Goal: Task Accomplishment & Management: Complete application form

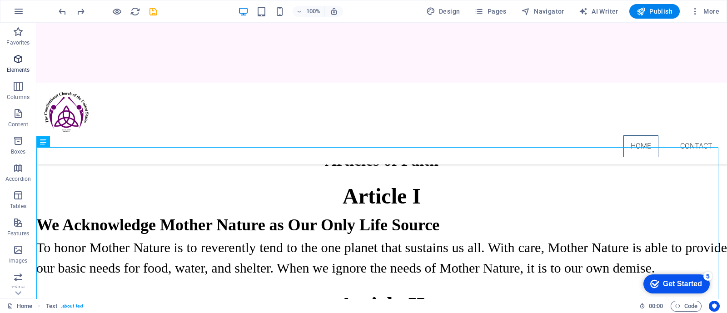
click at [16, 65] on span "Elements" at bounding box center [18, 65] width 36 height 22
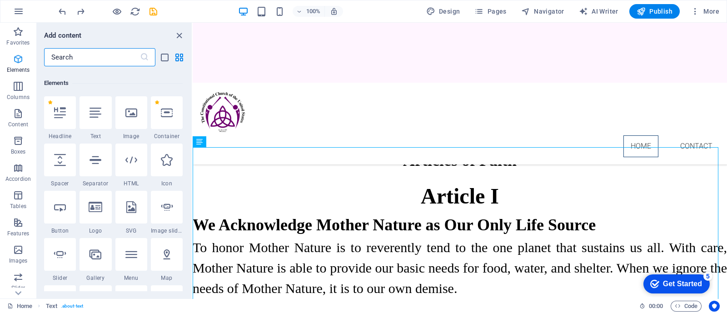
scroll to position [97, 0]
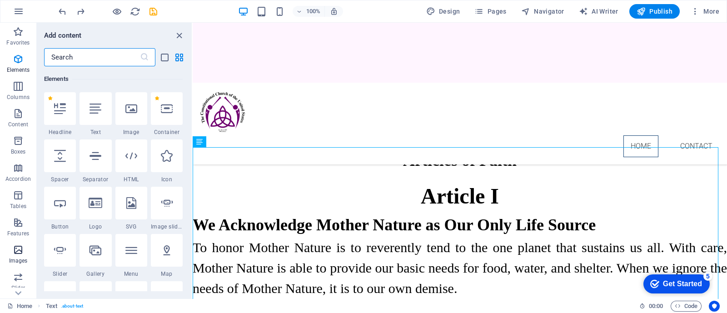
click at [20, 247] on icon "button" at bounding box center [18, 250] width 11 height 11
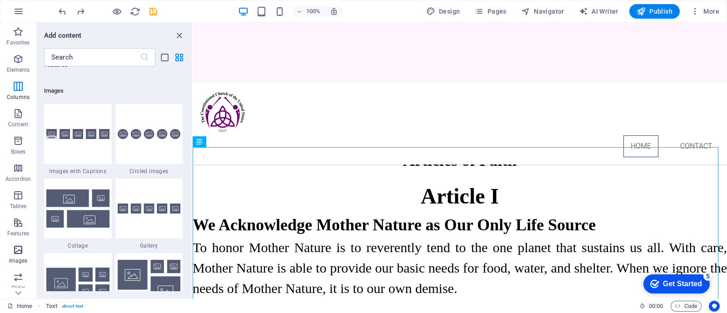
scroll to position [4610, 0]
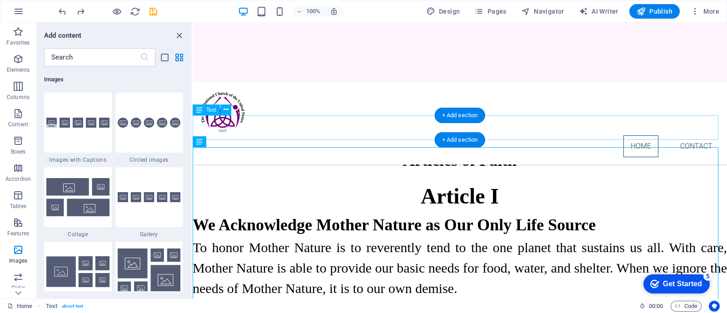
drag, startPoint x: 213, startPoint y: 270, endPoint x: 251, endPoint y: 117, distance: 157.5
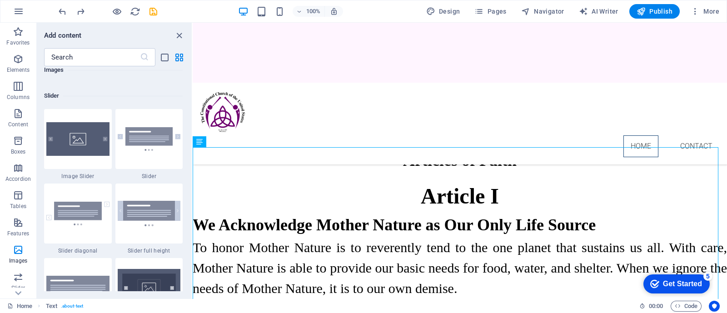
scroll to position [5178, 0]
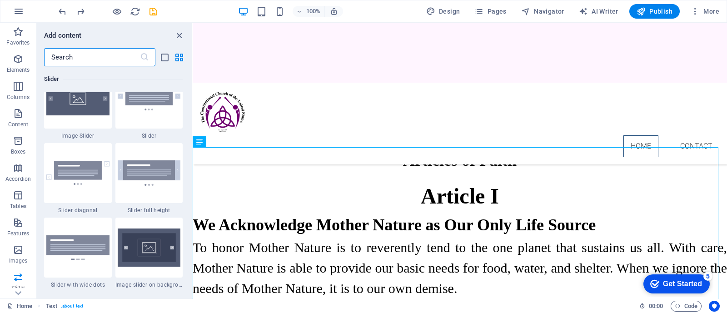
click at [80, 51] on input "text" at bounding box center [92, 57] width 96 height 18
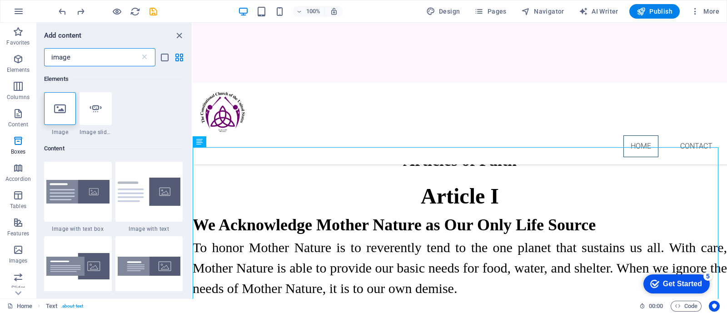
scroll to position [0, 0]
type input "image"
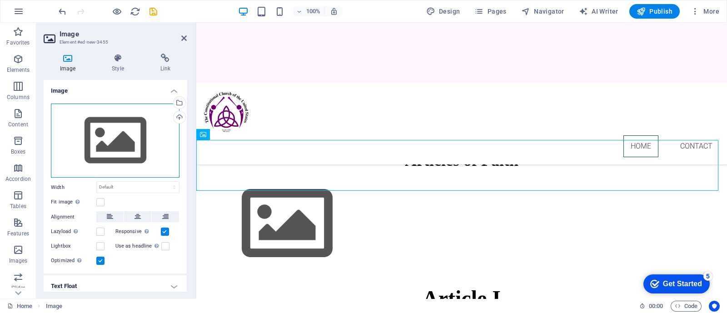
click at [105, 146] on div "Drag files here, click to choose files or select files from Files or our free s…" at bounding box center [115, 141] width 129 height 75
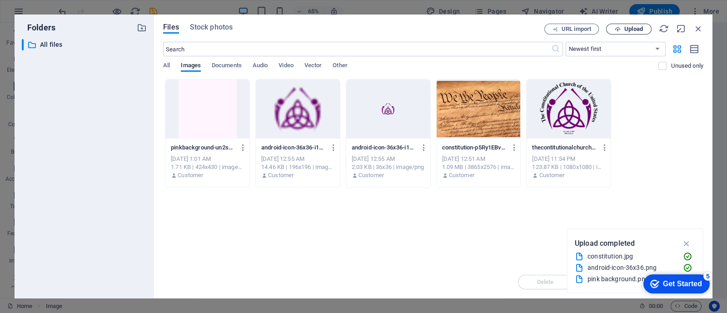
click at [624, 28] on span "Upload" at bounding box center [629, 29] width 37 height 6
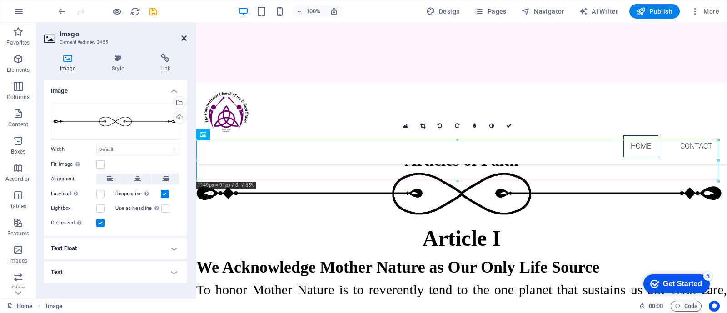
drag, startPoint x: 181, startPoint y: 43, endPoint x: 181, endPoint y: 38, distance: 4.6
click at [181, 39] on header "Image Element #ed-new-3455" at bounding box center [115, 35] width 143 height 24
click at [138, 180] on icon at bounding box center [138, 179] width 6 height 11
click at [111, 151] on select "Default auto px rem % em vh vw" at bounding box center [138, 149] width 82 height 11
select select "px"
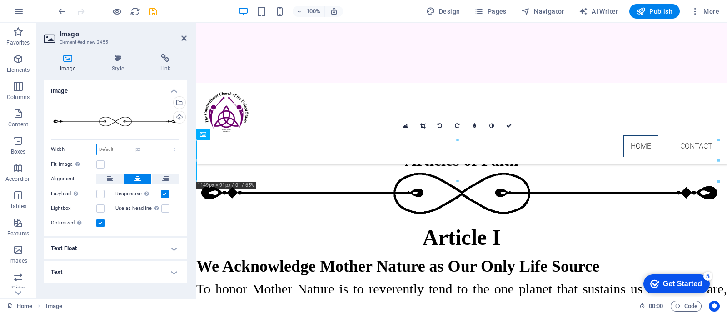
click at [166, 144] on select "Default auto px rem % em vh vw" at bounding box center [138, 149] width 82 height 11
type input "1149"
type input "922"
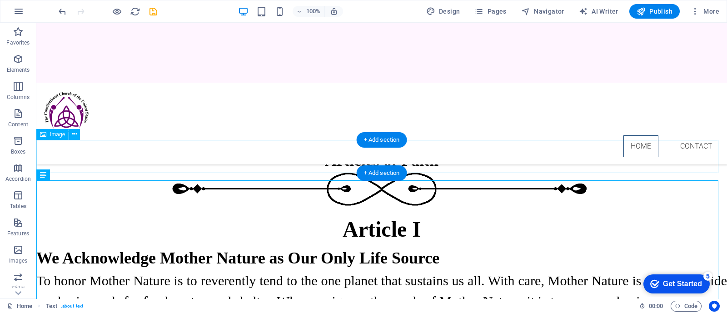
click at [196, 173] on figure at bounding box center [381, 189] width 691 height 33
select select "px"
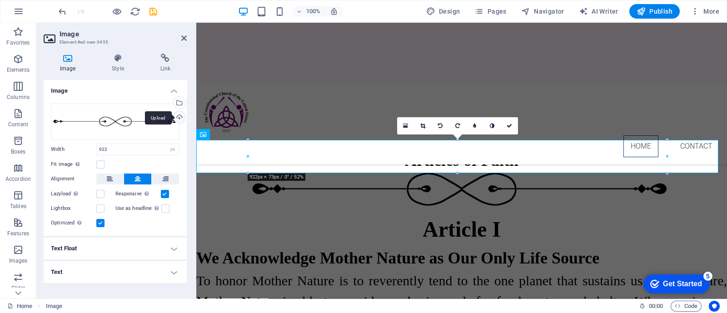
click at [179, 116] on div "Upload" at bounding box center [179, 118] width 14 height 14
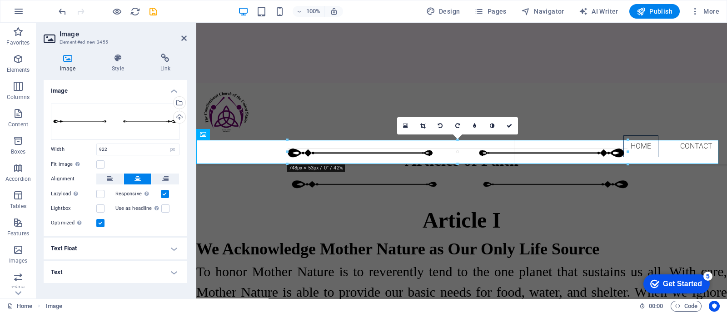
drag, startPoint x: 248, startPoint y: 156, endPoint x: 183, endPoint y: 131, distance: 69.4
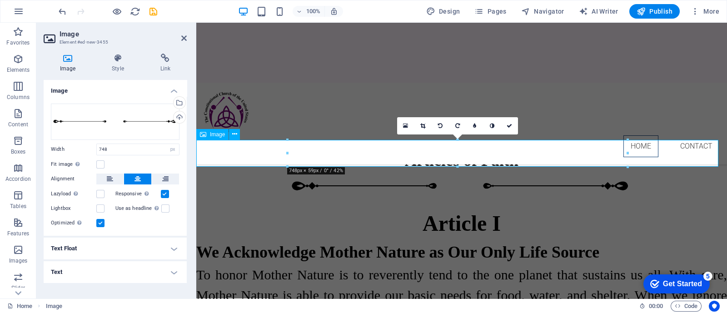
drag, startPoint x: 457, startPoint y: 165, endPoint x: 459, endPoint y: 151, distance: 13.8
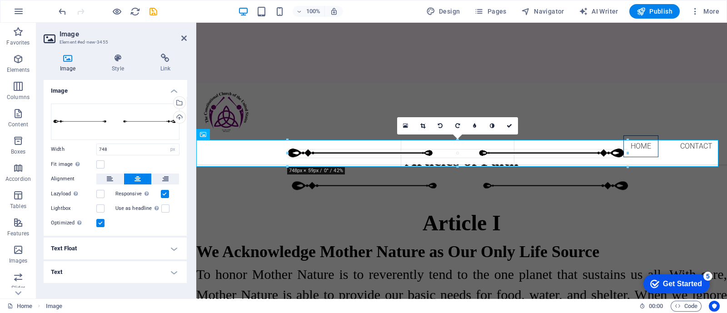
click at [459, 163] on div "180 170 160 150 140 130 120 110 100 90 80 70 60 50 40 30 20 10 0 -10 -20 -30 -4…" at bounding box center [458, 153] width 340 height 27
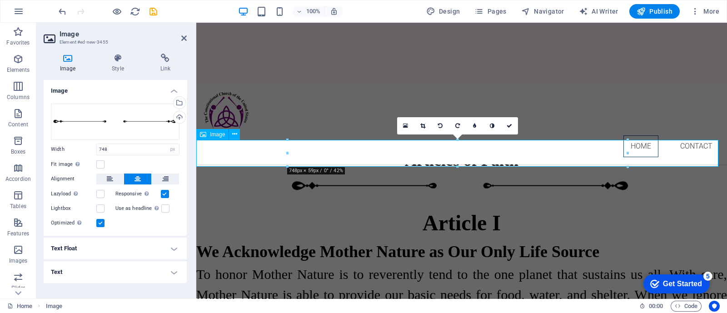
drag, startPoint x: 485, startPoint y: 176, endPoint x: 308, endPoint y: 154, distance: 178.7
drag, startPoint x: 120, startPoint y: 150, endPoint x: 80, endPoint y: 145, distance: 39.9
click at [80, 145] on div "Width 748 Default auto px rem % em vh vw" at bounding box center [115, 150] width 129 height 12
drag, startPoint x: 123, startPoint y: 146, endPoint x: 56, endPoint y: 146, distance: 66.8
click at [56, 146] on div "Width 600 Default auto px rem % em vh vw" at bounding box center [115, 150] width 129 height 12
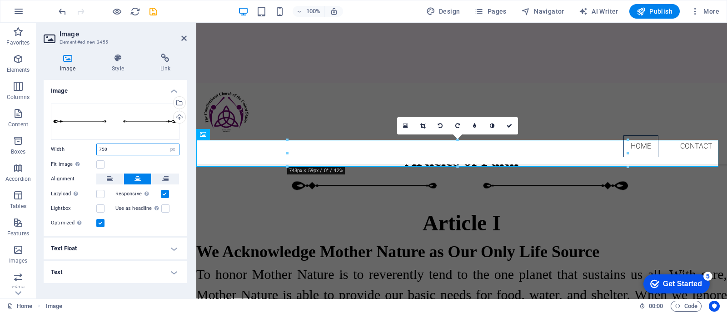
type input "750"
click at [182, 37] on icon at bounding box center [183, 38] width 5 height 7
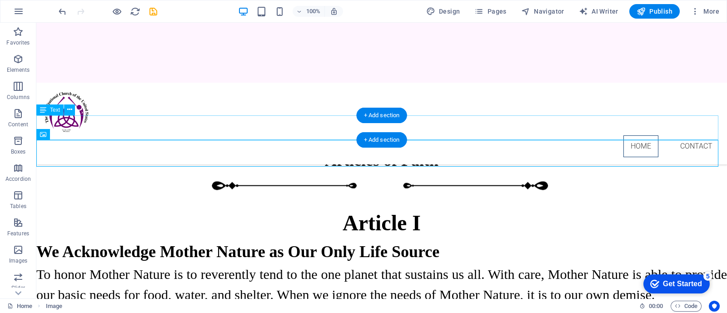
click at [135, 148] on div "Articles of Faith" at bounding box center [381, 160] width 691 height 25
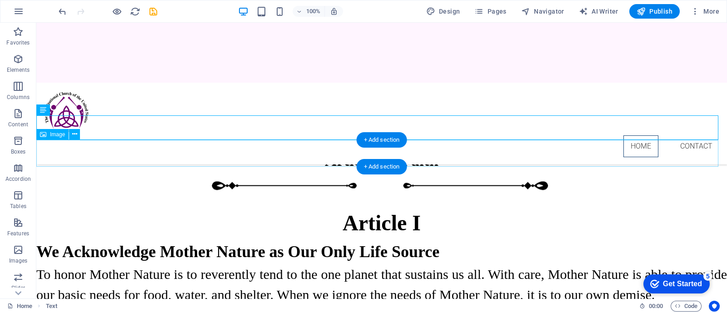
drag, startPoint x: 122, startPoint y: 151, endPoint x: 74, endPoint y: 144, distance: 48.7
click at [120, 173] on figure at bounding box center [381, 186] width 691 height 27
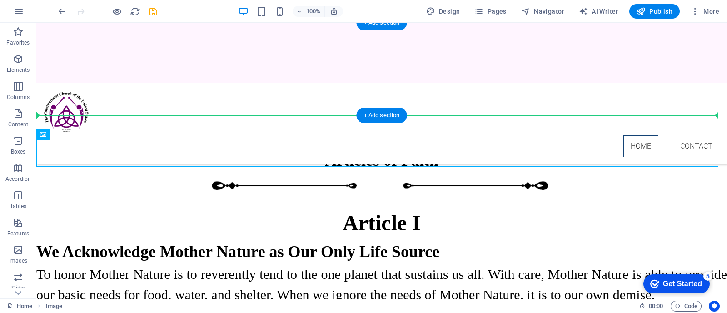
drag, startPoint x: 88, startPoint y: 159, endPoint x: 54, endPoint y: 114, distance: 56.5
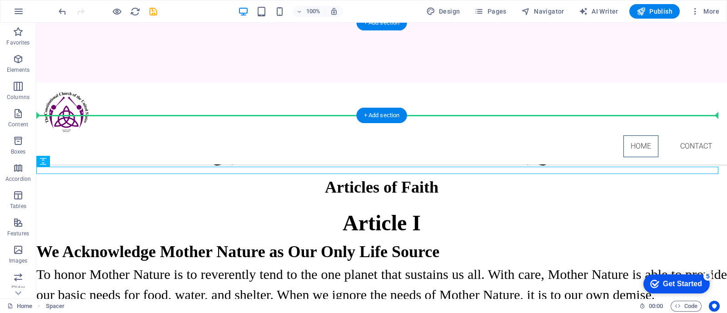
drag, startPoint x: 148, startPoint y: 169, endPoint x: 153, endPoint y: 85, distance: 83.4
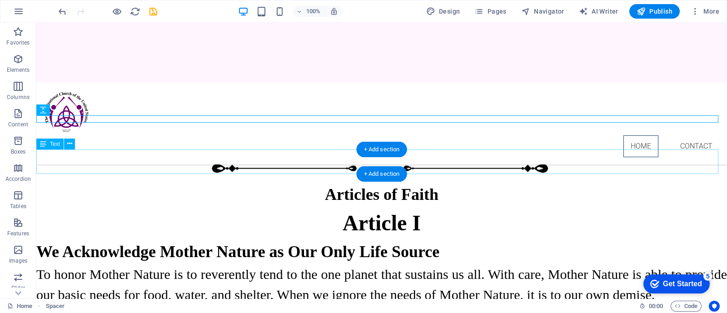
click at [340, 182] on div "Articles of Faith" at bounding box center [381, 194] width 691 height 25
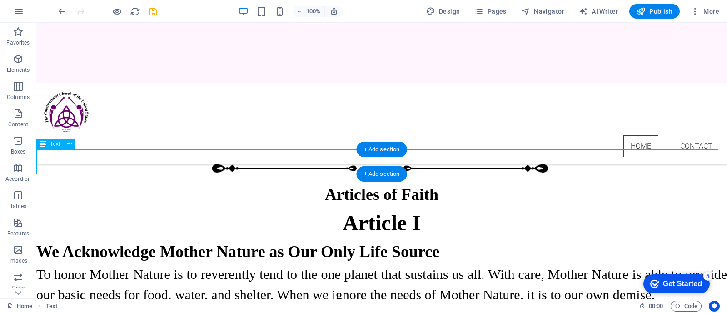
click at [340, 182] on div "Articles of Faith" at bounding box center [381, 194] width 691 height 25
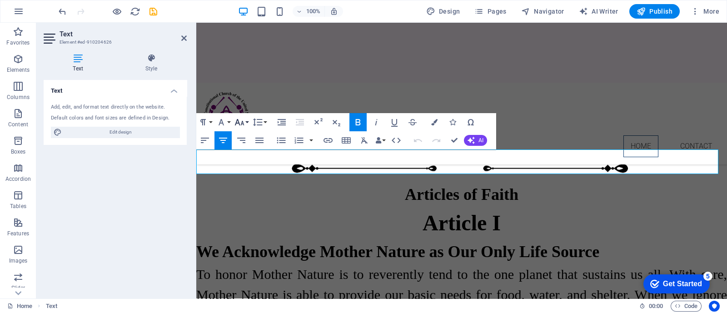
click at [241, 121] on icon "button" at bounding box center [239, 122] width 11 height 11
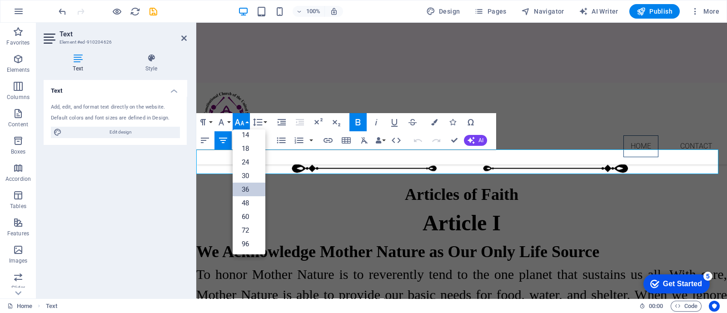
scroll to position [73, 0]
click at [250, 202] on link "48" at bounding box center [249, 204] width 33 height 14
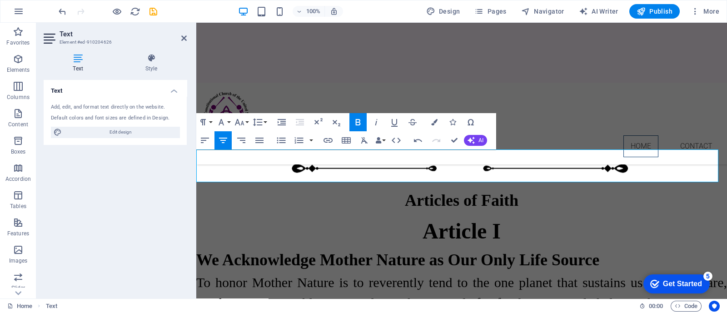
click at [405, 191] on span "Articles of Faith" at bounding box center [462, 200] width 114 height 18
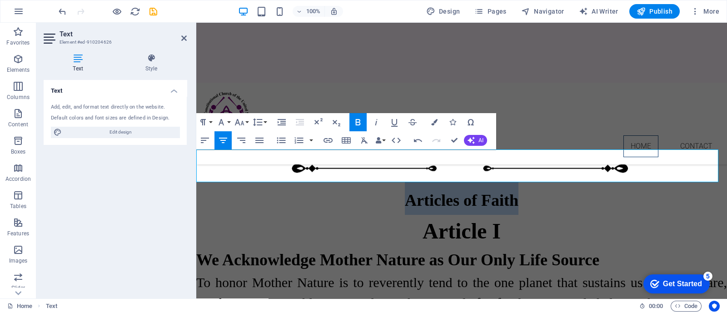
drag, startPoint x: 400, startPoint y: 168, endPoint x: 528, endPoint y: 166, distance: 128.7
click at [528, 182] on p "​ Articles of Faith" at bounding box center [461, 198] width 531 height 33
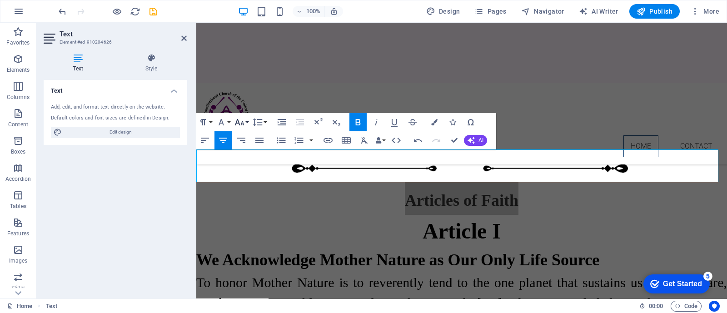
click at [246, 122] on button "Font Size" at bounding box center [241, 122] width 17 height 18
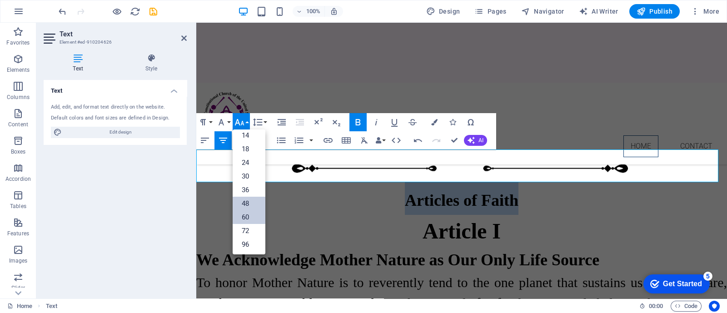
click at [246, 215] on link "60" at bounding box center [249, 218] width 33 height 14
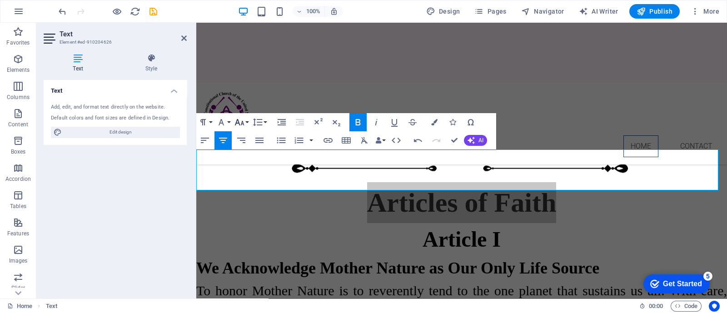
click at [247, 123] on button "Font Size" at bounding box center [241, 122] width 17 height 18
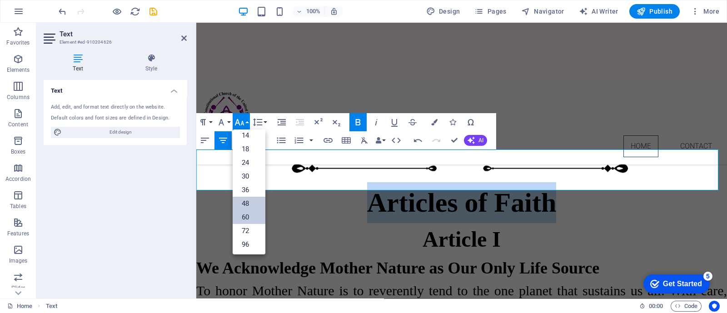
click at [245, 201] on link "48" at bounding box center [249, 204] width 33 height 14
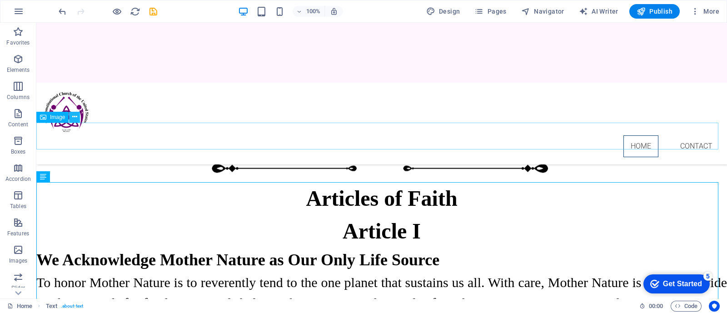
click at [73, 118] on icon at bounding box center [74, 117] width 5 height 10
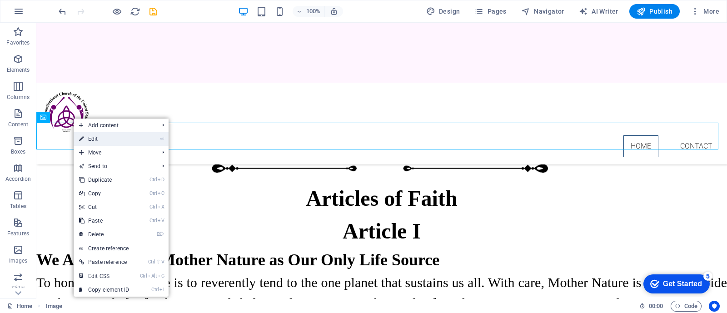
click at [92, 137] on link "⏎ Edit" at bounding box center [104, 139] width 61 height 14
select select "px"
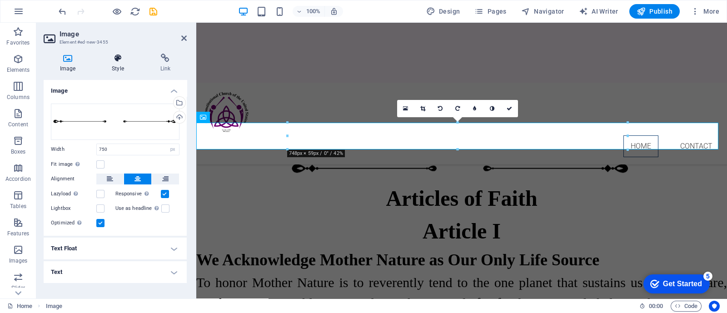
click at [112, 60] on icon at bounding box center [117, 58] width 45 height 9
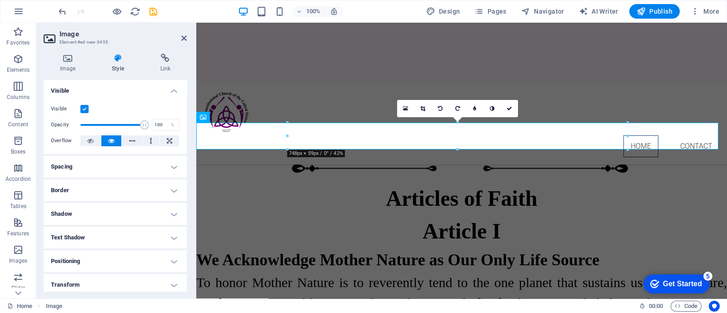
click at [170, 166] on h4 "Spacing" at bounding box center [115, 167] width 143 height 22
click at [78, 228] on h4 "Border" at bounding box center [115, 227] width 143 height 22
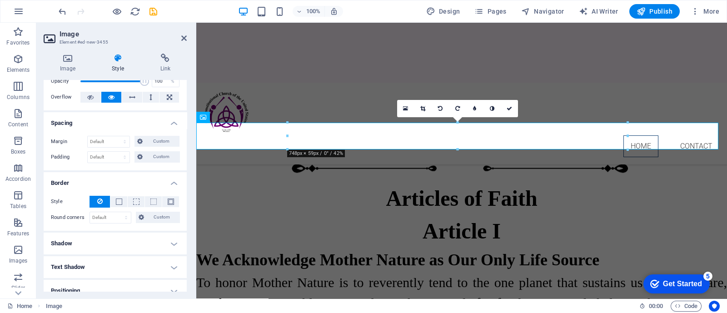
scroll to position [56, 0]
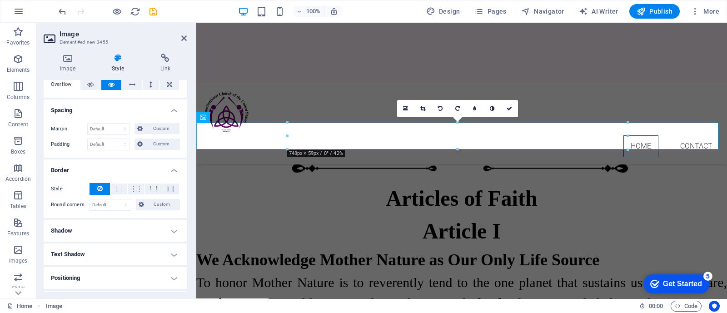
click at [87, 228] on h4 "Shadow" at bounding box center [115, 231] width 143 height 22
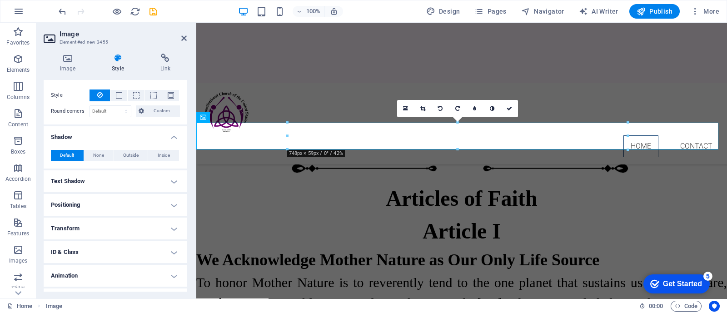
scroll to position [168, 0]
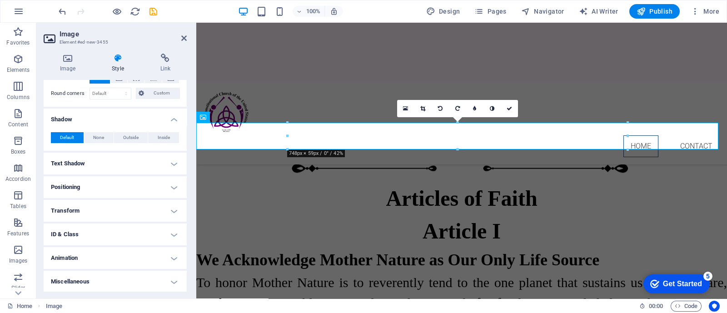
click at [107, 183] on h4 "Positioning" at bounding box center [115, 187] width 143 height 22
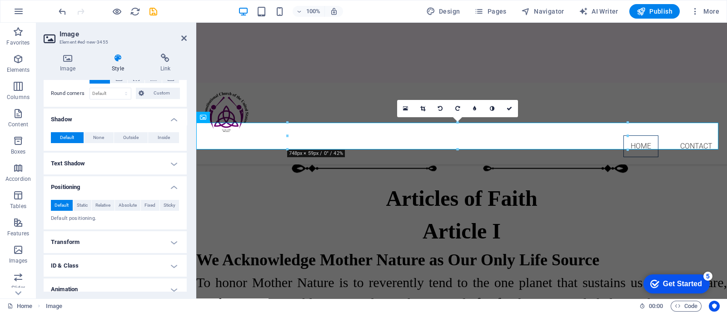
click at [127, 237] on h4 "Transform" at bounding box center [115, 242] width 143 height 22
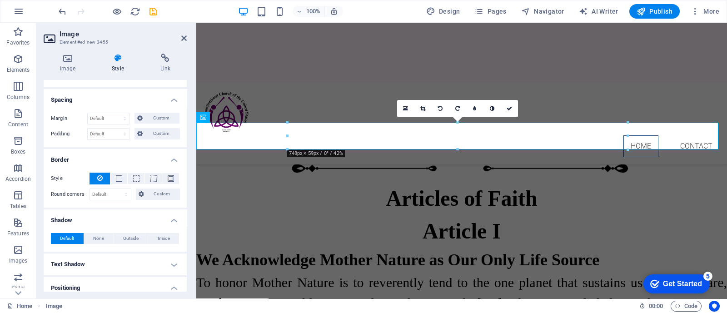
scroll to position [54, 0]
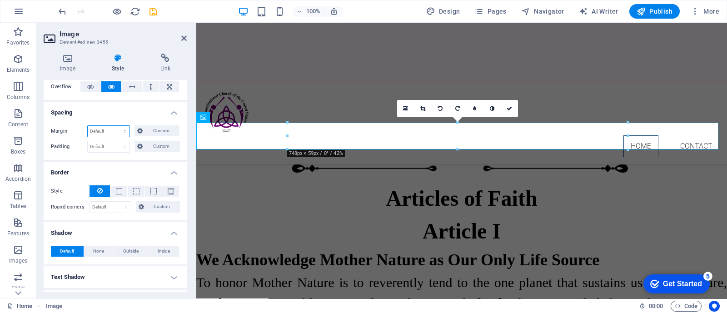
click at [103, 133] on select "Default auto px % rem vw vh Custom" at bounding box center [109, 131] width 42 height 11
select select "px"
click at [116, 126] on select "Default auto px % rem vw vh Custom" at bounding box center [109, 131] width 42 height 11
type input "0"
click at [115, 144] on select "Default px rem % vh vw Custom" at bounding box center [109, 146] width 42 height 11
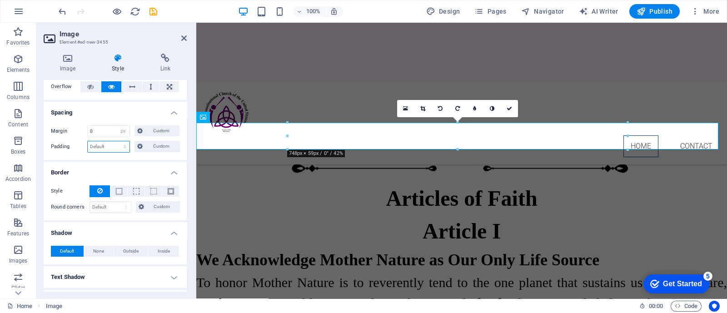
select select "px"
click at [116, 141] on select "Default px rem % vh vw Custom" at bounding box center [109, 146] width 42 height 11
type input "0"
click at [78, 141] on label "Padding" at bounding box center [69, 146] width 36 height 11
click at [175, 170] on h4 "Border" at bounding box center [115, 170] width 143 height 16
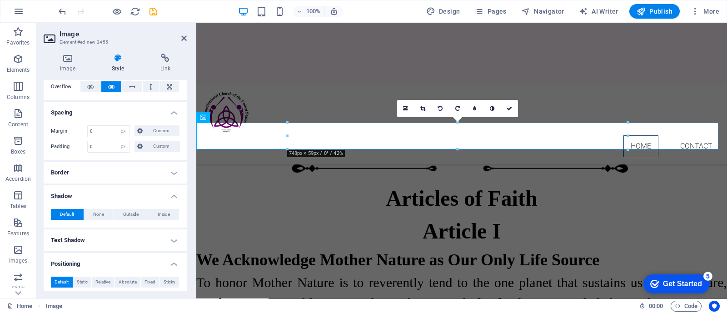
click at [173, 194] on h4 "Shadow" at bounding box center [115, 194] width 143 height 16
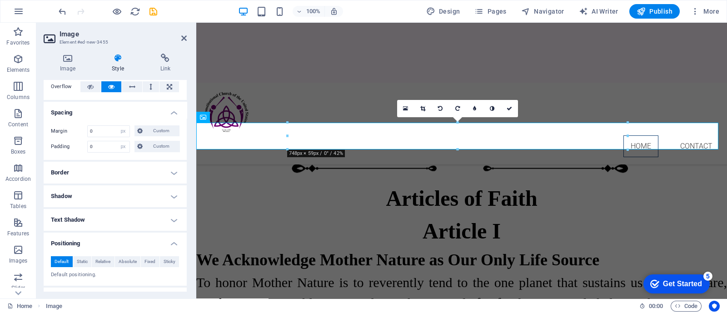
scroll to position [111, 0]
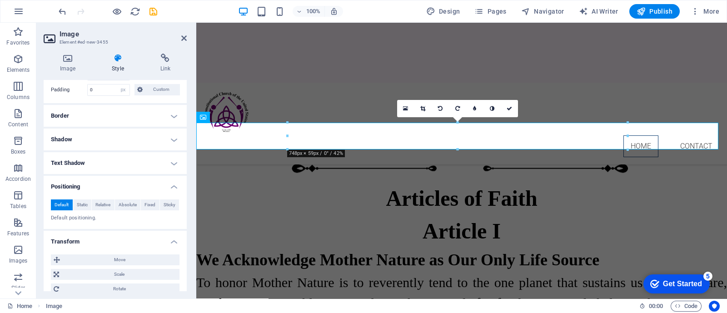
click at [175, 185] on h4 "Positioning" at bounding box center [115, 184] width 143 height 16
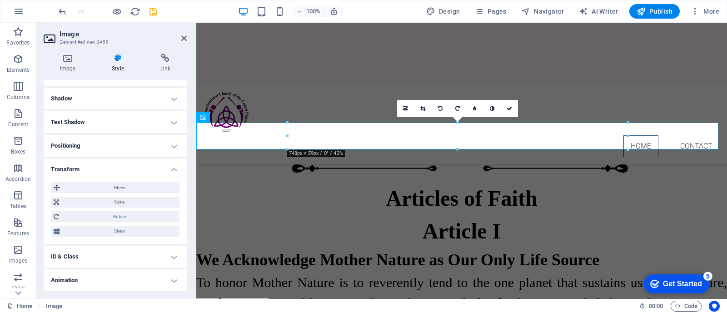
scroll to position [168, 0]
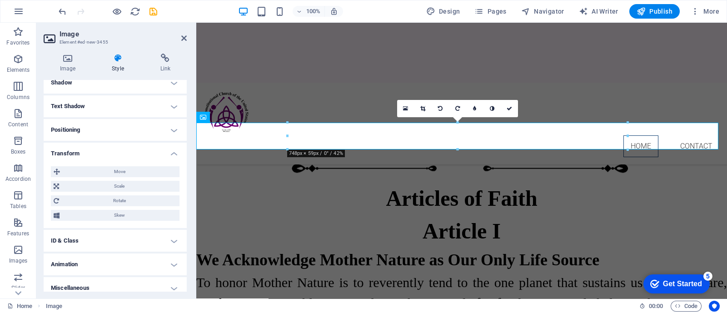
click at [174, 153] on h4 "Transform" at bounding box center [115, 151] width 143 height 16
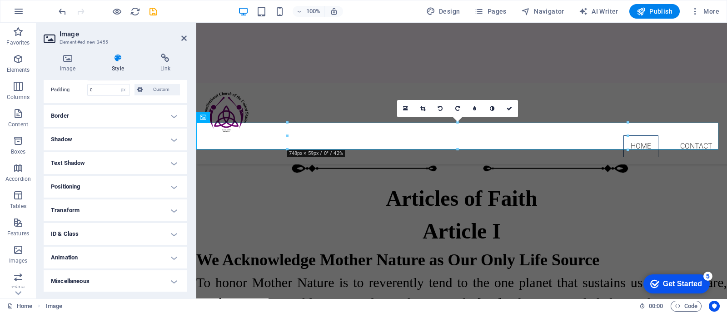
click at [171, 279] on h4 "Miscellaneous" at bounding box center [115, 282] width 143 height 22
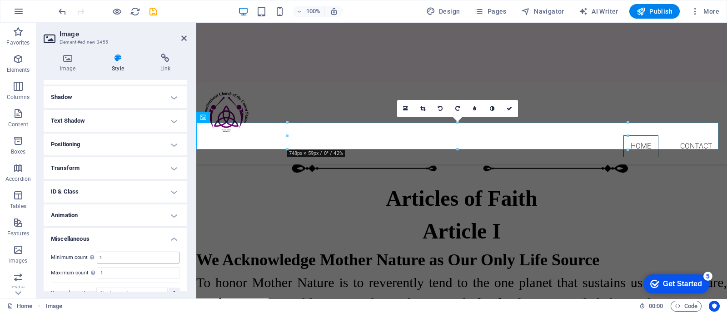
scroll to position [167, 0]
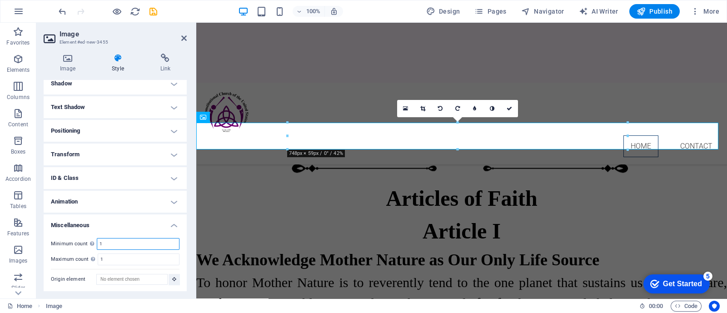
drag, startPoint x: 116, startPoint y: 243, endPoint x: 98, endPoint y: 240, distance: 18.5
click at [100, 240] on input "1" at bounding box center [138, 244] width 82 height 11
type input "0"
drag, startPoint x: 112, startPoint y: 260, endPoint x: 54, endPoint y: 256, distance: 58.8
click at [54, 256] on div "Maximum count Define whether this element should be duplicable. 1" at bounding box center [115, 260] width 129 height 12
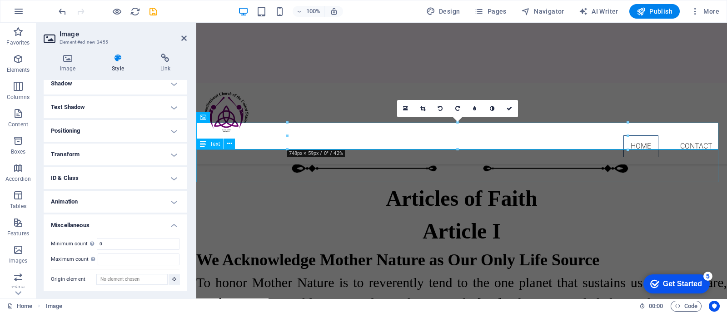
click at [626, 182] on div "Articles of Faith" at bounding box center [461, 198] width 531 height 33
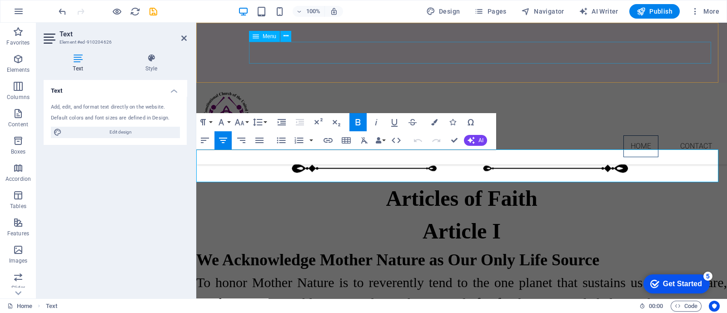
click at [483, 135] on nav "Home Contact" at bounding box center [462, 146] width 517 height 22
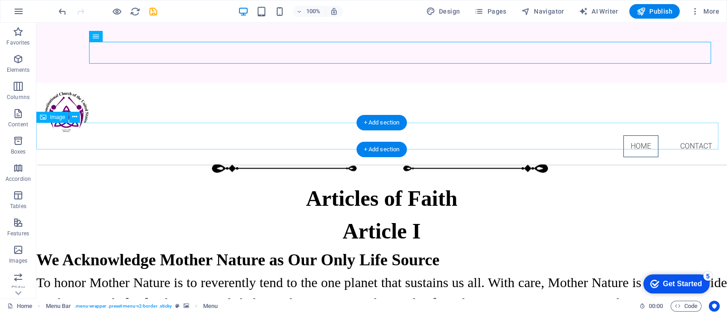
click at [82, 156] on figure at bounding box center [381, 169] width 691 height 27
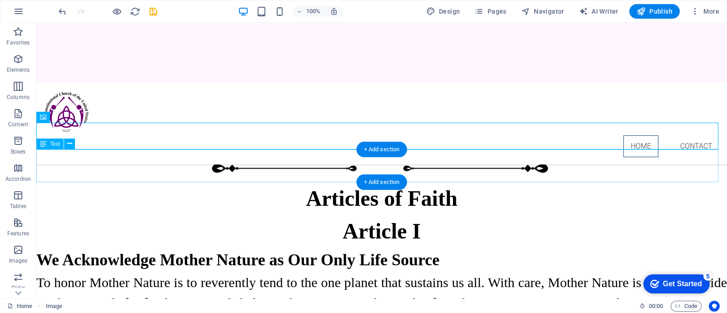
click at [558, 182] on div "Articles of Faith" at bounding box center [381, 198] width 691 height 33
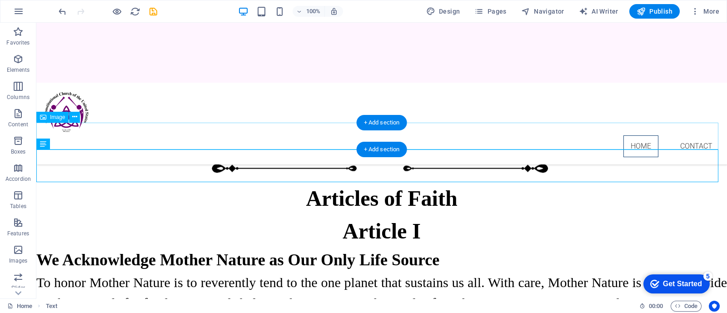
click at [455, 156] on figure at bounding box center [381, 169] width 691 height 27
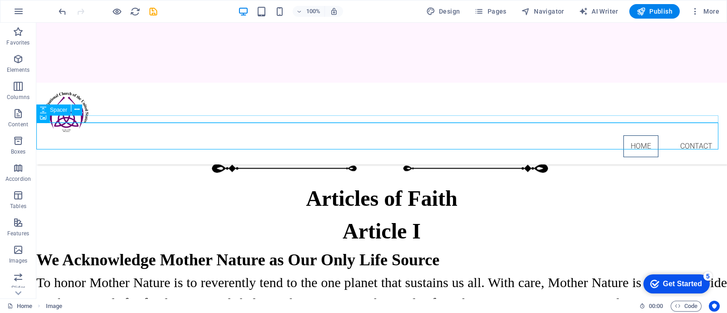
click at [305, 148] on div at bounding box center [381, 151] width 691 height 7
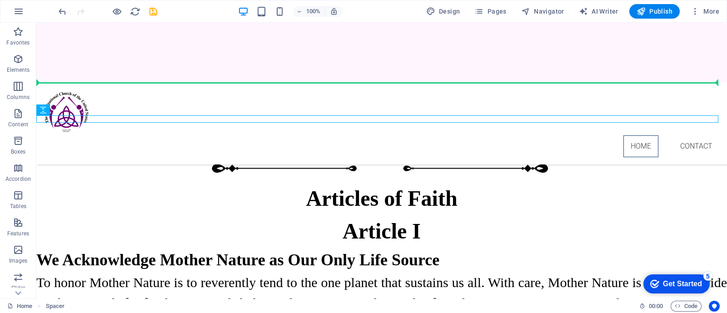
drag, startPoint x: 104, startPoint y: 133, endPoint x: 73, endPoint y: 76, distance: 64.3
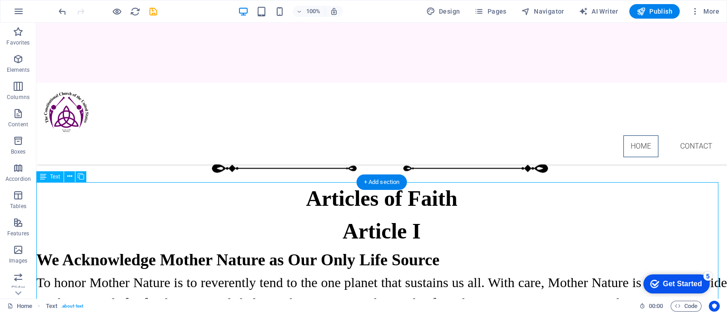
click at [341, 182] on div "Articles of Faith" at bounding box center [381, 198] width 691 height 33
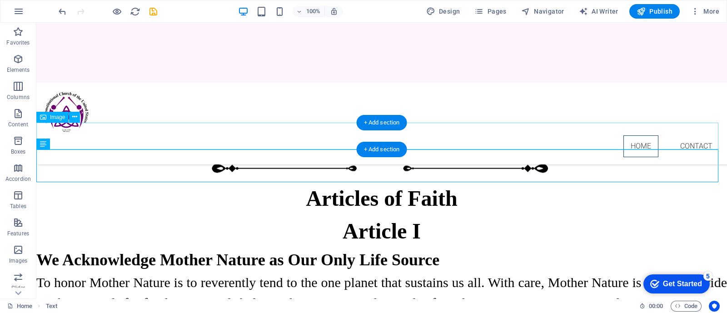
click at [330, 156] on figure at bounding box center [381, 169] width 691 height 27
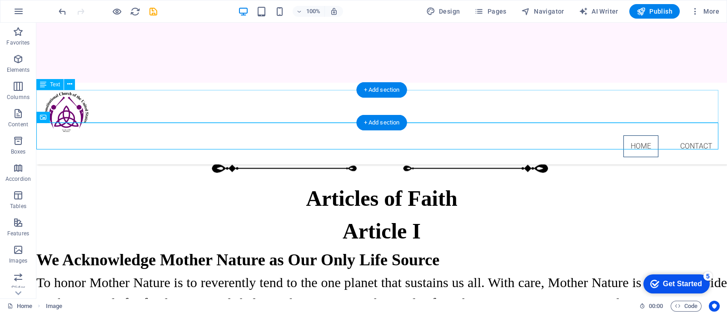
click at [308, 107] on div "The Constitutional [DEMOGRAPHIC_DATA] of the [GEOGRAPHIC_DATA]" at bounding box center [381, 122] width 691 height 65
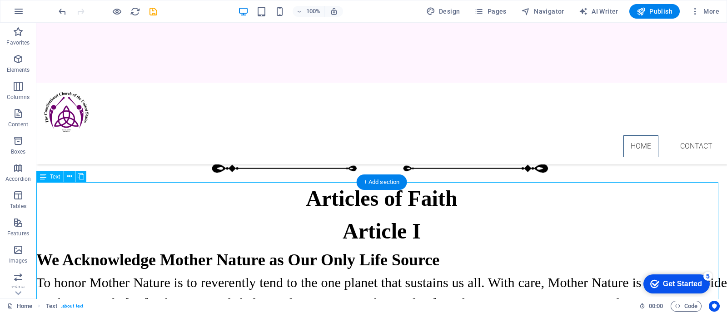
drag, startPoint x: 542, startPoint y: 225, endPoint x: 536, endPoint y: 225, distance: 6.8
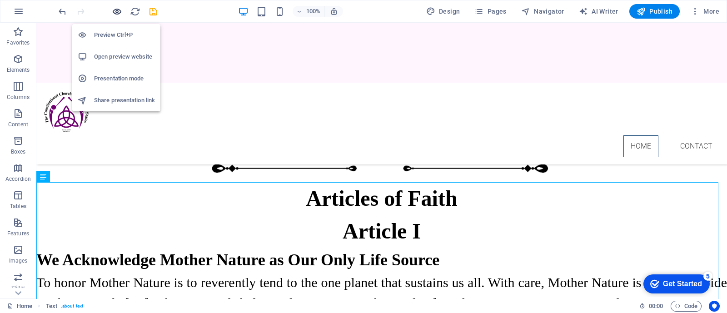
click at [116, 9] on icon "button" at bounding box center [117, 11] width 10 height 10
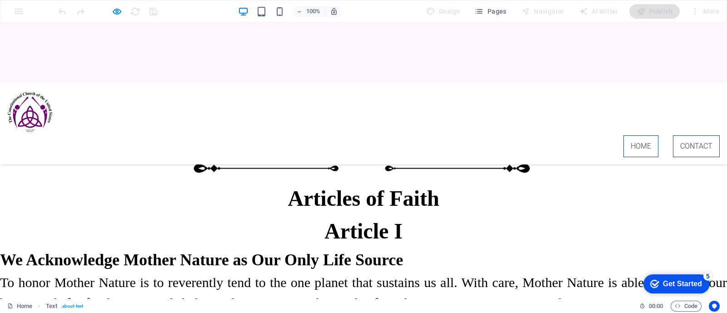
click at [692, 135] on link "Contact" at bounding box center [696, 146] width 47 height 22
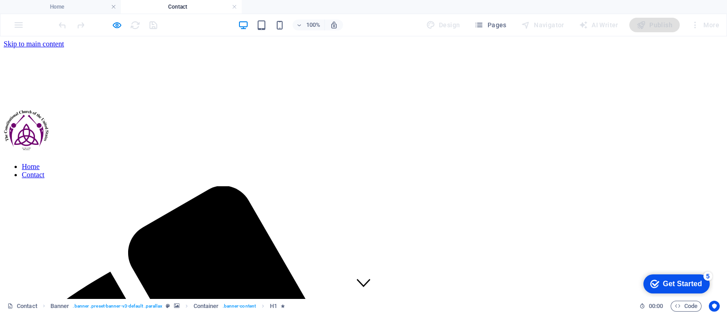
scroll to position [0, 0]
click at [114, 23] on icon "button" at bounding box center [117, 25] width 10 height 10
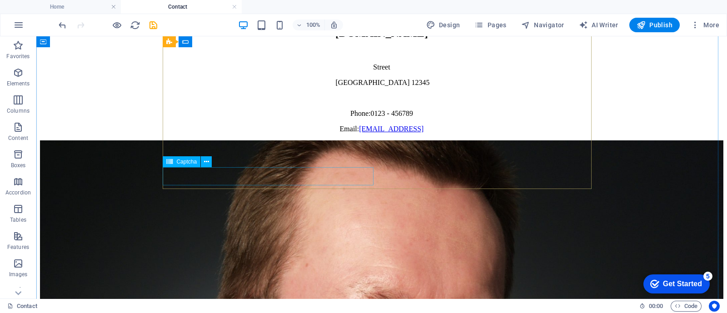
scroll to position [1475, 0]
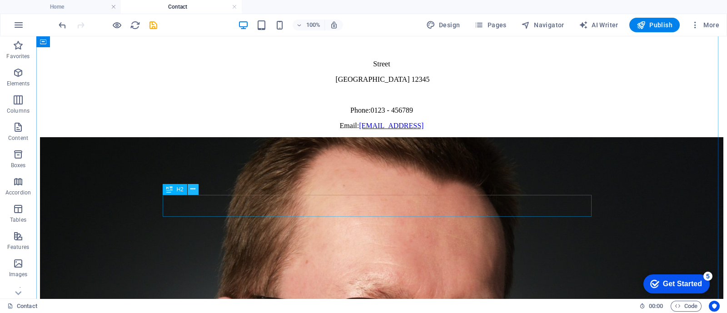
click at [191, 188] on icon at bounding box center [193, 190] width 5 height 10
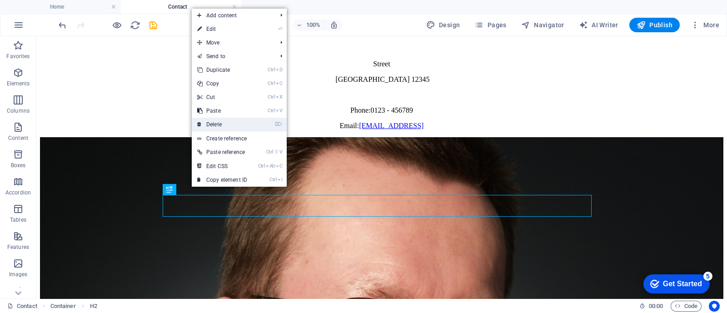
click at [216, 125] on link "⌦ Delete" at bounding box center [222, 125] width 61 height 14
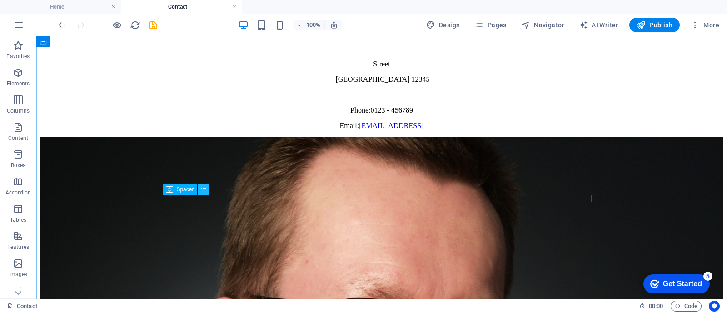
click at [202, 190] on icon at bounding box center [203, 190] width 5 height 10
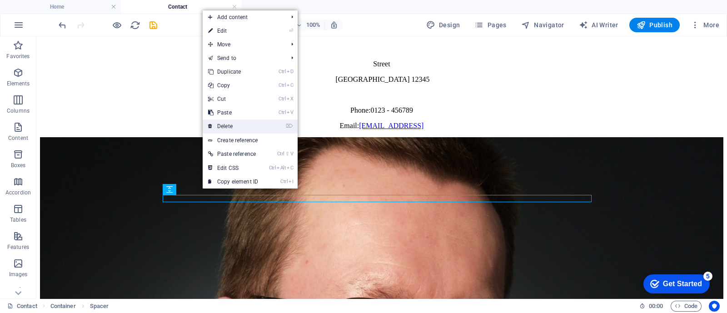
click at [223, 124] on link "⌦ Delete" at bounding box center [233, 127] width 61 height 14
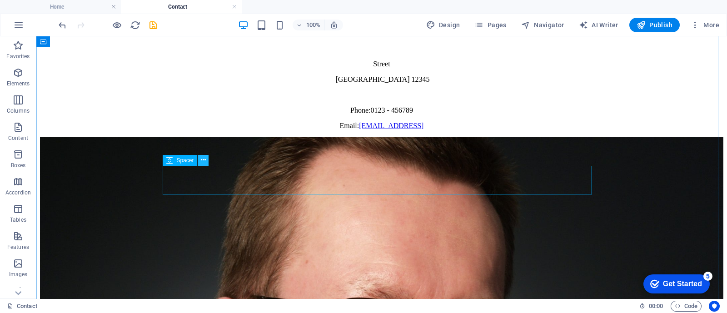
click at [202, 158] on icon at bounding box center [203, 161] width 5 height 10
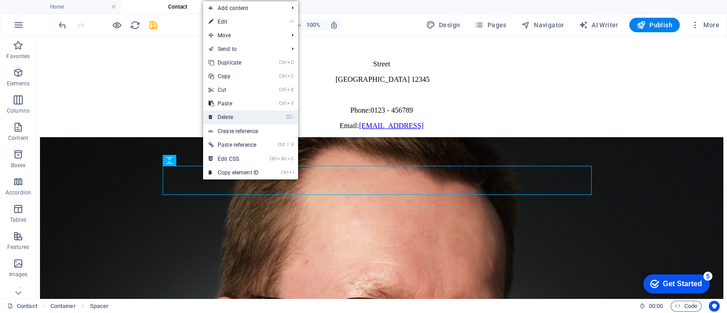
click at [229, 116] on link "⌦ Delete" at bounding box center [233, 117] width 61 height 14
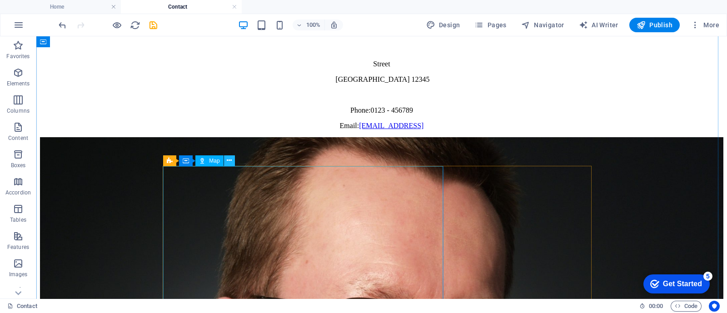
click at [230, 160] on icon at bounding box center [229, 161] width 5 height 10
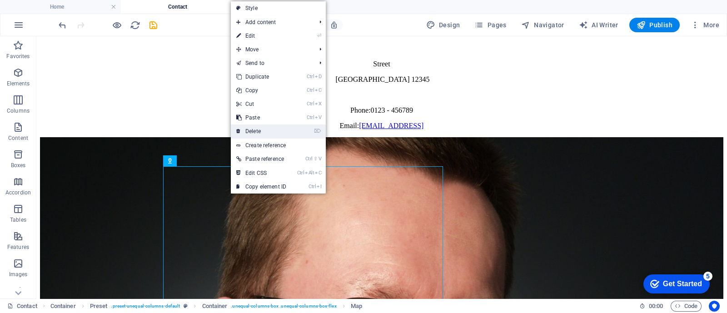
click at [254, 130] on link "⌦ Delete" at bounding box center [261, 132] width 61 height 14
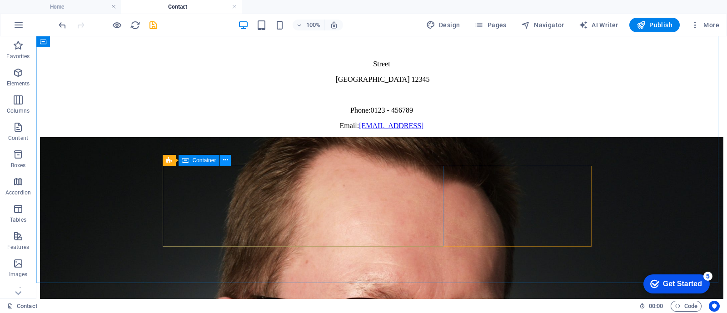
click at [226, 159] on icon at bounding box center [225, 161] width 5 height 10
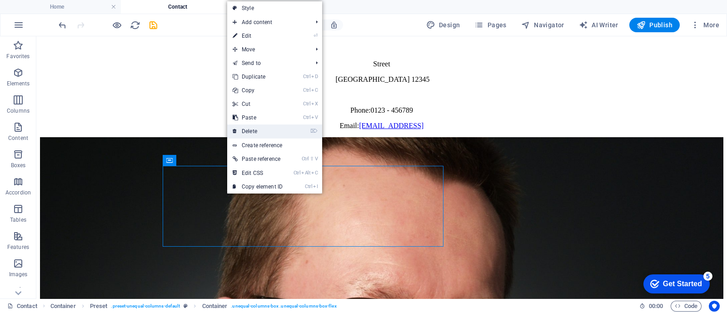
click at [251, 130] on link "⌦ Delete" at bounding box center [257, 132] width 61 height 14
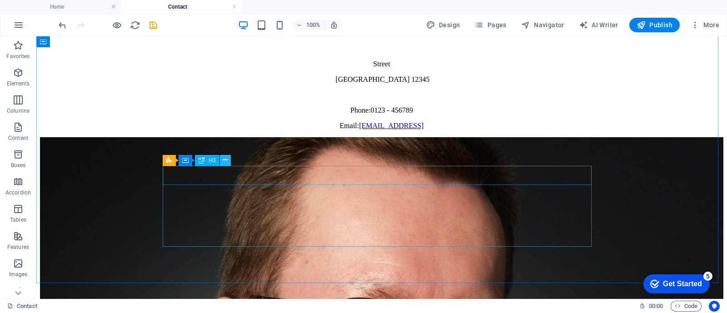
click at [226, 160] on icon at bounding box center [225, 161] width 5 height 10
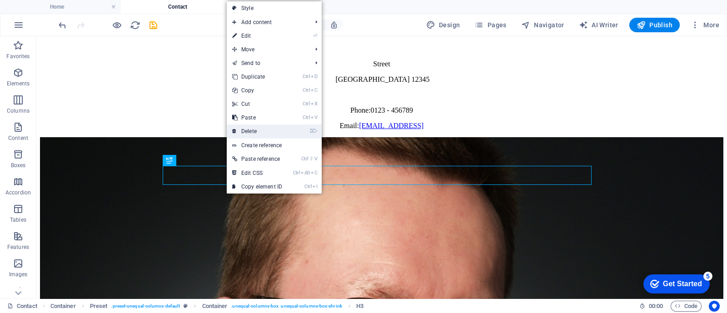
click at [252, 130] on link "⌦ Delete" at bounding box center [257, 132] width 61 height 14
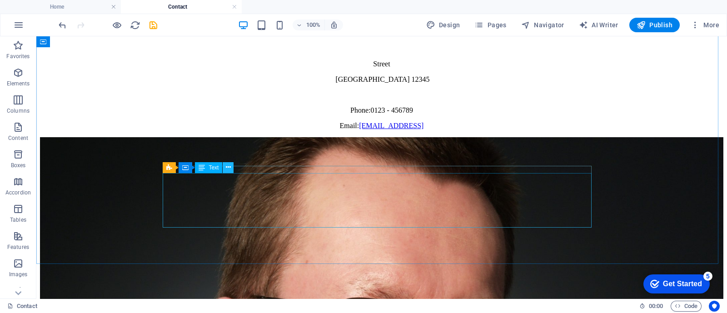
click at [225, 166] on button at bounding box center [228, 167] width 11 height 11
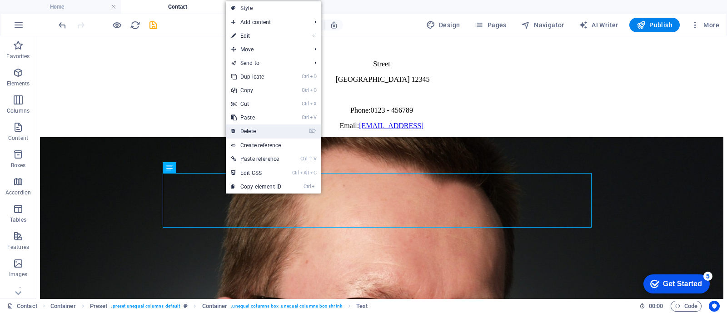
click at [246, 128] on link "⌦ Delete" at bounding box center [256, 132] width 61 height 14
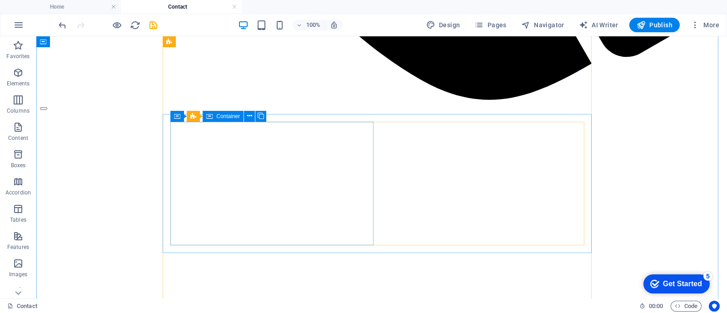
scroll to position [976, 0]
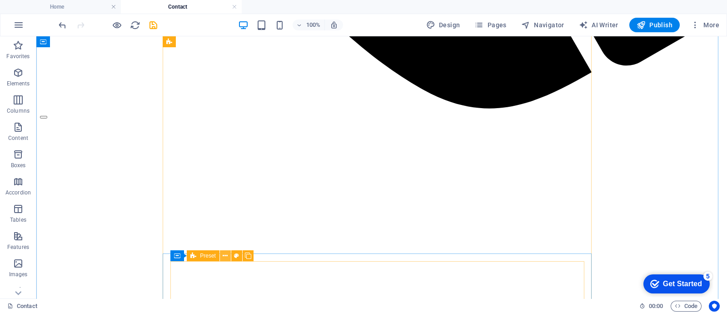
click at [225, 257] on icon at bounding box center [225, 256] width 5 height 10
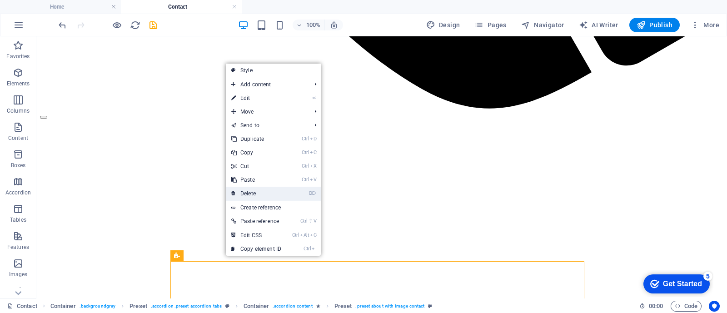
click at [246, 194] on link "⌦ Delete" at bounding box center [256, 194] width 61 height 14
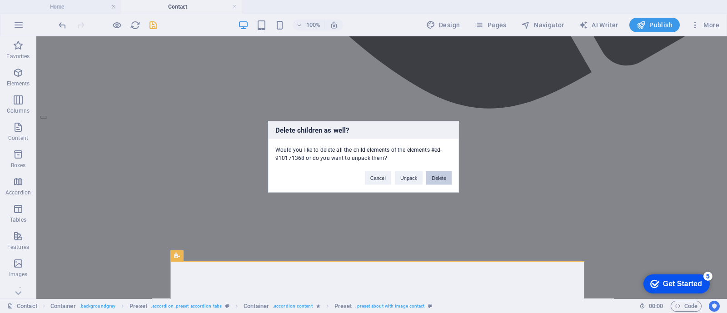
click at [437, 176] on button "Delete" at bounding box center [438, 178] width 25 height 14
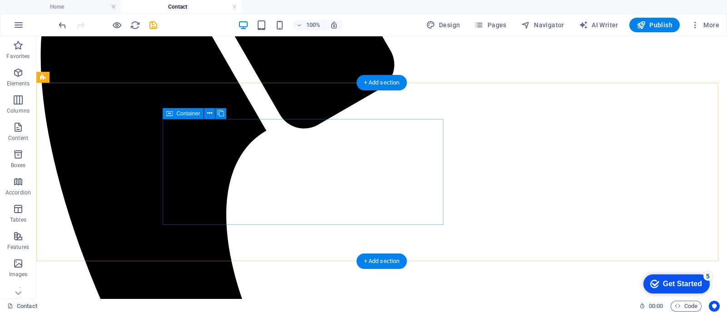
scroll to position [294, 0]
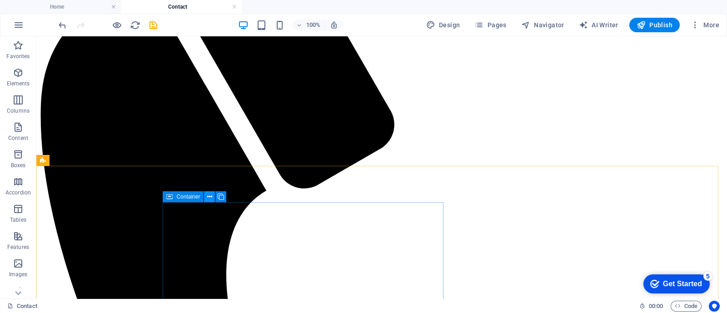
click at [211, 196] on icon at bounding box center [209, 197] width 5 height 10
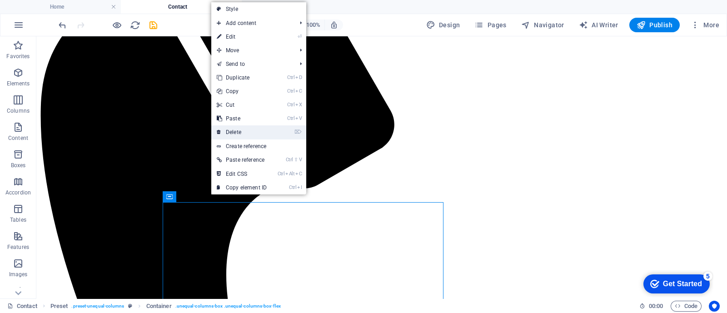
click at [237, 132] on link "⌦ Delete" at bounding box center [241, 132] width 61 height 14
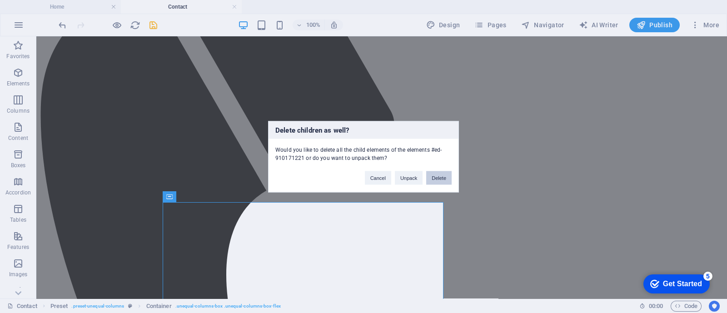
click at [437, 173] on button "Delete" at bounding box center [438, 178] width 25 height 14
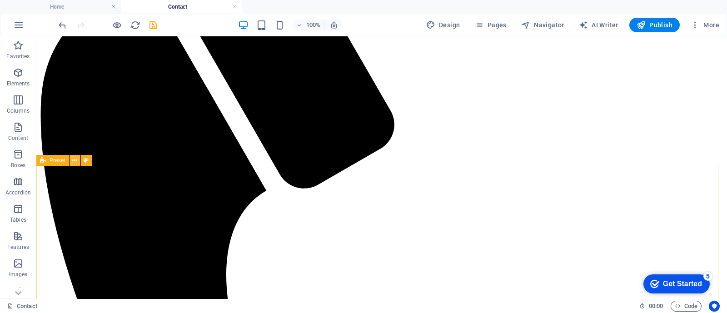
click at [75, 161] on icon at bounding box center [74, 161] width 5 height 10
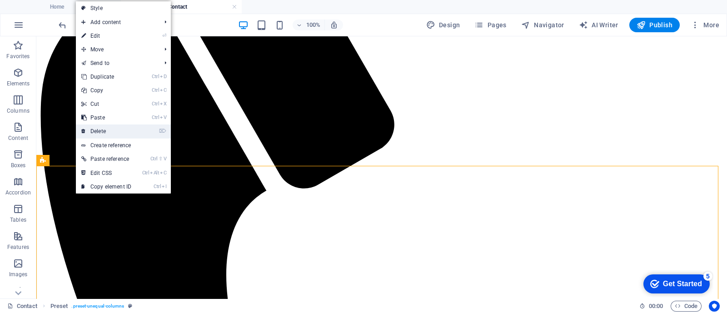
click at [111, 130] on link "⌦ Delete" at bounding box center [106, 132] width 61 height 14
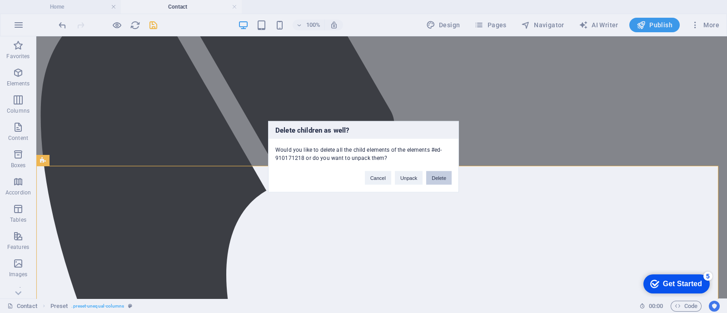
drag, startPoint x: 437, startPoint y: 181, endPoint x: 400, endPoint y: 144, distance: 51.8
click at [437, 181] on button "Delete" at bounding box center [438, 178] width 25 height 14
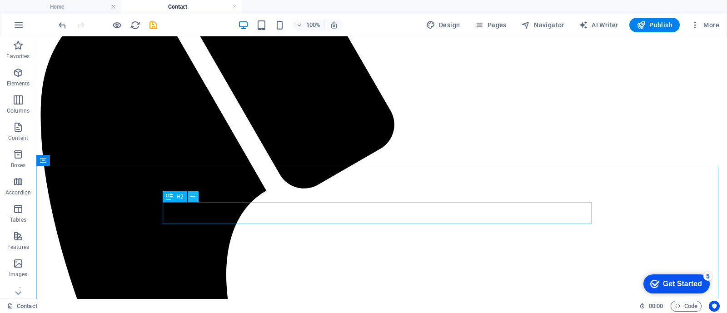
click at [193, 198] on icon at bounding box center [193, 197] width 5 height 10
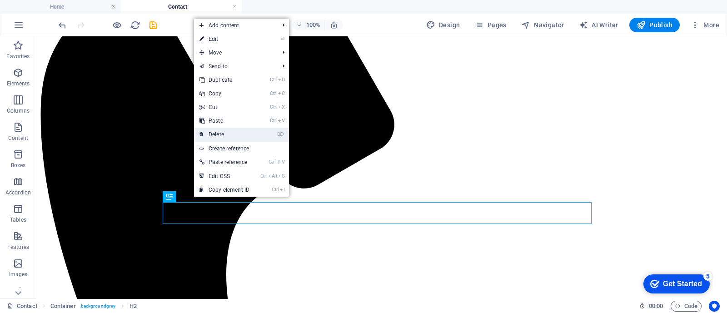
click at [216, 135] on link "⌦ Delete" at bounding box center [224, 135] width 61 height 14
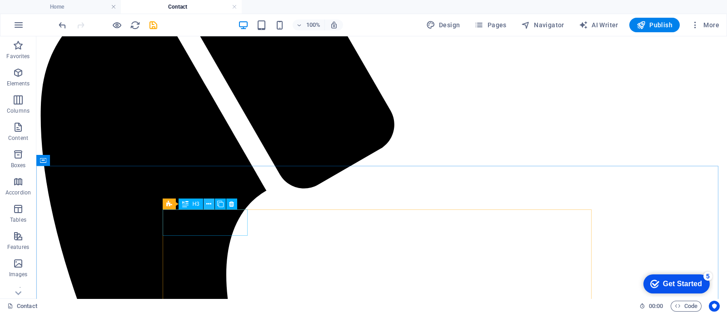
click at [206, 205] on button at bounding box center [209, 204] width 11 height 11
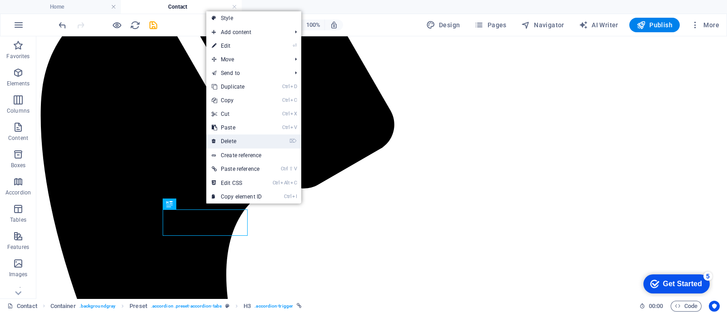
click at [232, 140] on link "⌦ Delete" at bounding box center [236, 142] width 61 height 14
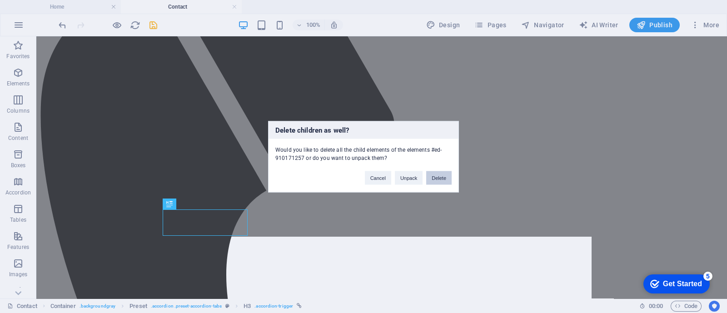
click at [439, 176] on button "Delete" at bounding box center [438, 178] width 25 height 14
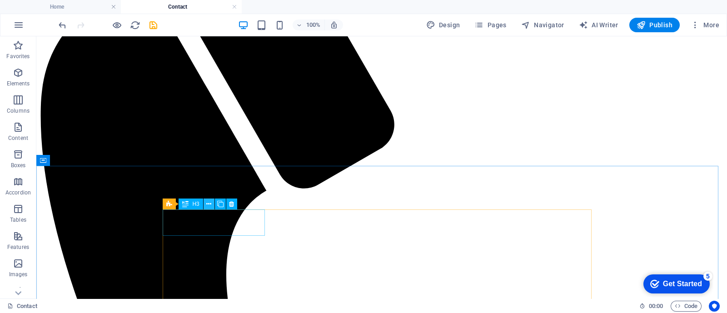
click at [211, 203] on icon at bounding box center [208, 205] width 5 height 10
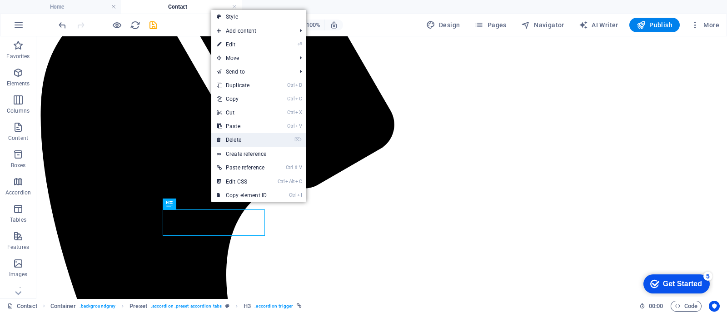
click at [241, 140] on link "⌦ Delete" at bounding box center [241, 140] width 61 height 14
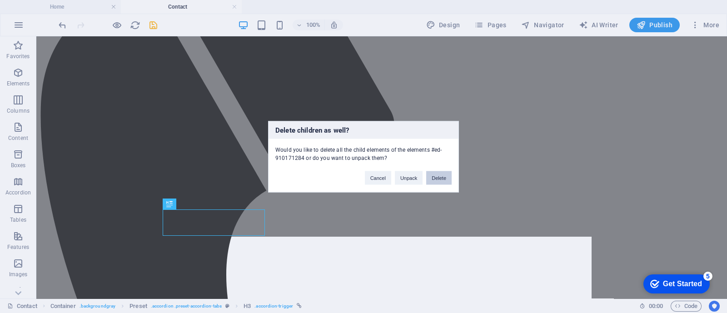
click at [443, 176] on button "Delete" at bounding box center [438, 178] width 25 height 14
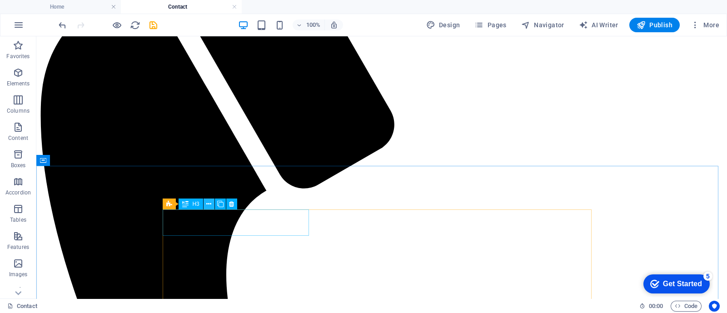
click at [211, 206] on icon at bounding box center [208, 205] width 5 height 10
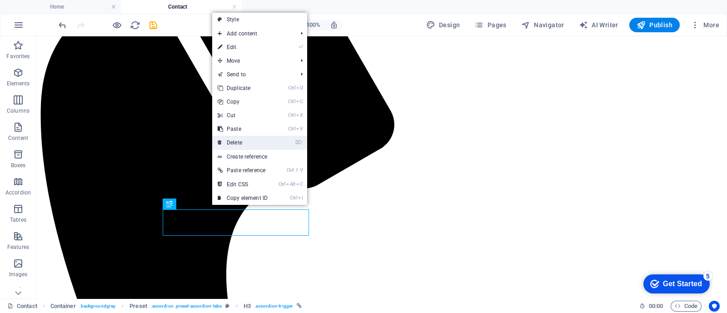
click at [254, 143] on link "⌦ Delete" at bounding box center [242, 143] width 61 height 14
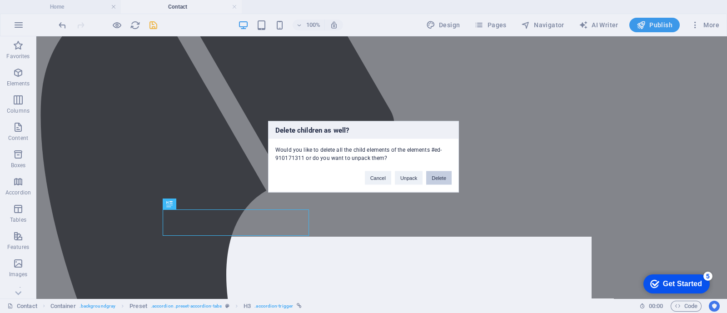
drag, startPoint x: 440, startPoint y: 174, endPoint x: 374, endPoint y: 156, distance: 68.7
click at [440, 174] on button "Delete" at bounding box center [438, 178] width 25 height 14
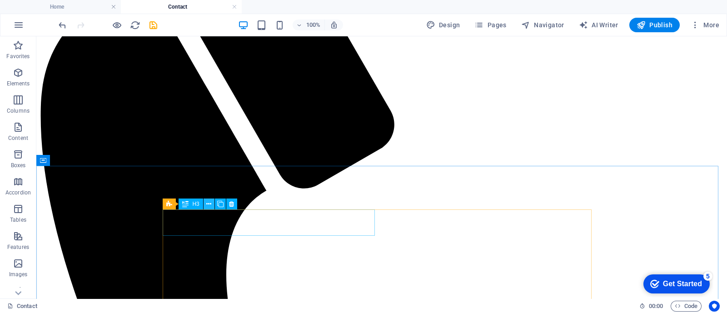
click at [210, 206] on icon at bounding box center [208, 205] width 5 height 10
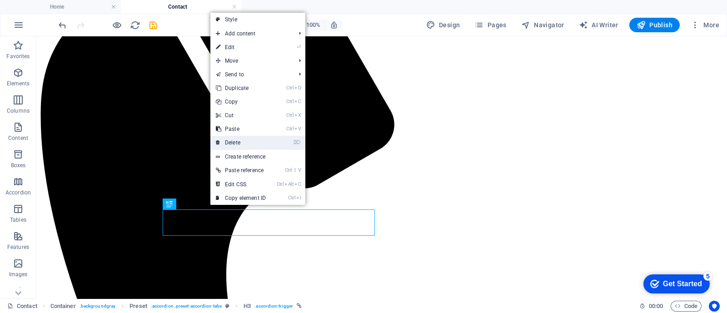
click at [245, 142] on link "⌦ Delete" at bounding box center [241, 143] width 61 height 14
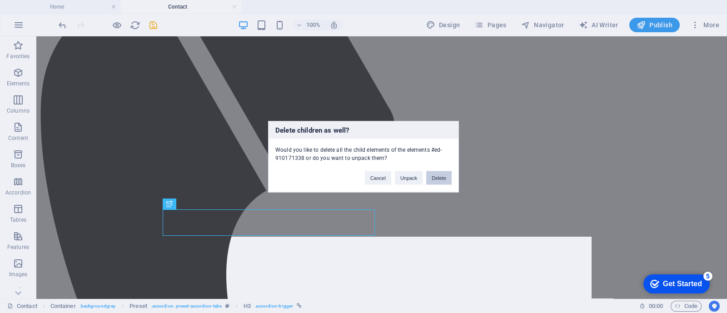
click at [444, 180] on button "Delete" at bounding box center [438, 178] width 25 height 14
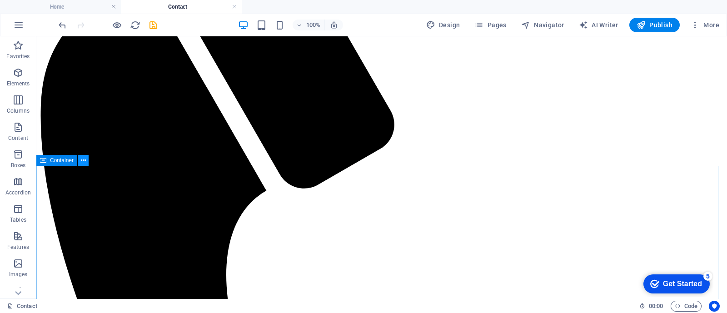
click at [84, 160] on icon at bounding box center [83, 161] width 5 height 10
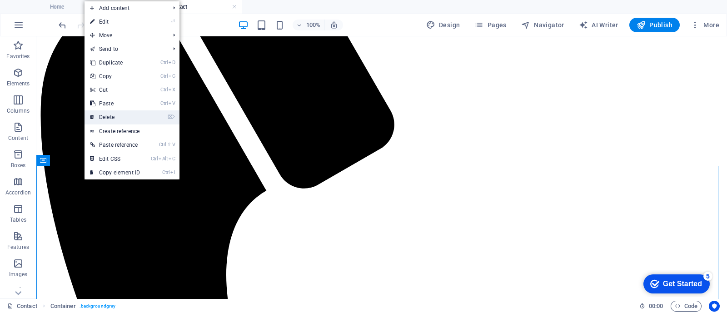
click at [114, 119] on link "⌦ Delete" at bounding box center [115, 117] width 61 height 14
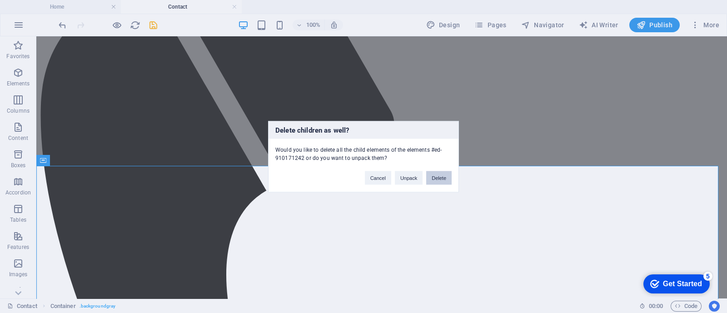
click at [433, 176] on button "Delete" at bounding box center [438, 178] width 25 height 14
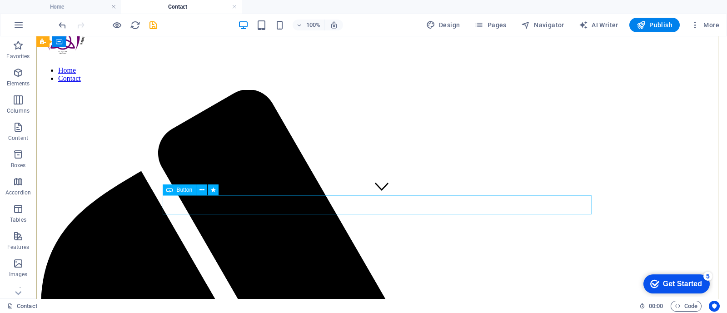
scroll to position [28, 0]
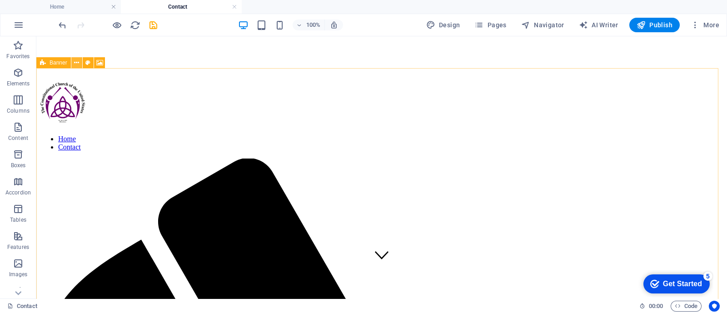
click at [78, 63] on icon at bounding box center [76, 63] width 5 height 10
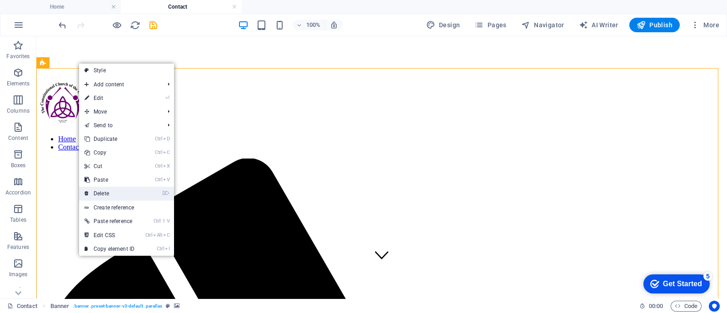
click at [101, 192] on link "⌦ Delete" at bounding box center [109, 194] width 61 height 14
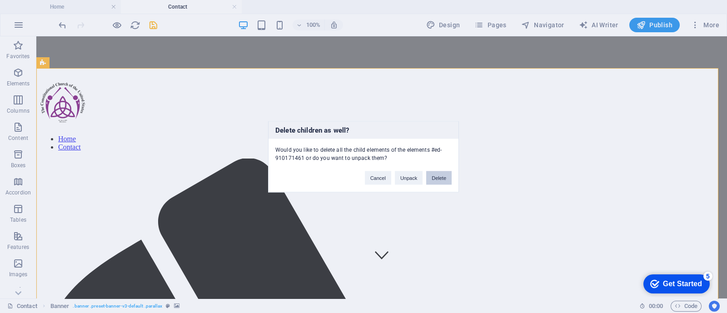
click at [434, 176] on button "Delete" at bounding box center [438, 178] width 25 height 14
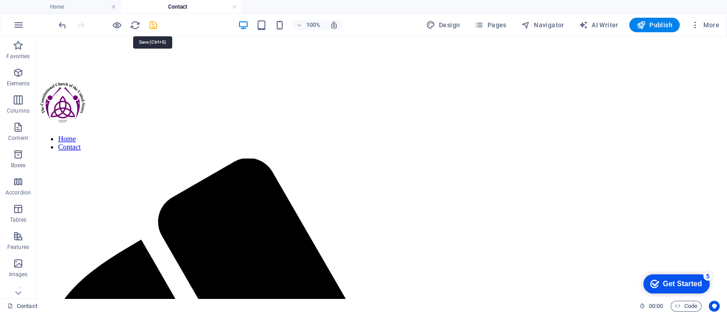
click at [151, 26] on icon "save" at bounding box center [153, 25] width 10 height 10
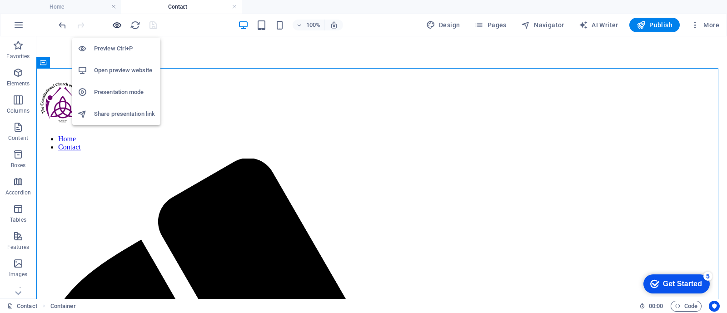
click at [115, 25] on icon "button" at bounding box center [117, 25] width 10 height 10
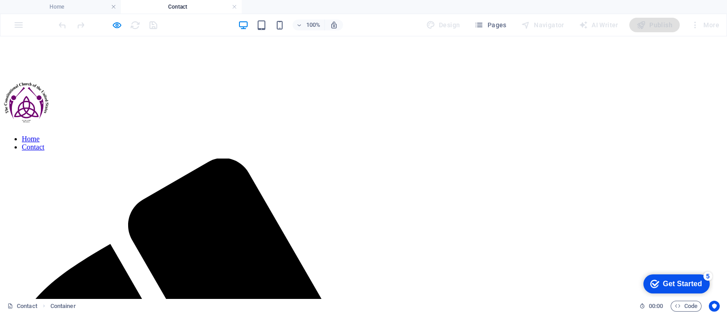
click at [118, 25] on icon "button" at bounding box center [117, 25] width 10 height 10
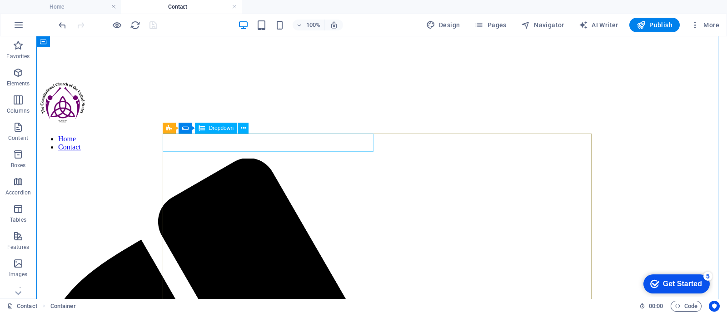
click at [223, 128] on span "Dropdown" at bounding box center [221, 127] width 25 height 5
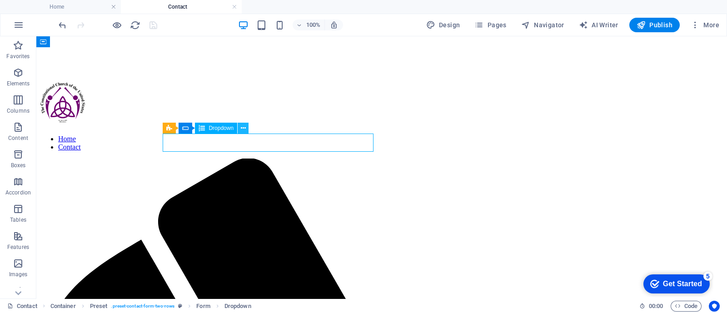
click at [245, 129] on icon at bounding box center [243, 129] width 5 height 10
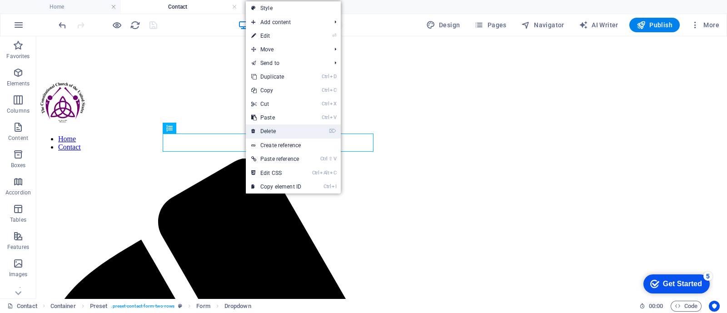
click at [264, 130] on link "⌦ Delete" at bounding box center [276, 132] width 61 height 14
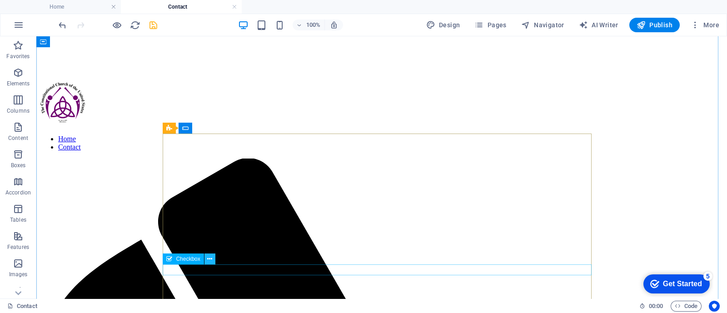
click at [209, 259] on icon at bounding box center [209, 260] width 5 height 10
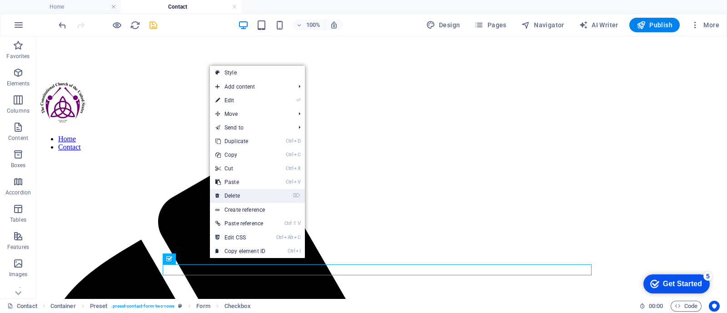
click at [247, 198] on link "⌦ Delete" at bounding box center [240, 196] width 61 height 14
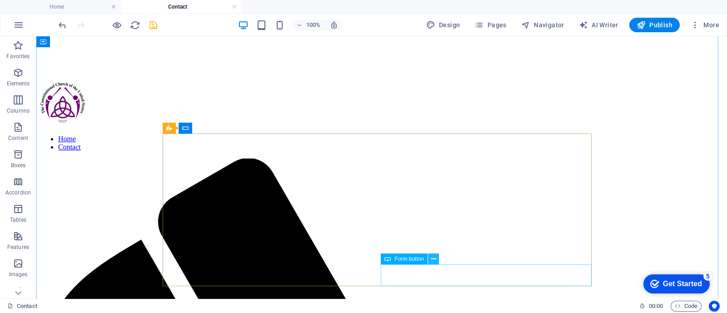
click at [433, 261] on icon at bounding box center [433, 260] width 5 height 10
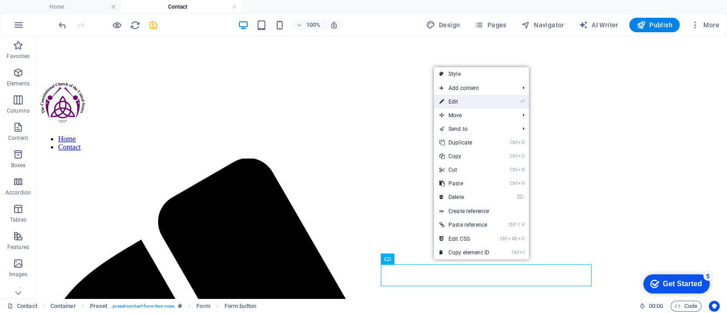
click at [472, 103] on link "⏎ Edit" at bounding box center [464, 102] width 61 height 14
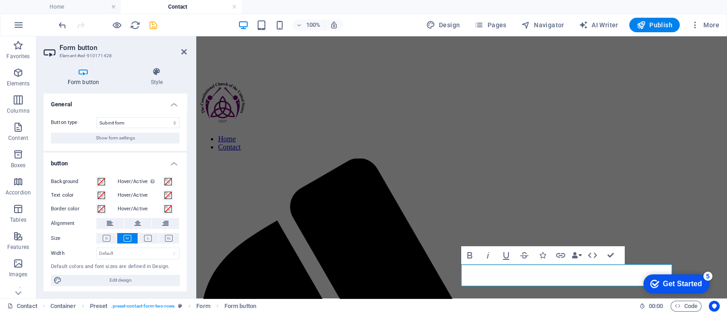
scroll to position [1, 0]
click at [175, 100] on h4 "General" at bounding box center [115, 100] width 143 height 16
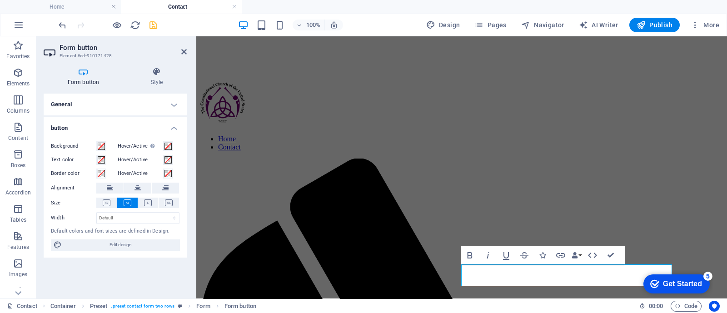
click at [174, 103] on h4 "General" at bounding box center [115, 105] width 143 height 22
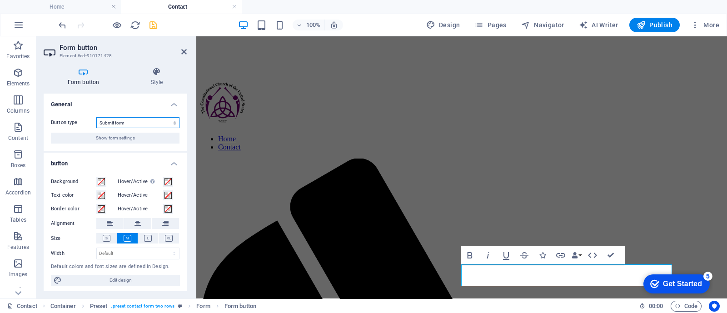
click at [174, 122] on select "Submit form Reset form No action" at bounding box center [137, 122] width 83 height 11
click at [175, 106] on h4 "General" at bounding box center [115, 102] width 143 height 16
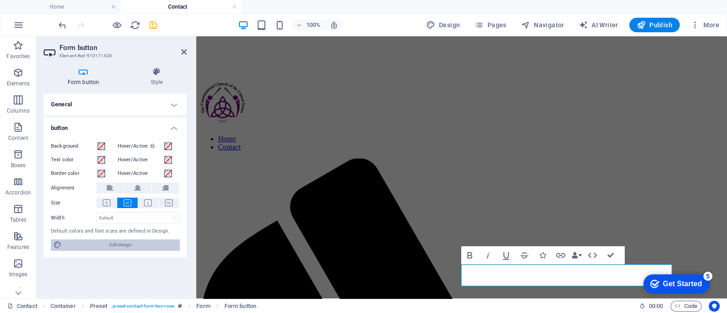
click at [129, 243] on span "Edit design" at bounding box center [121, 245] width 112 height 11
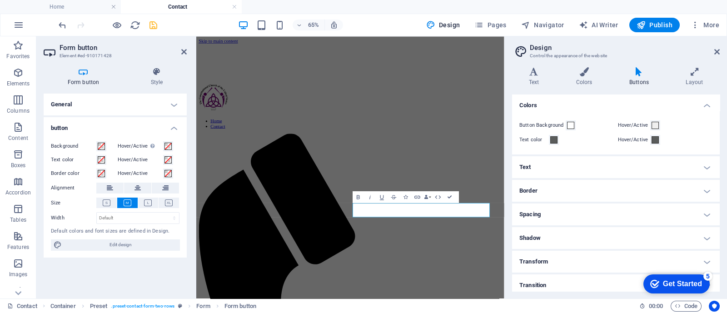
scroll to position [16, 0]
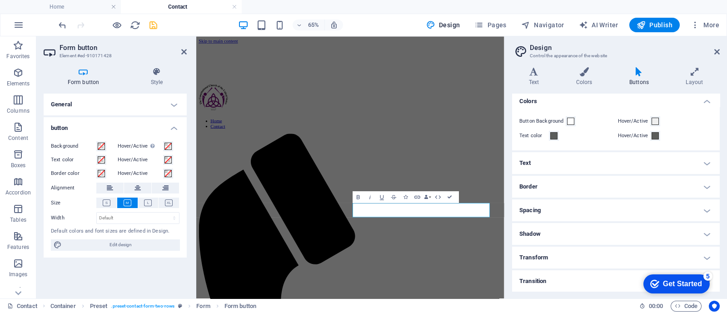
click at [564, 164] on h4 "Text" at bounding box center [616, 163] width 208 height 22
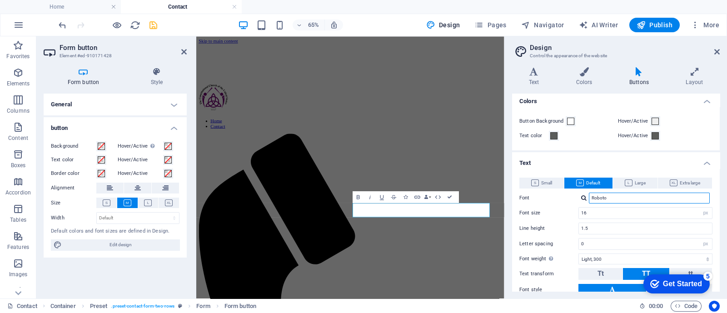
click at [618, 199] on input "Roboto" at bounding box center [649, 198] width 121 height 11
drag, startPoint x: 606, startPoint y: 196, endPoint x: 582, endPoint y: 196, distance: 23.2
click at [582, 196] on div "Roboto" at bounding box center [646, 198] width 134 height 11
type input "times"
click at [625, 150] on ul "Colors Button Background Hover/Active Text color Hover/Active Text Small Defaul…" at bounding box center [616, 256] width 208 height 333
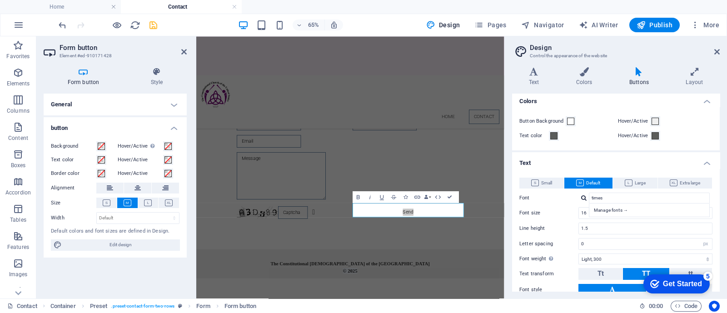
click at [722, 53] on aside "Design Control the appearance of the website Variants Text Colors Buttons Layou…" at bounding box center [616, 167] width 223 height 262
click at [717, 53] on icon at bounding box center [717, 51] width 5 height 7
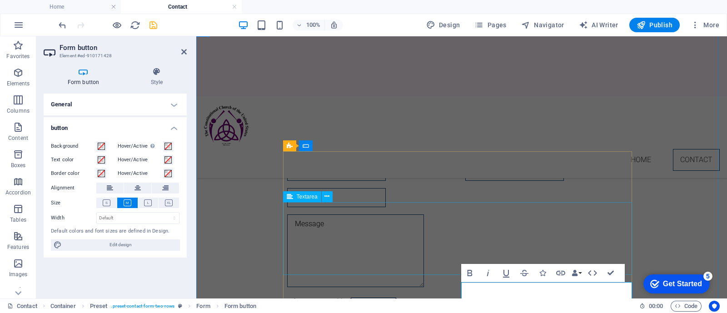
scroll to position [104, 0]
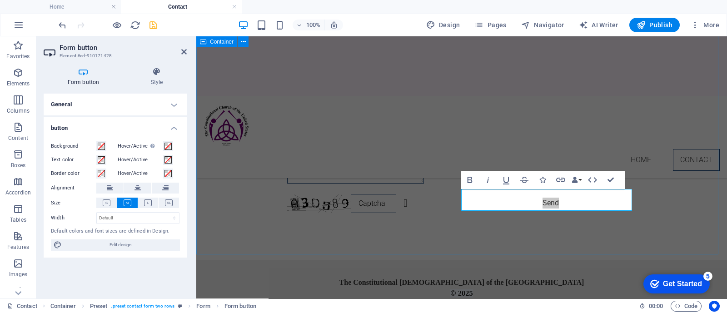
click at [252, 240] on div "Contact us! Unreadable? Load new Send" at bounding box center [461, 97] width 531 height 328
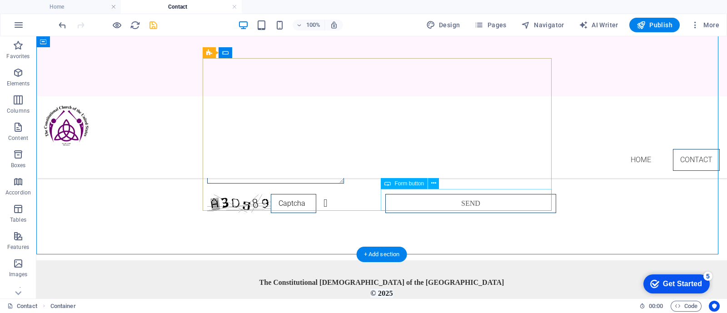
click at [387, 196] on div "Send" at bounding box center [471, 205] width 171 height 23
click at [431, 185] on icon at bounding box center [433, 184] width 5 height 10
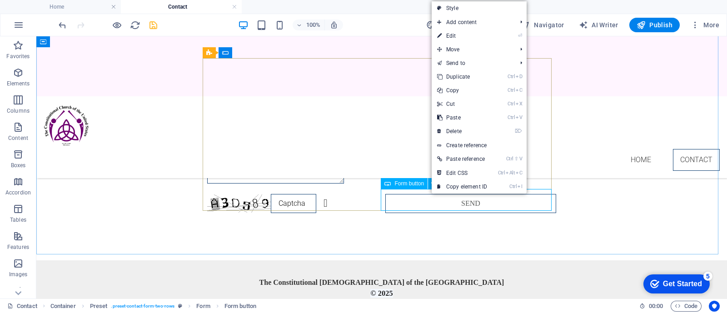
click at [408, 184] on span "Form button" at bounding box center [410, 183] width 30 height 5
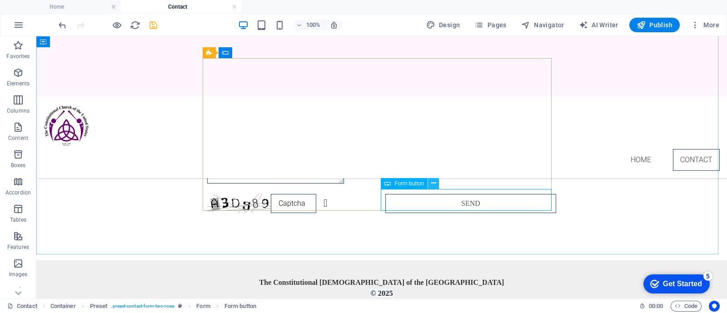
click at [437, 185] on button at bounding box center [433, 183] width 11 height 11
click at [434, 183] on icon at bounding box center [433, 184] width 5 height 10
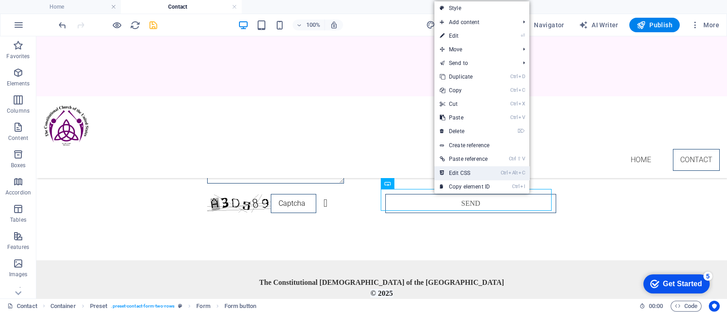
click at [457, 170] on link "Ctrl Alt C Edit CSS" at bounding box center [465, 173] width 61 height 14
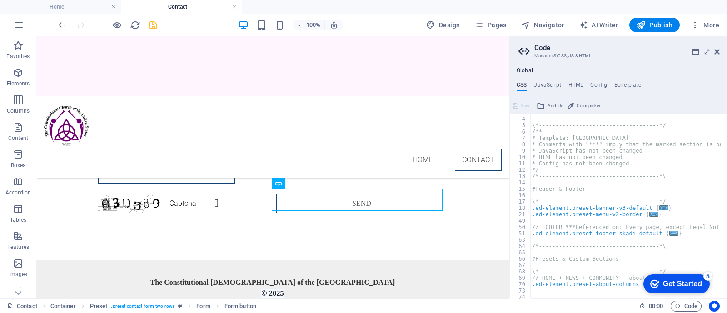
scroll to position [0, 0]
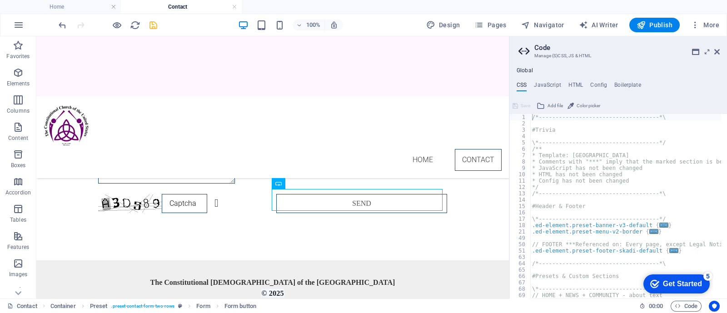
click at [720, 51] on aside "Code Manage (S)CSS, JS & HTML Global CSS JavaScript HTML Config Boilerplate /*-…" at bounding box center [618, 167] width 218 height 262
click at [718, 51] on icon at bounding box center [717, 51] width 5 height 7
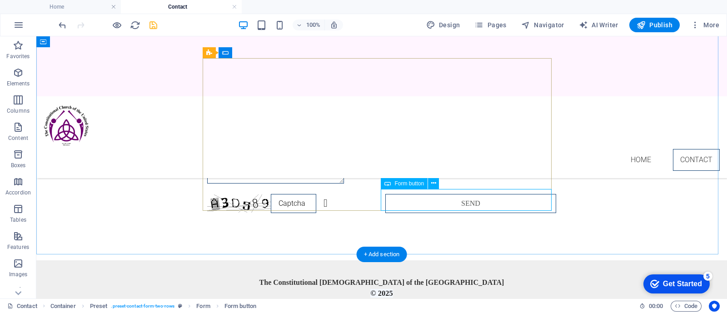
click at [395, 200] on div "Send" at bounding box center [471, 205] width 171 height 23
click at [434, 181] on icon at bounding box center [433, 184] width 5 height 10
click at [434, 183] on icon at bounding box center [433, 184] width 5 height 10
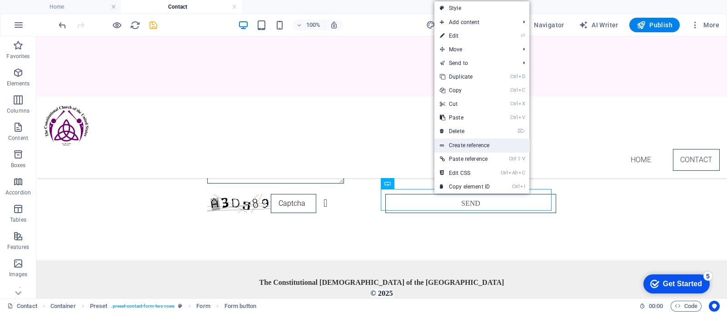
click at [489, 142] on link "Create reference" at bounding box center [482, 146] width 95 height 14
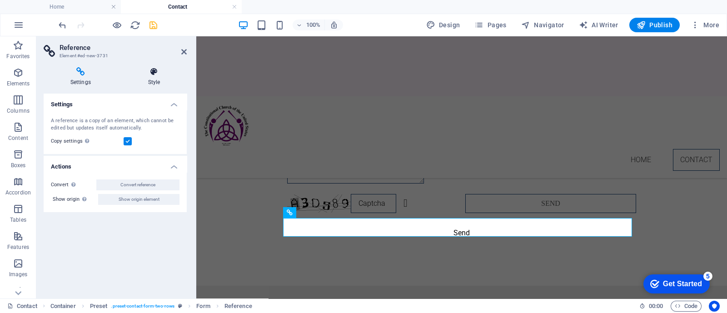
click at [155, 72] on icon at bounding box center [153, 71] width 65 height 9
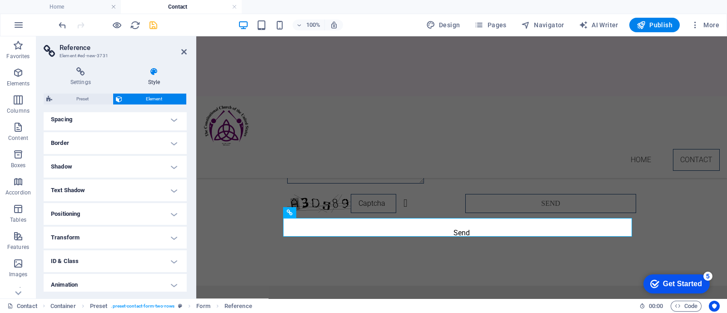
scroll to position [204, 0]
click at [82, 75] on icon at bounding box center [81, 71] width 74 height 9
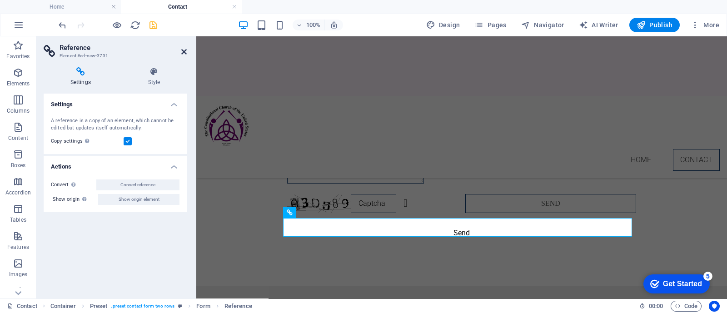
click at [182, 51] on icon at bounding box center [183, 51] width 5 height 7
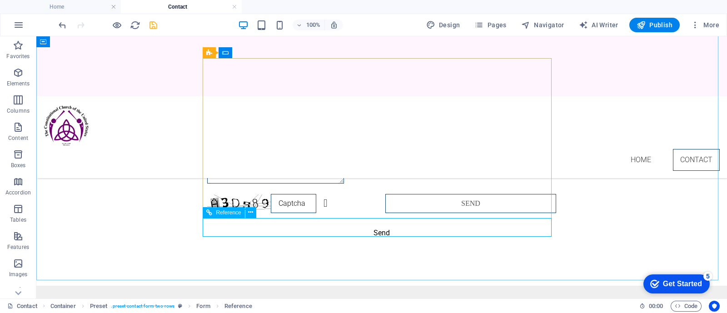
click at [211, 211] on icon at bounding box center [209, 212] width 6 height 11
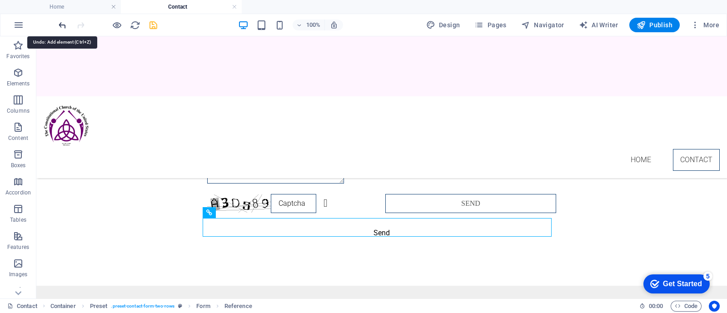
click at [64, 26] on icon "undo" at bounding box center [62, 25] width 10 height 10
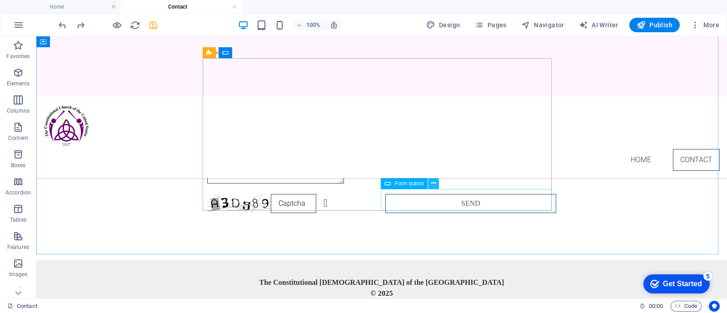
click at [432, 181] on icon at bounding box center [433, 184] width 5 height 10
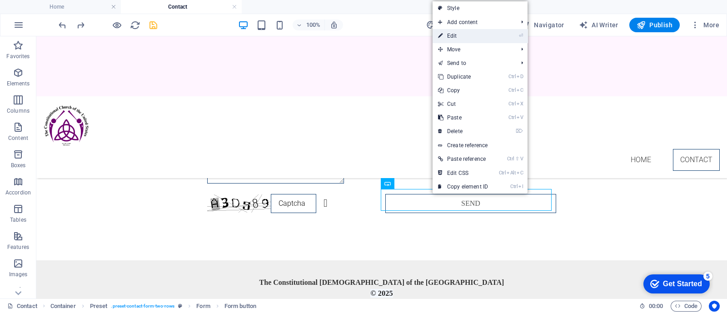
click at [467, 36] on link "⏎ Edit" at bounding box center [463, 36] width 61 height 14
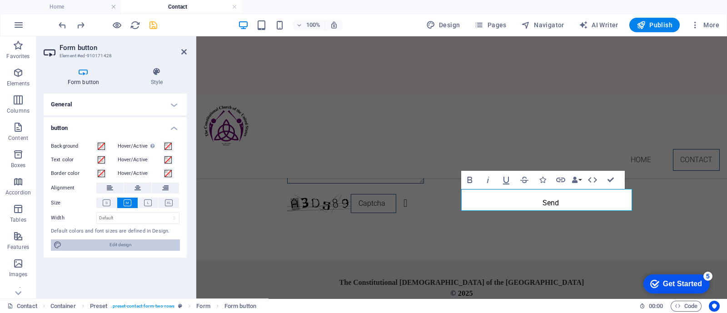
click at [126, 247] on span "Edit design" at bounding box center [121, 245] width 112 height 11
select select "px"
select select "300"
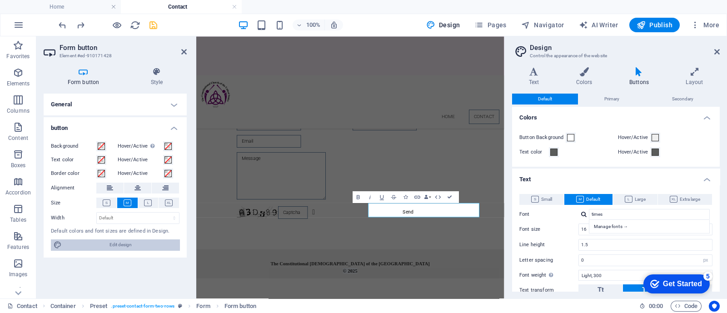
scroll to position [0, 0]
click at [636, 76] on h4 "Buttons" at bounding box center [641, 76] width 56 height 19
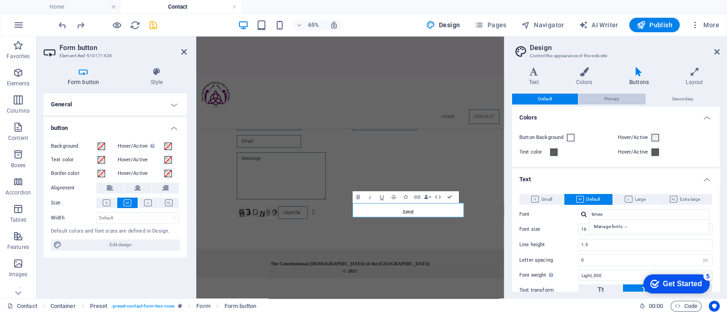
click at [609, 99] on span "Primary" at bounding box center [612, 99] width 15 height 11
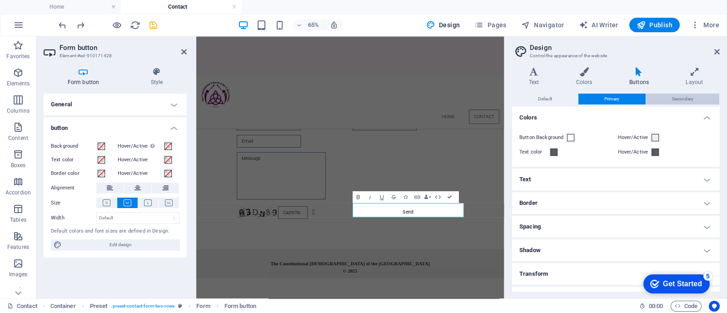
click at [682, 96] on span "Secondary" at bounding box center [682, 99] width 21 height 11
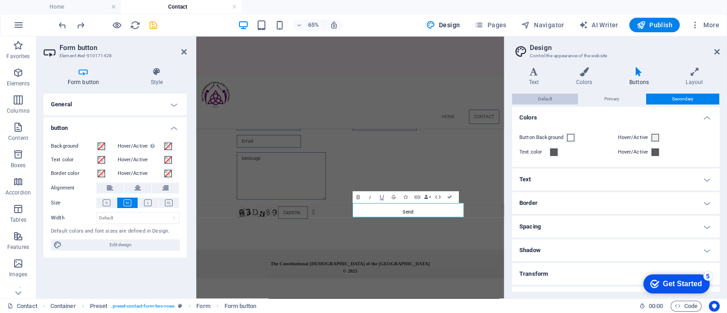
click at [545, 98] on span "Default" at bounding box center [545, 99] width 14 height 11
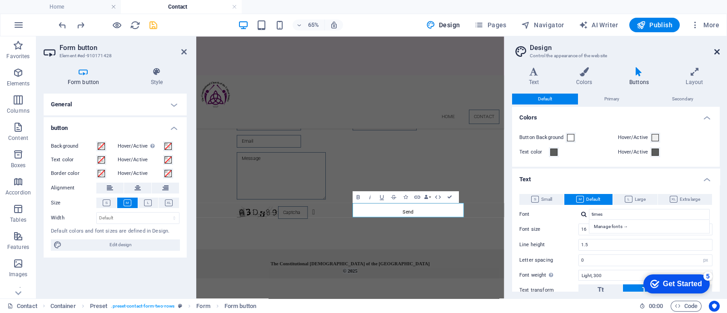
click at [717, 50] on icon at bounding box center [717, 51] width 5 height 7
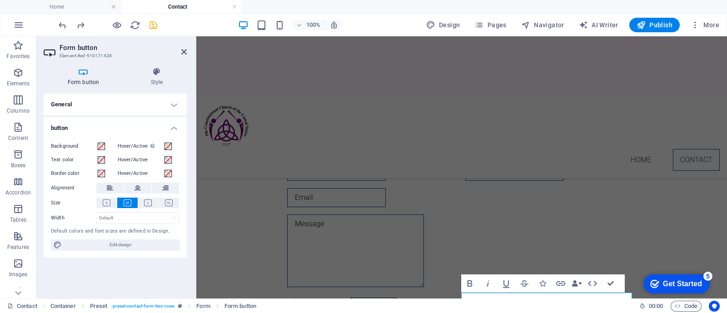
click at [89, 83] on h4 "Form button" at bounding box center [85, 76] width 83 height 19
click at [159, 81] on h4 "Style" at bounding box center [157, 76] width 60 height 19
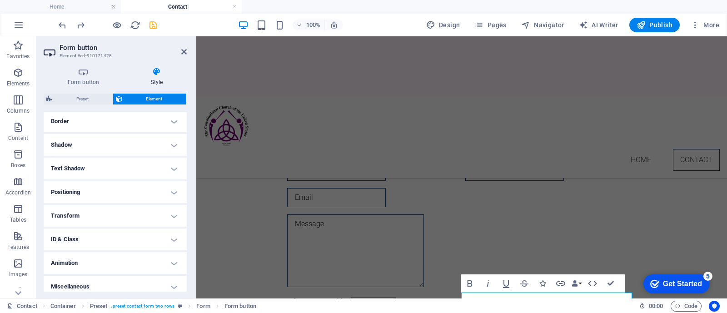
scroll to position [204, 0]
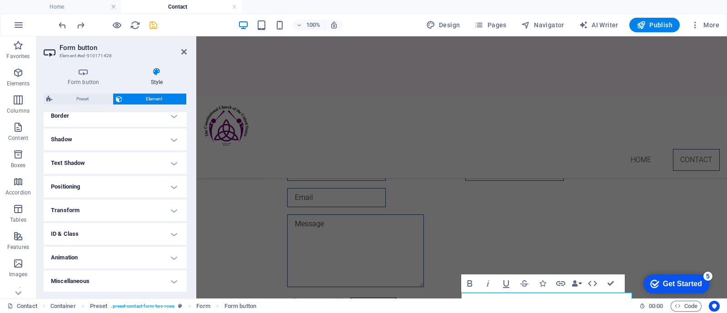
click at [174, 279] on h4 "Miscellaneous" at bounding box center [115, 282] width 143 height 22
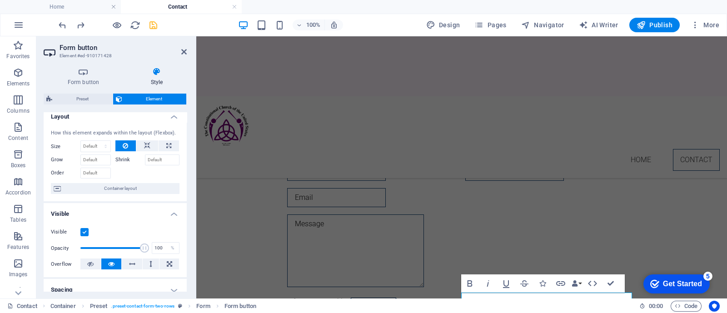
scroll to position [0, 0]
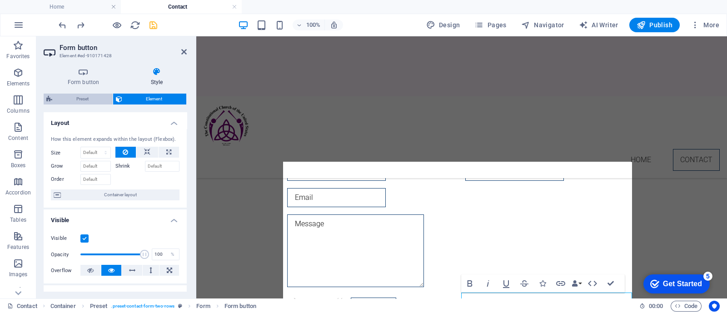
click at [82, 100] on span "Preset" at bounding box center [82, 99] width 55 height 11
select select "px"
select select "rem"
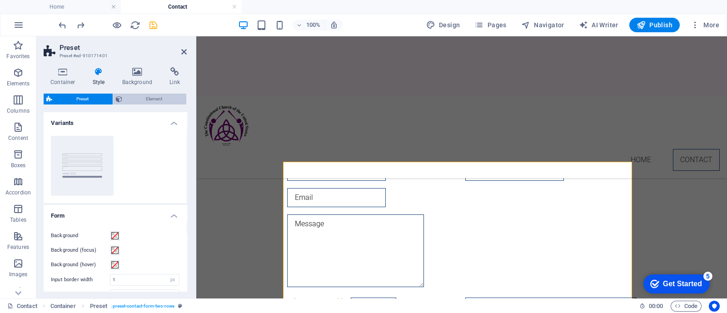
click at [150, 101] on span "Element" at bounding box center [154, 99] width 59 height 11
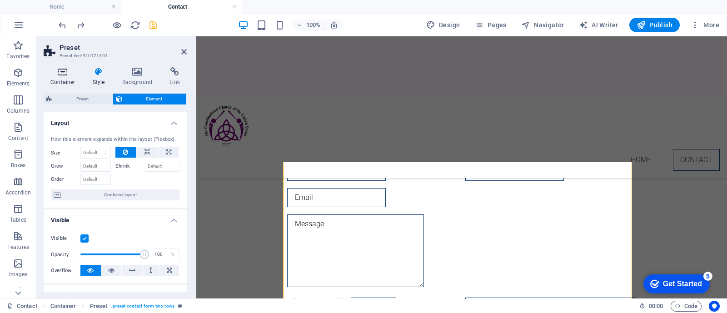
click at [57, 76] on icon at bounding box center [63, 71] width 39 height 9
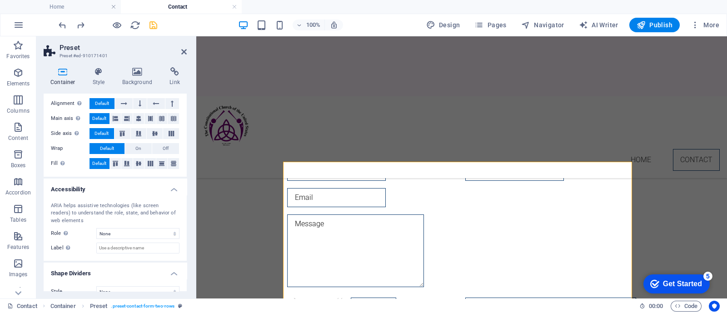
scroll to position [154, 0]
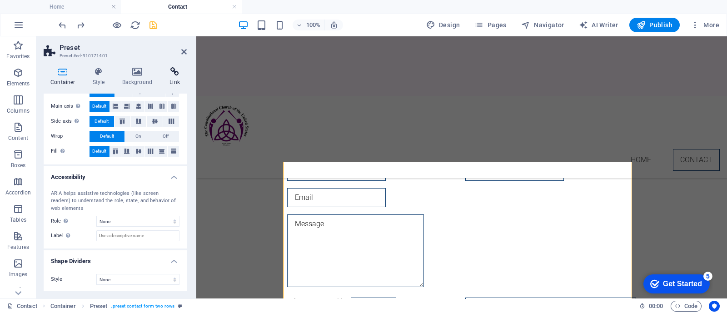
click at [176, 80] on h4 "Link" at bounding box center [175, 76] width 24 height 19
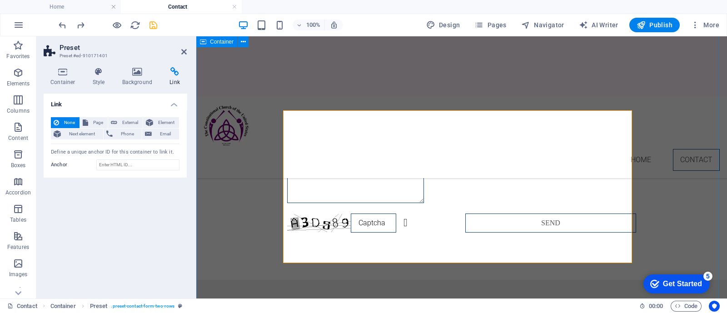
scroll to position [104, 0]
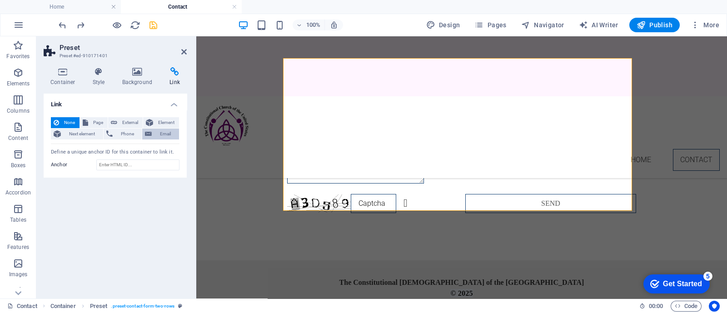
click at [164, 132] on span "Email" at bounding box center [166, 134] width 22 height 11
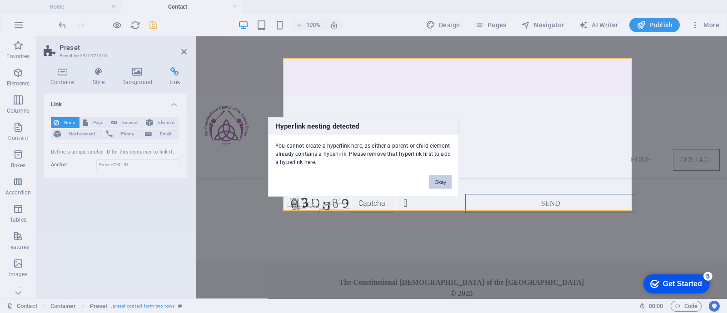
click at [441, 185] on button "Okay" at bounding box center [440, 182] width 23 height 14
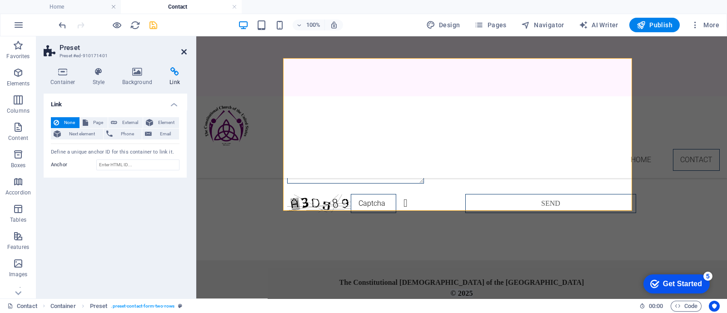
click at [184, 49] on icon at bounding box center [183, 51] width 5 height 7
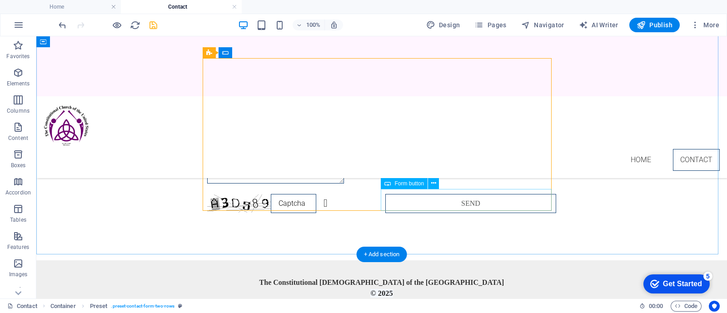
click at [421, 196] on div "Send" at bounding box center [471, 205] width 171 height 23
click at [431, 183] on icon at bounding box center [433, 184] width 5 height 10
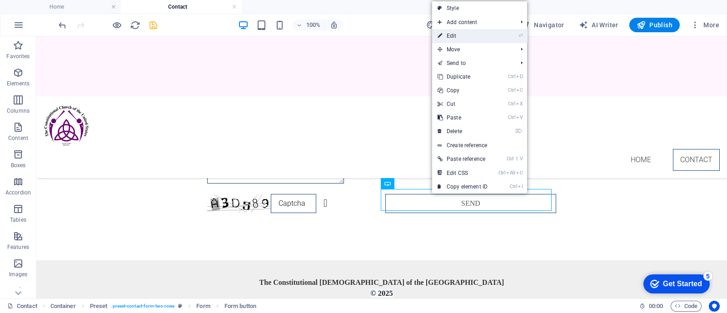
click at [453, 36] on link "⏎ Edit" at bounding box center [462, 36] width 61 height 14
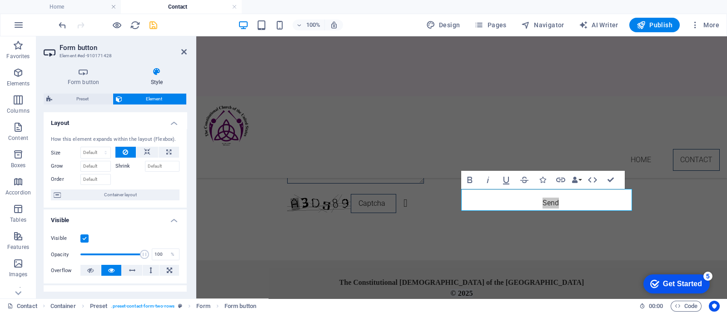
click at [89, 55] on h3 "Element #ed-910171428" at bounding box center [114, 56] width 109 height 8
click at [562, 179] on icon "button" at bounding box center [561, 180] width 11 height 11
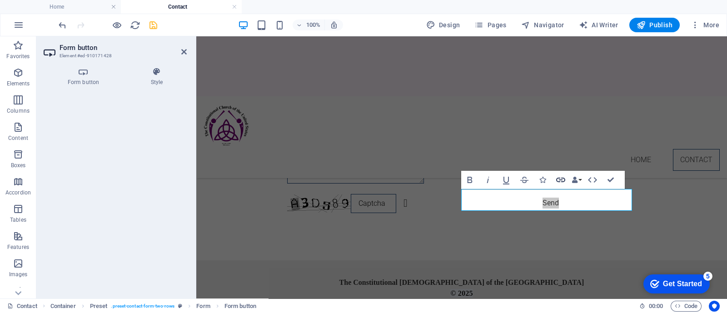
click at [561, 179] on icon "button" at bounding box center [561, 180] width 11 height 11
click at [544, 181] on icon "button" at bounding box center [543, 180] width 6 height 6
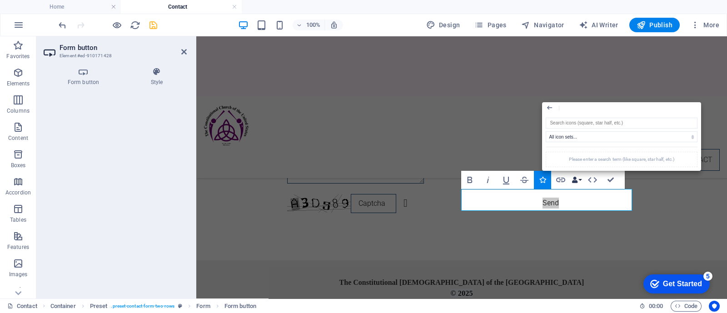
click at [577, 178] on icon "button" at bounding box center [575, 180] width 6 height 6
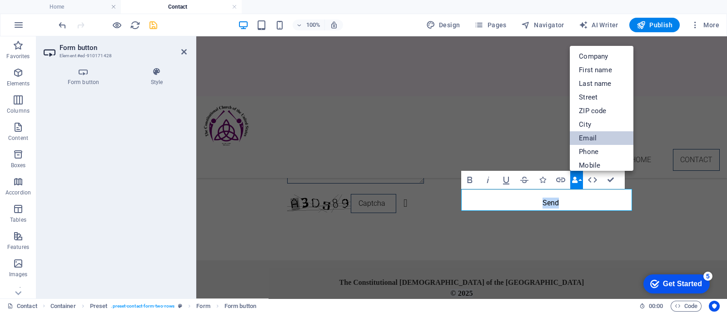
click at [601, 140] on link "Email" at bounding box center [602, 138] width 64 height 14
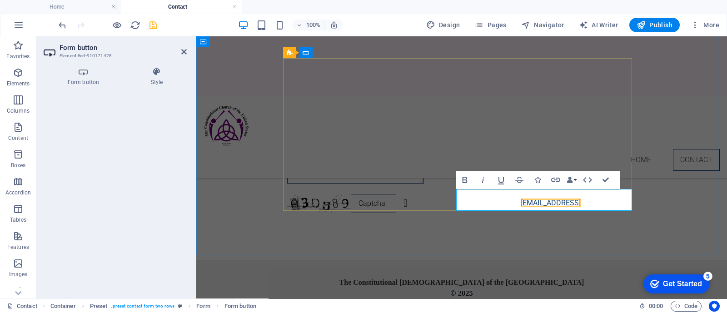
click at [581, 199] on link "[EMAIL_ADDRESS]" at bounding box center [551, 203] width 60 height 9
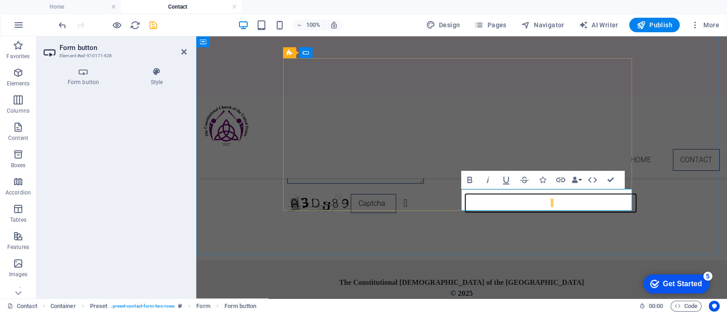
click at [555, 197] on button "​" at bounding box center [551, 203] width 171 height 18
click at [548, 199] on button "​" at bounding box center [551, 203] width 171 height 18
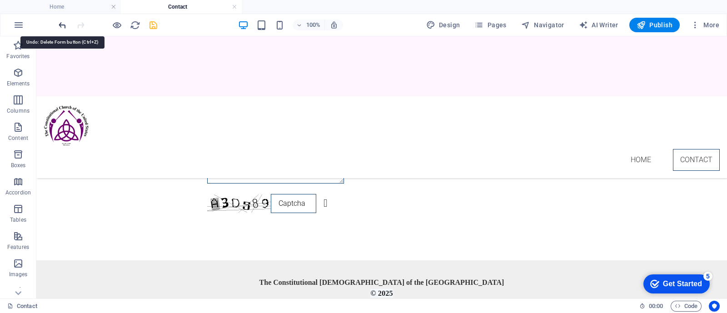
click at [61, 26] on icon "undo" at bounding box center [62, 25] width 10 height 10
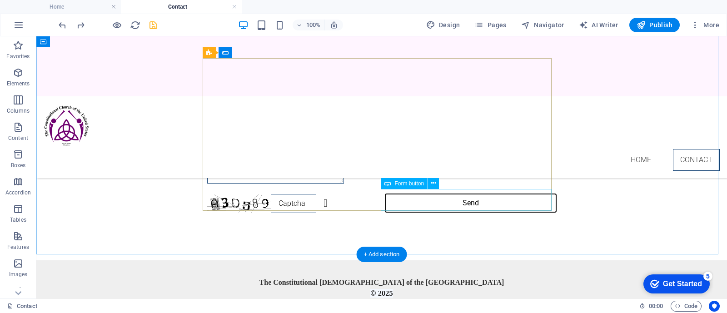
click at [432, 196] on button "Send" at bounding box center [471, 203] width 171 height 18
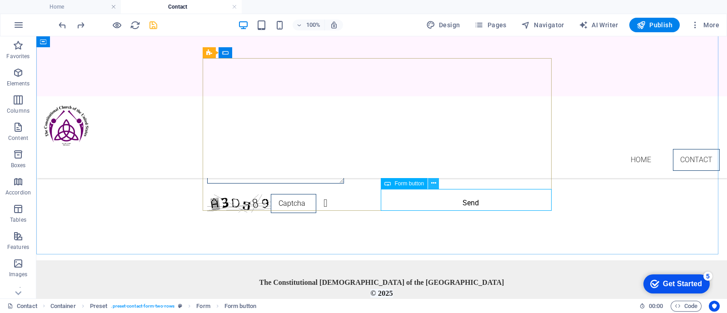
click at [433, 183] on icon at bounding box center [433, 184] width 5 height 10
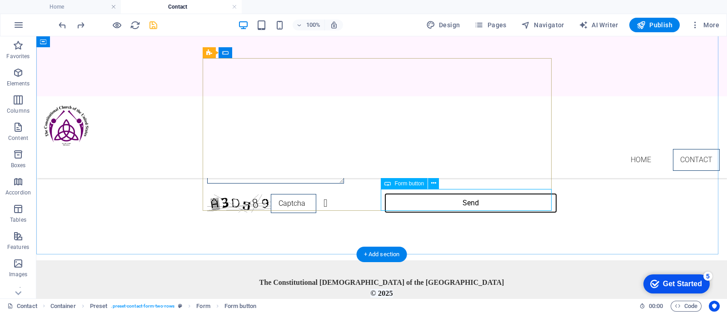
click at [438, 200] on button "Send" at bounding box center [471, 203] width 171 height 18
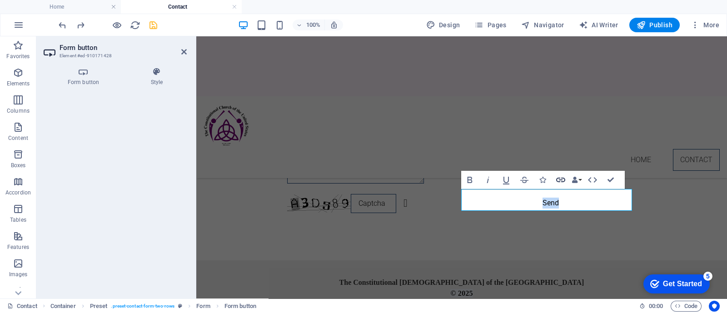
click at [560, 178] on icon "button" at bounding box center [561, 180] width 9 height 5
click at [582, 179] on button "Data Bindings" at bounding box center [577, 180] width 13 height 18
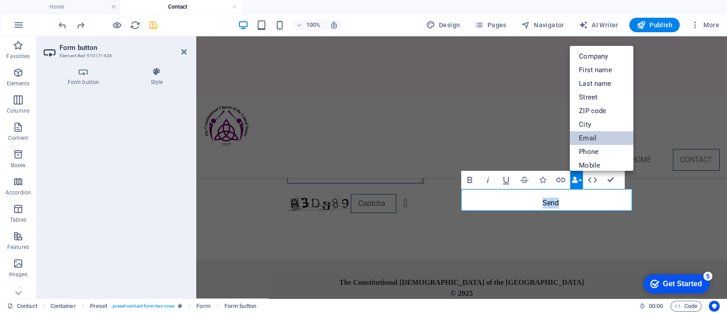
click at [594, 139] on link "Email" at bounding box center [602, 138] width 64 height 14
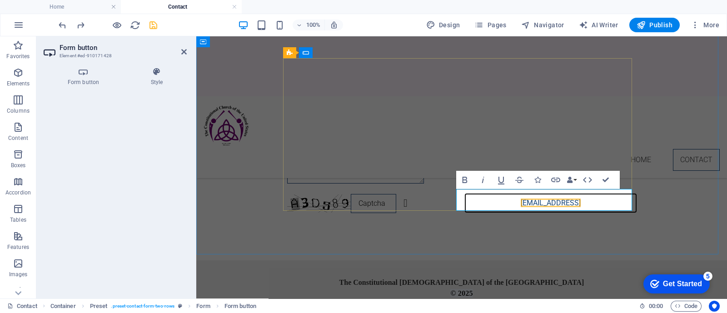
click at [521, 199] on link "[EMAIL_ADDRESS]" at bounding box center [551, 203] width 60 height 9
type button "Send"
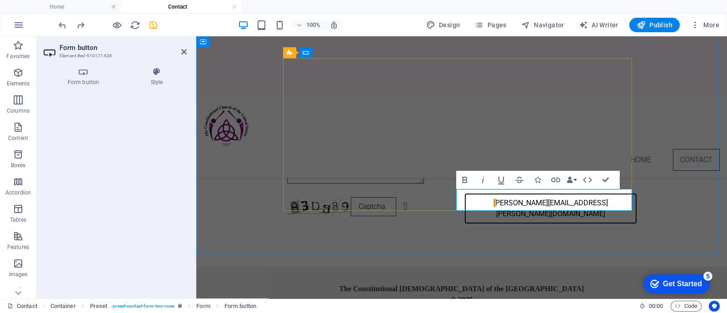
scroll to position [93, 5]
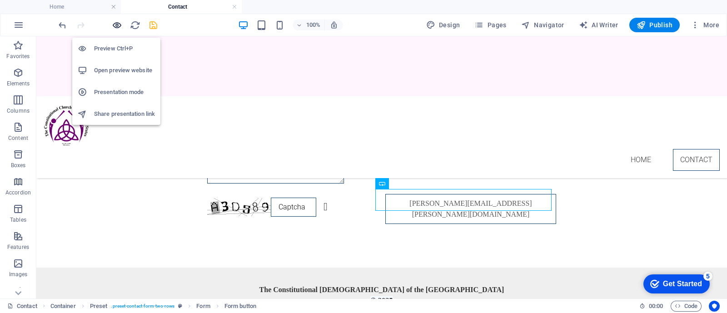
click at [116, 24] on icon "button" at bounding box center [117, 25] width 10 height 10
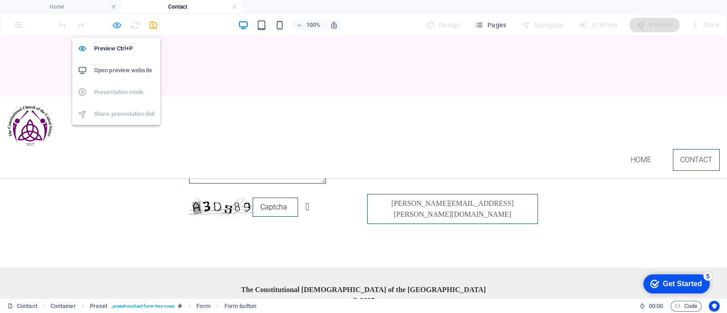
click at [118, 23] on icon "button" at bounding box center [117, 25] width 10 height 10
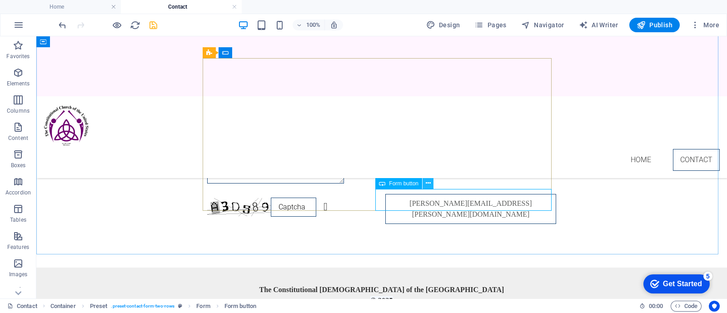
click at [428, 185] on icon at bounding box center [428, 184] width 5 height 10
click at [450, 199] on div "[PERSON_NAME][EMAIL_ADDRESS][PERSON_NAME][DOMAIN_NAME]" at bounding box center [471, 209] width 171 height 30
click at [482, 198] on div "[PERSON_NAME][EMAIL_ADDRESS][PERSON_NAME][DOMAIN_NAME]" at bounding box center [471, 209] width 171 height 30
click at [386, 196] on div "[PERSON_NAME][EMAIL_ADDRESS][PERSON_NAME][DOMAIN_NAME]" at bounding box center [471, 209] width 171 height 30
click at [430, 183] on icon at bounding box center [428, 184] width 5 height 10
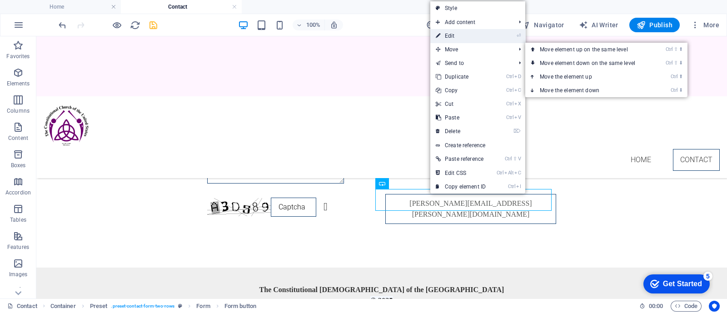
click at [466, 36] on link "⏎ Edit" at bounding box center [461, 36] width 61 height 14
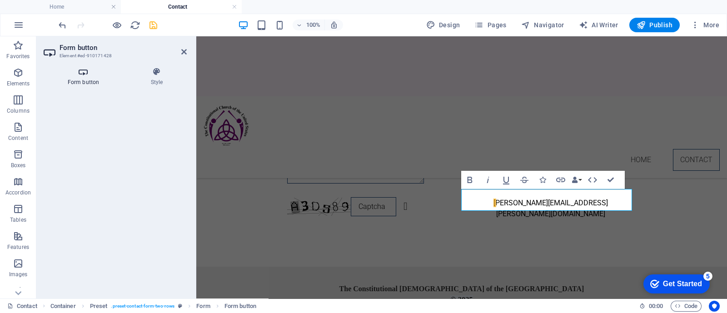
click at [84, 78] on h4 "Form button" at bounding box center [85, 76] width 83 height 19
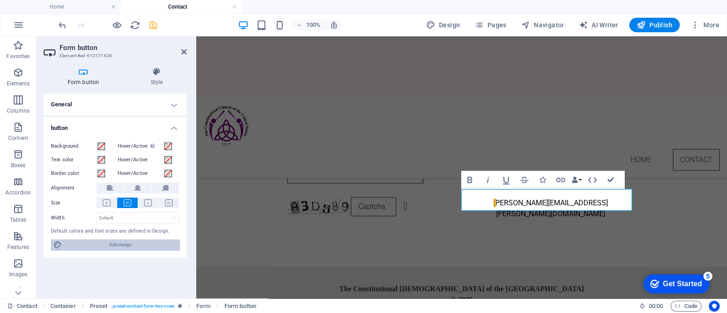
click at [111, 245] on span "Edit design" at bounding box center [121, 245] width 112 height 11
select select "px"
select select "300"
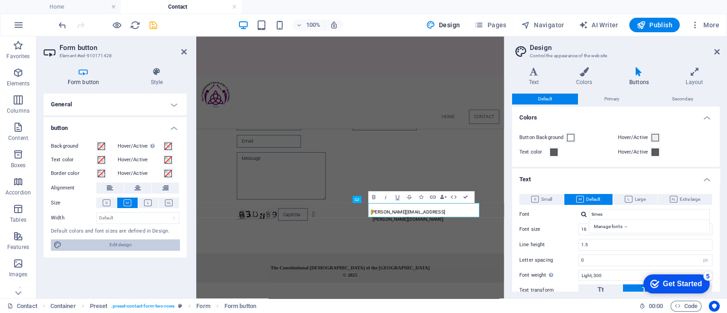
scroll to position [0, 0]
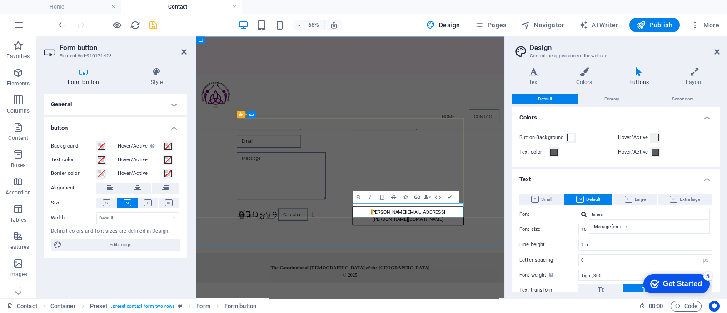
click at [514, 302] on button "[PERSON_NAME][EMAIL_ADDRESS][PERSON_NAME][DOMAIN_NAME]" at bounding box center [522, 312] width 171 height 29
click at [459, 302] on button "[PERSON_NAME][EMAIL_ADDRESS][PERSON_NAME][DOMAIN_NAME]" at bounding box center [522, 312] width 171 height 29
click at [426, 197] on icon "button" at bounding box center [427, 197] width 4 height 4
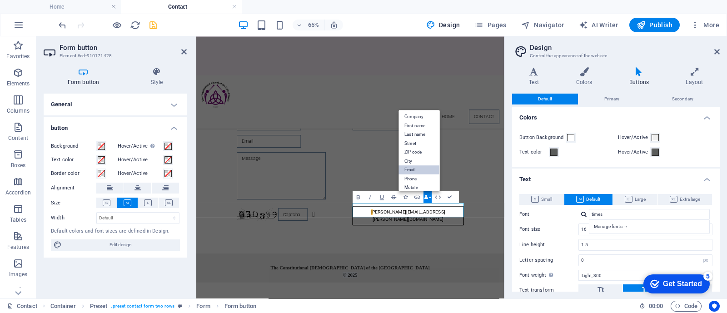
click at [415, 168] on link "Email" at bounding box center [419, 170] width 41 height 9
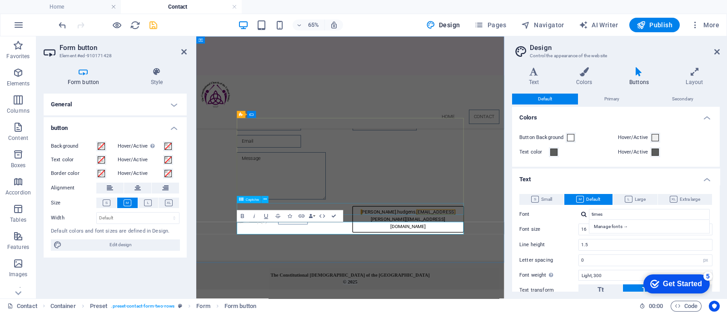
type button "Send"
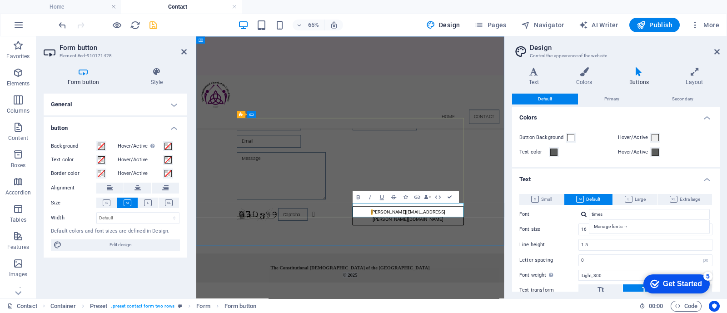
click at [458, 303] on button "[PERSON_NAME][EMAIL_ADDRESS][PERSON_NAME][DOMAIN_NAME]" at bounding box center [522, 312] width 171 height 29
drag, startPoint x: 589, startPoint y: 301, endPoint x: 582, endPoint y: 301, distance: 6.9
click at [586, 301] on button "[PERSON_NAME][EMAIL_ADDRESS][PERSON_NAME][DOMAIN_NAME]" at bounding box center [522, 312] width 171 height 29
click at [582, 301] on button "[PERSON_NAME][EMAIL_ADDRESS][PERSON_NAME][DOMAIN_NAME]" at bounding box center [522, 312] width 171 height 29
click at [715, 50] on icon at bounding box center [717, 51] width 5 height 7
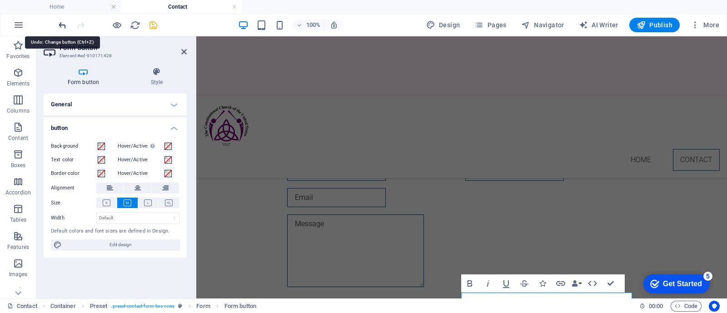
click at [59, 26] on icon "undo" at bounding box center [62, 25] width 10 height 10
click at [185, 48] on icon at bounding box center [183, 51] width 5 height 7
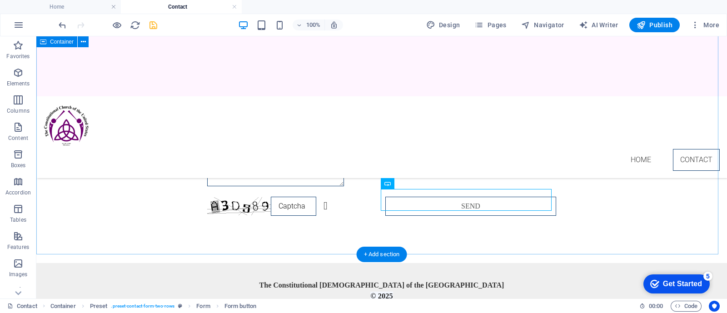
scroll to position [104, 0]
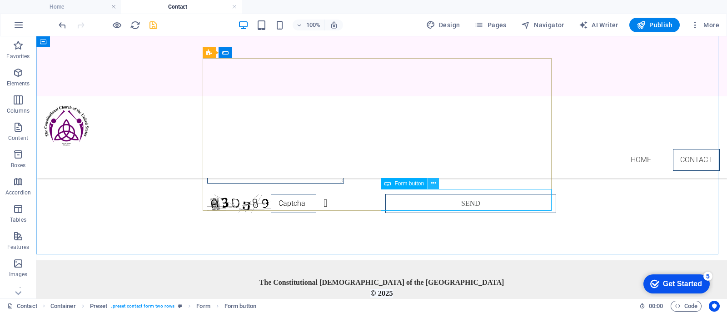
click at [432, 183] on icon at bounding box center [433, 184] width 5 height 10
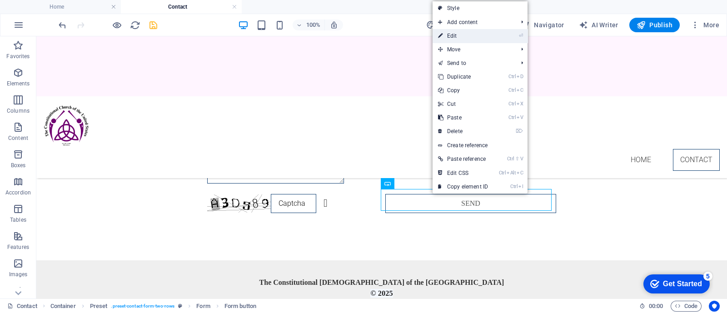
click at [468, 35] on link "⏎ Edit" at bounding box center [463, 36] width 61 height 14
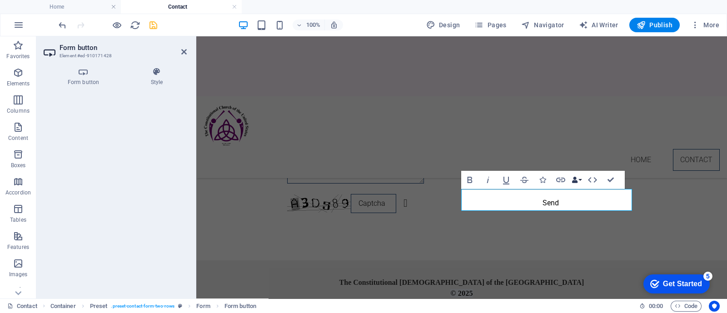
click at [575, 181] on icon "button" at bounding box center [575, 180] width 6 height 6
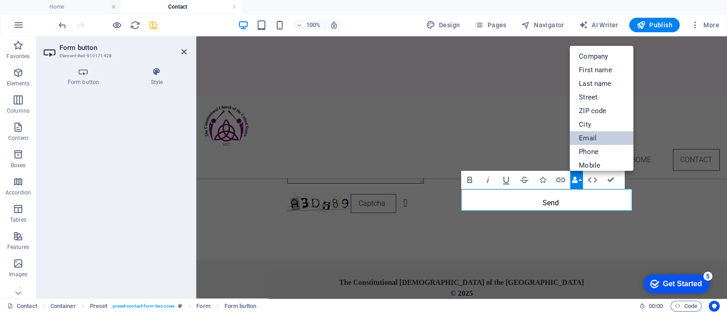
click at [591, 134] on link "Email" at bounding box center [602, 138] width 64 height 14
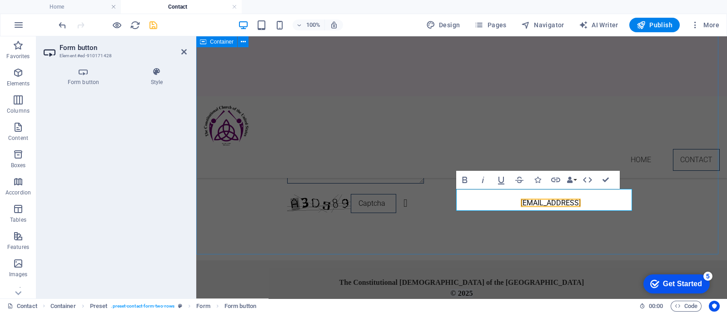
click at [654, 125] on div "Contact us! Unreadable? Load new [EMAIL_ADDRESS]" at bounding box center [461, 97] width 531 height 328
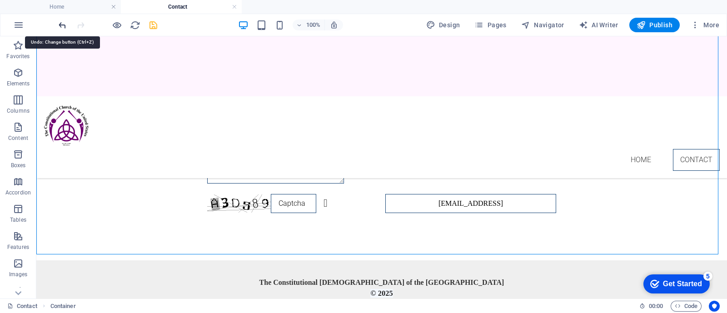
click at [59, 26] on icon "undo" at bounding box center [62, 25] width 10 height 10
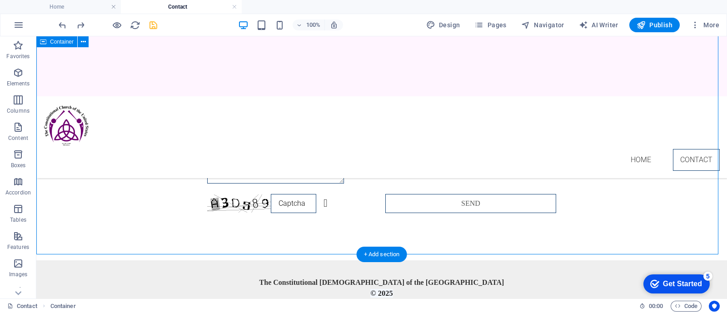
click at [71, 160] on div "Contact us! Unreadable? Load new Send" at bounding box center [381, 97] width 691 height 328
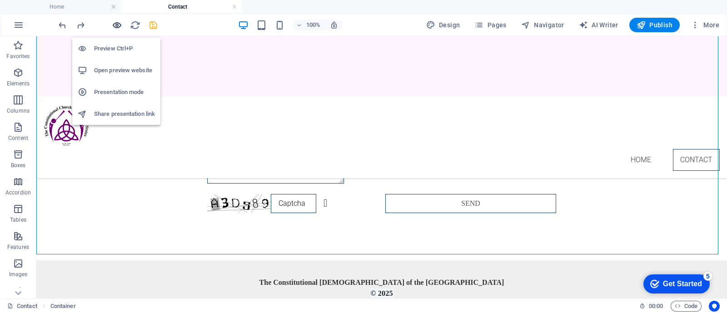
click at [116, 20] on icon "button" at bounding box center [117, 25] width 10 height 10
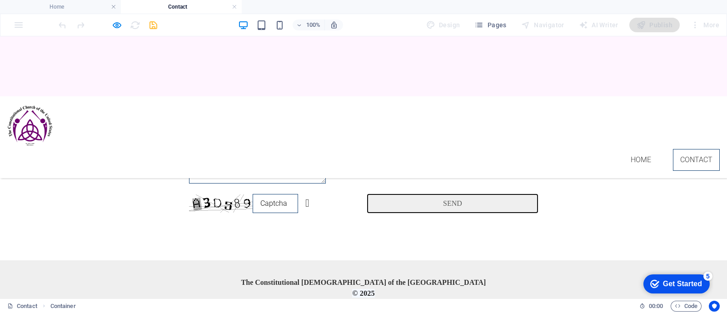
click at [432, 199] on button "Send" at bounding box center [452, 203] width 171 height 19
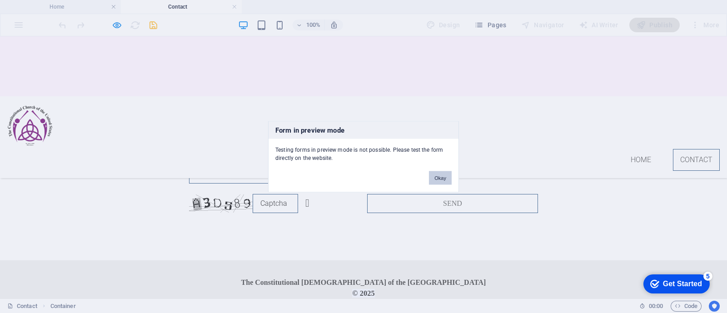
click at [436, 174] on button "Okay" at bounding box center [440, 178] width 23 height 14
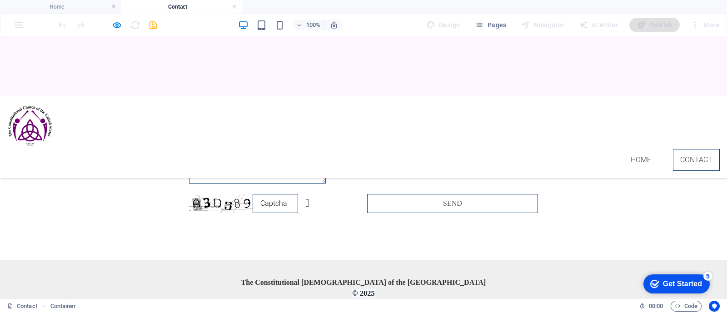
click at [364, 290] on strong "© 2025" at bounding box center [363, 293] width 22 height 9
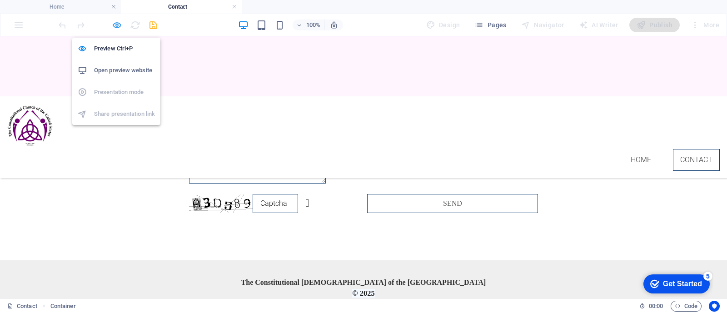
click at [114, 28] on icon "button" at bounding box center [117, 25] width 10 height 10
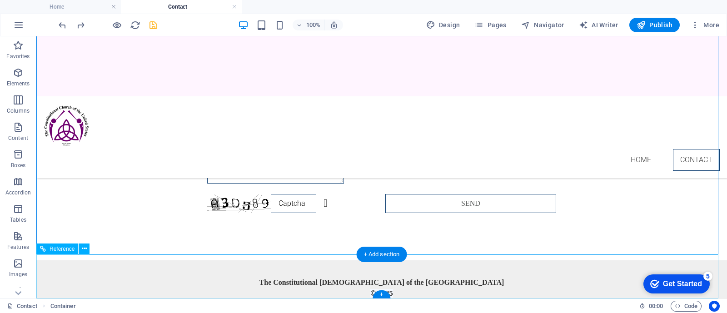
click at [458, 277] on div "The Constitutional [DEMOGRAPHIC_DATA] of [GEOGRAPHIC_DATA] © 2025" at bounding box center [381, 288] width 349 height 22
click at [446, 277] on div "The Constitutional [DEMOGRAPHIC_DATA] of [GEOGRAPHIC_DATA] © 2025" at bounding box center [381, 288] width 349 height 22
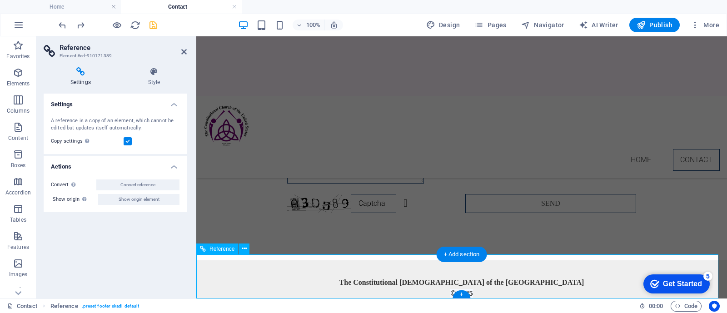
click at [413, 277] on div "The Constitutional [DEMOGRAPHIC_DATA] of [GEOGRAPHIC_DATA] © 2025" at bounding box center [461, 288] width 349 height 22
click at [443, 278] on div "The Constitutional [DEMOGRAPHIC_DATA] of [GEOGRAPHIC_DATA] © 2025" at bounding box center [461, 288] width 349 height 22
click at [450, 281] on div "The Constitutional [DEMOGRAPHIC_DATA] of [GEOGRAPHIC_DATA] © 2025" at bounding box center [461, 288] width 349 height 22
click at [453, 288] on div "The Constitutional [DEMOGRAPHIC_DATA] of [GEOGRAPHIC_DATA] © 2025" at bounding box center [461, 288] width 349 height 22
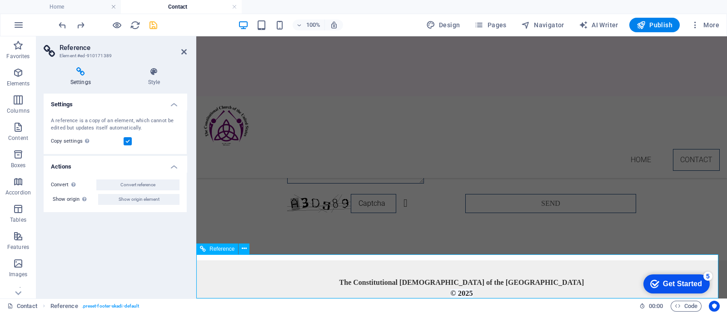
click at [453, 288] on div "The Constitutional [DEMOGRAPHIC_DATA] of [GEOGRAPHIC_DATA] © 2025" at bounding box center [461, 288] width 349 height 22
click at [432, 280] on div "The Constitutional [DEMOGRAPHIC_DATA] of [GEOGRAPHIC_DATA] © 2025" at bounding box center [461, 288] width 349 height 22
click at [186, 50] on icon at bounding box center [183, 51] width 5 height 7
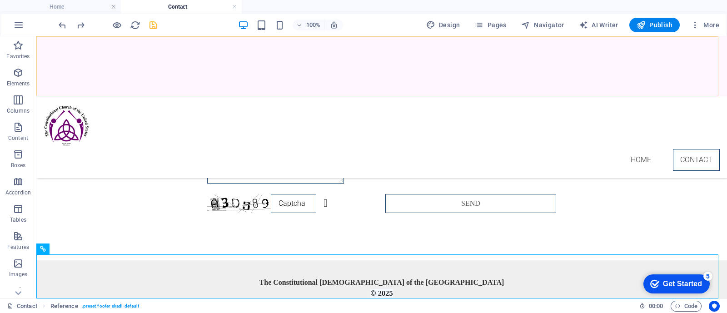
click at [631, 149] on nav "Home Contact" at bounding box center [382, 160] width 677 height 22
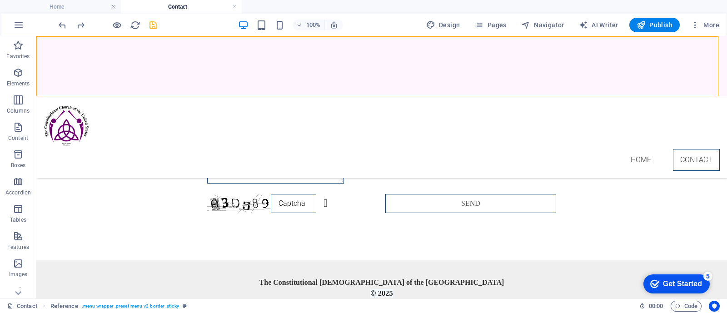
click at [636, 149] on nav "Home Contact" at bounding box center [382, 160] width 677 height 22
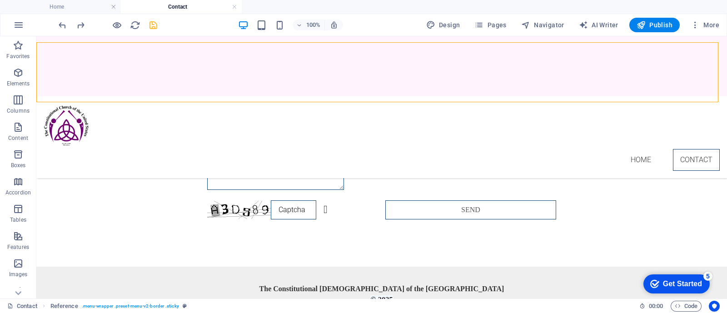
click at [636, 149] on nav "Home Contact" at bounding box center [382, 160] width 677 height 22
click at [107, 20] on div at bounding box center [108, 25] width 102 height 15
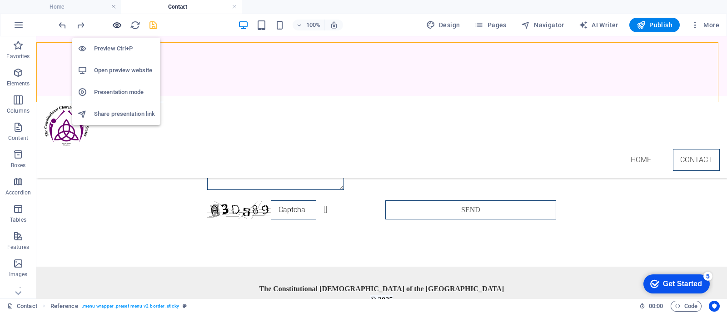
click at [116, 25] on icon "button" at bounding box center [117, 25] width 10 height 10
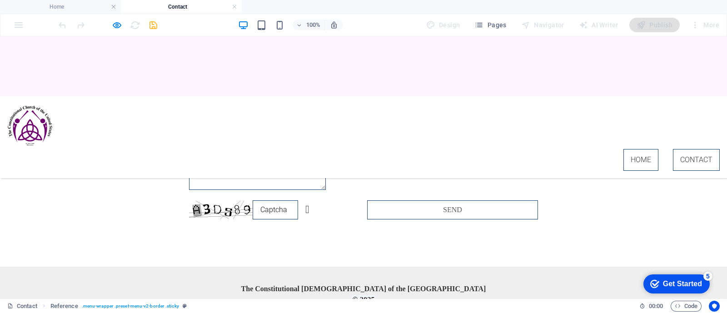
click at [633, 149] on link "Home" at bounding box center [641, 160] width 35 height 22
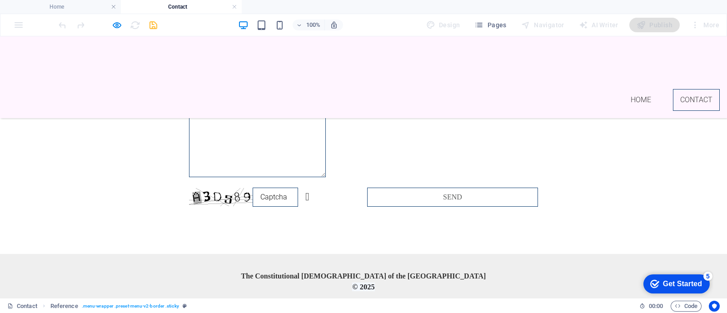
scroll to position [0, 0]
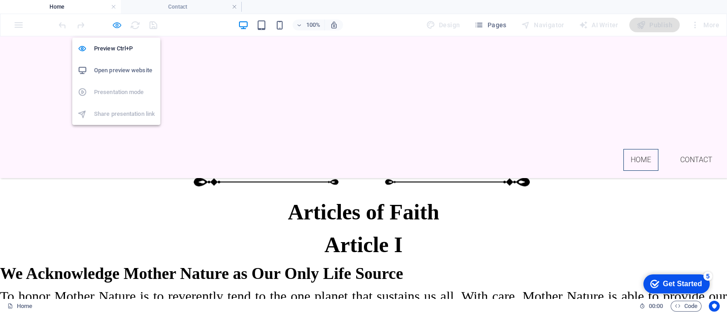
click at [114, 21] on icon "button" at bounding box center [117, 25] width 10 height 10
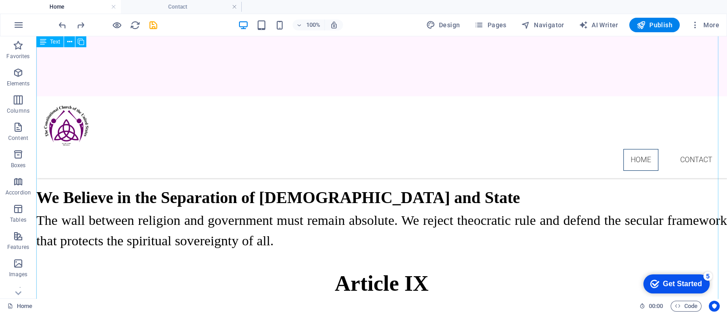
scroll to position [1170, 0]
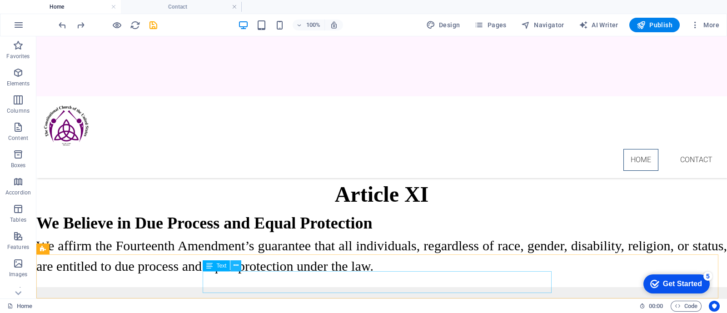
click at [236, 265] on icon at bounding box center [236, 266] width 5 height 10
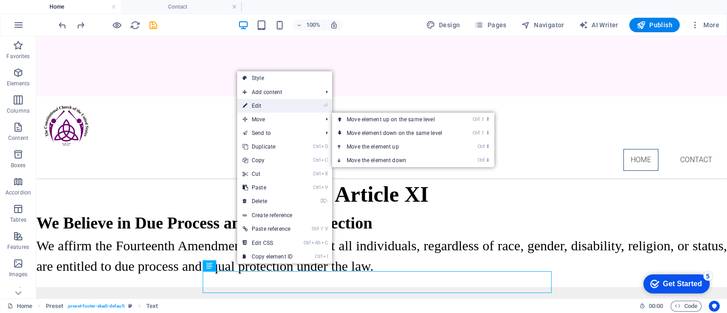
click at [276, 107] on link "⏎ Edit" at bounding box center [267, 106] width 61 height 14
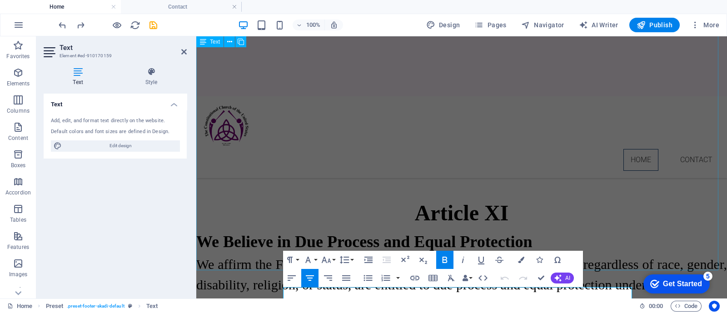
scroll to position [1334, 0]
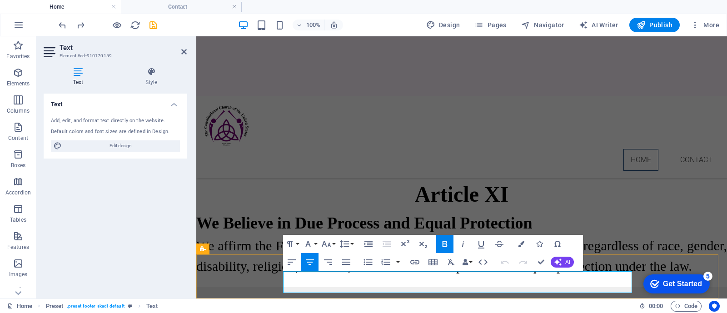
click at [539, 304] on p "The Constitutional [DEMOGRAPHIC_DATA] of the [GEOGRAPHIC_DATA]" at bounding box center [461, 309] width 349 height 11
drag, startPoint x: 384, startPoint y: 276, endPoint x: 552, endPoint y: 276, distance: 167.3
click at [552, 304] on p "The Constitutional [DEMOGRAPHIC_DATA] of the [GEOGRAPHIC_DATA]" at bounding box center [461, 309] width 349 height 11
click at [331, 247] on icon "button" at bounding box center [326, 244] width 11 height 11
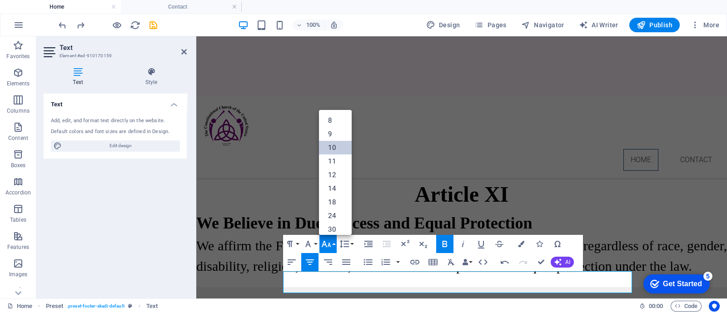
click at [333, 147] on link "10" at bounding box center [335, 148] width 33 height 14
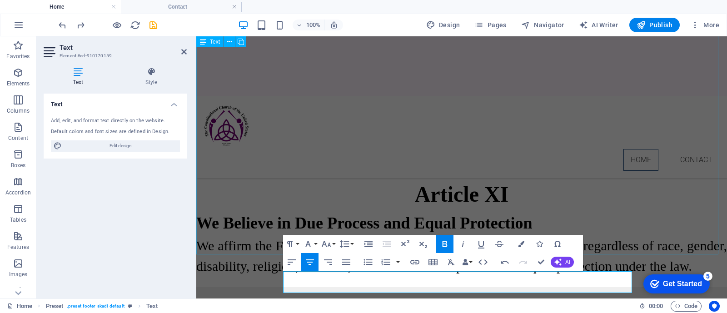
scroll to position [1334, 0]
click at [332, 245] on button "Font Size" at bounding box center [328, 244] width 17 height 18
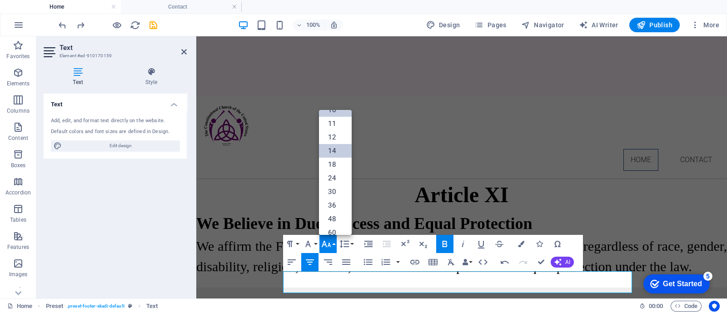
click at [336, 149] on link "14" at bounding box center [335, 151] width 33 height 14
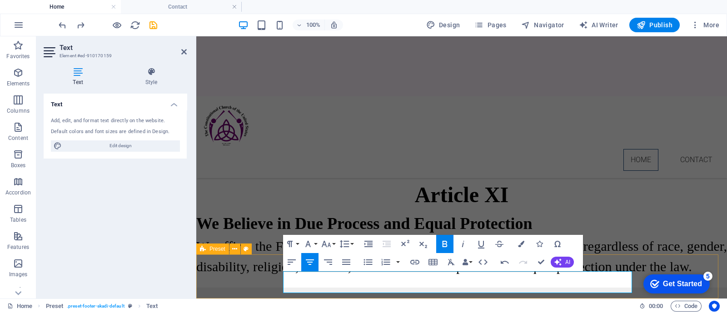
drag, startPoint x: 410, startPoint y: 288, endPoint x: 524, endPoint y: 293, distance: 114.7
click at [524, 293] on div "The Constitutional [DEMOGRAPHIC_DATA] of the United States All Rights Reserved …" at bounding box center [461, 310] width 531 height 44
click at [331, 243] on icon "button" at bounding box center [326, 244] width 11 height 11
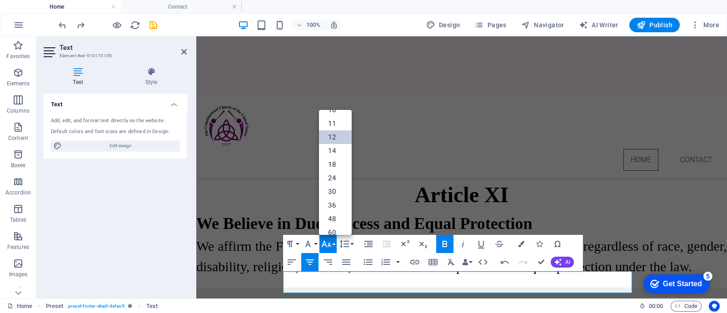
click at [334, 135] on link "12" at bounding box center [335, 137] width 33 height 14
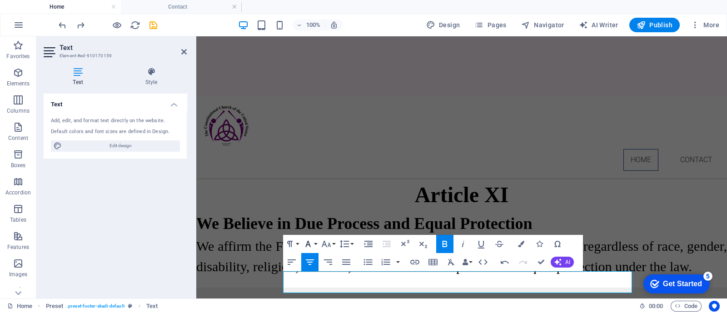
click at [309, 244] on icon "button" at bounding box center [308, 244] width 11 height 11
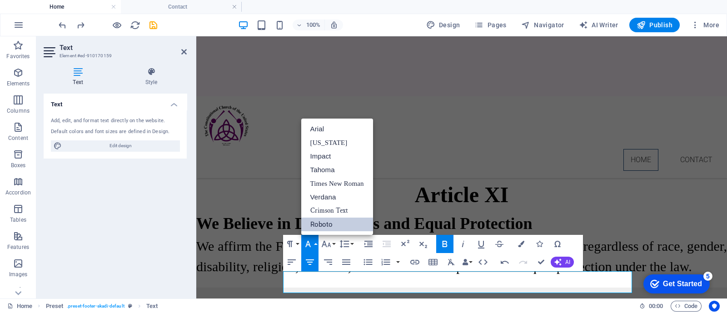
scroll to position [0, 0]
drag, startPoint x: 331, startPoint y: 181, endPoint x: 306, endPoint y: 176, distance: 25.4
click at [331, 181] on link "Times New Roman" at bounding box center [337, 184] width 72 height 14
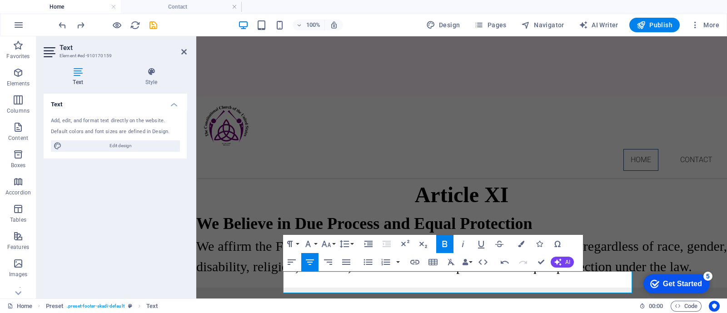
click at [444, 242] on icon "button" at bounding box center [445, 244] width 11 height 11
click at [391, 305] on p "The Constitutional [DEMOGRAPHIC_DATA] of the [GEOGRAPHIC_DATA]" at bounding box center [461, 310] width 349 height 11
drag, startPoint x: 393, startPoint y: 277, endPoint x: 532, endPoint y: 282, distance: 138.8
click at [532, 305] on div "The Constitutional [DEMOGRAPHIC_DATA] of the United States All Rights Reserved …" at bounding box center [461, 316] width 349 height 22
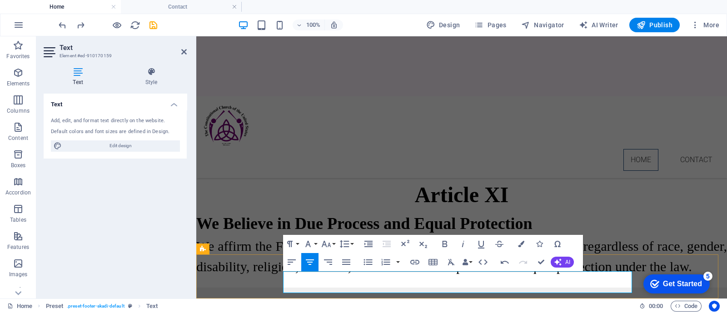
drag, startPoint x: 395, startPoint y: 276, endPoint x: 472, endPoint y: 272, distance: 77.0
click at [553, 305] on div "The Constitutional [DEMOGRAPHIC_DATA] of the United States All Rights Reserved …" at bounding box center [461, 316] width 349 height 22
click at [330, 241] on icon "button" at bounding box center [326, 244] width 11 height 11
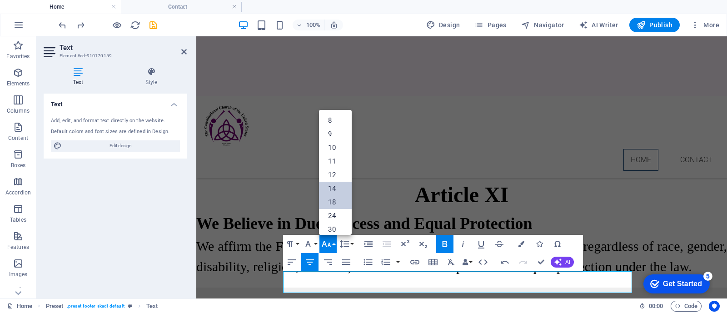
click at [336, 197] on link "18" at bounding box center [335, 203] width 33 height 14
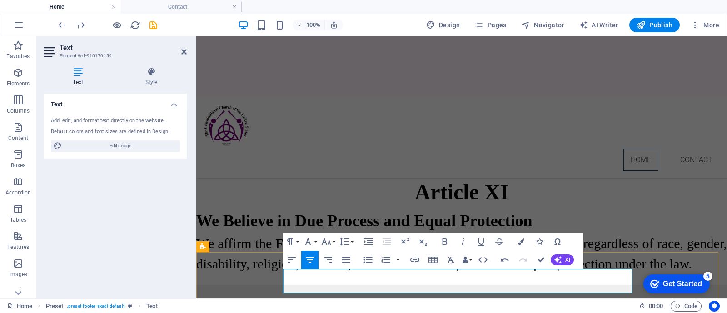
drag, startPoint x: 410, startPoint y: 290, endPoint x: 471, endPoint y: 285, distance: 61.1
click at [327, 244] on icon "button" at bounding box center [326, 241] width 11 height 11
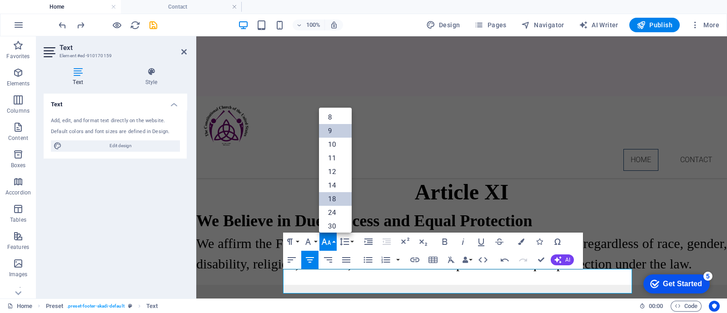
scroll to position [0, 0]
click at [331, 174] on link "12" at bounding box center [335, 173] width 33 height 14
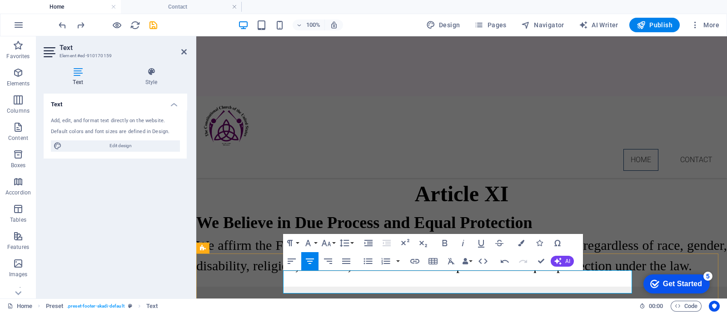
click at [343, 304] on p "The Constitutional [DEMOGRAPHIC_DATA] of the [GEOGRAPHIC_DATA]" at bounding box center [461, 310] width 349 height 12
click at [150, 22] on icon "save" at bounding box center [153, 25] width 10 height 10
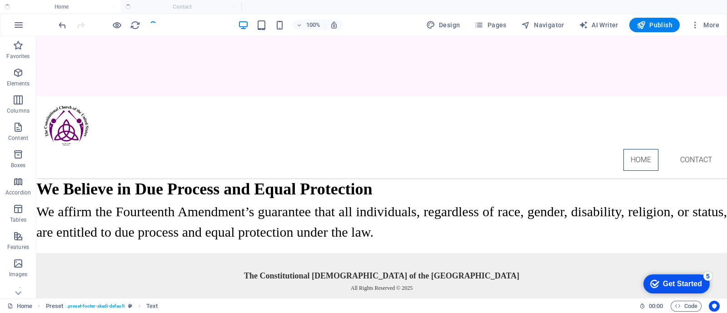
scroll to position [1171, 0]
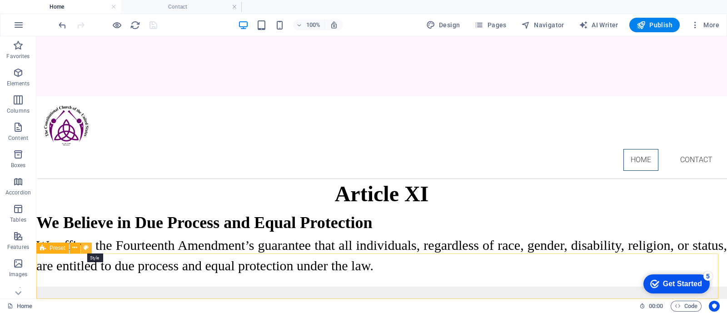
click at [83, 248] on button at bounding box center [86, 248] width 11 height 11
select select "rem"
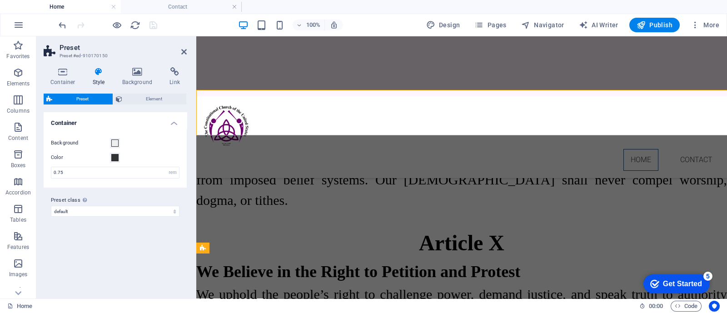
scroll to position [1334, 0]
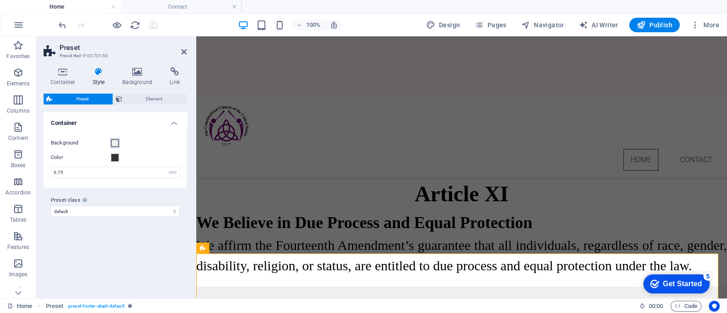
click at [115, 143] on span at bounding box center [114, 143] width 7 height 7
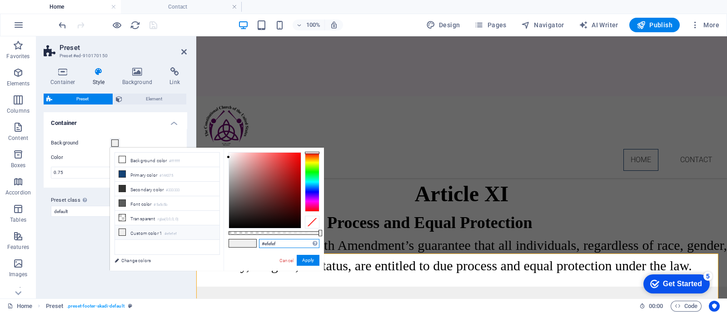
drag, startPoint x: 281, startPoint y: 243, endPoint x: 253, endPoint y: 242, distance: 28.2
click at [253, 242] on div "#efefef Supported formats #0852ed rgb(8, 82, 237) rgba(8, 82, 237, 90%) hsv(221…" at bounding box center [274, 275] width 100 height 255
paste input "fff5f"
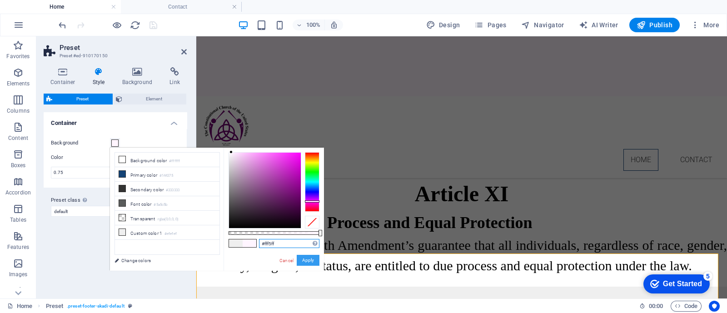
type input "#fff5ff"
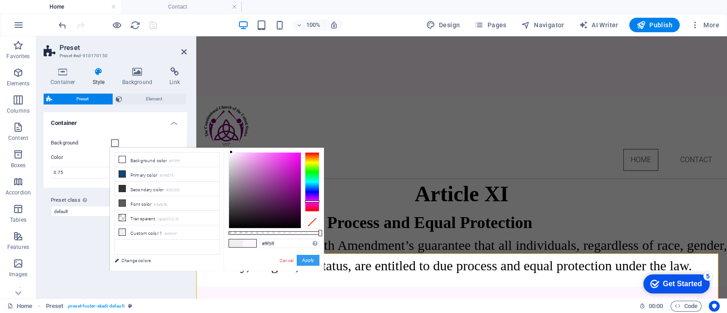
click at [310, 258] on button "Apply" at bounding box center [308, 260] width 23 height 11
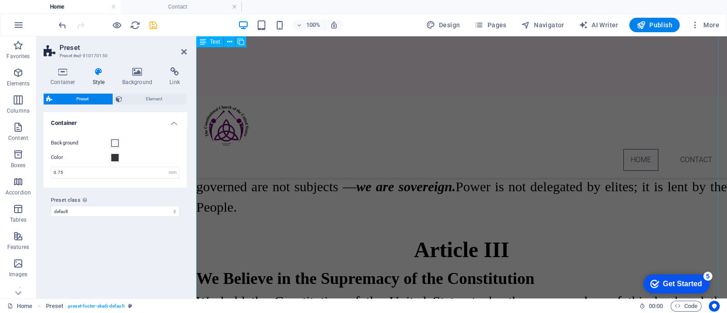
scroll to position [255, 0]
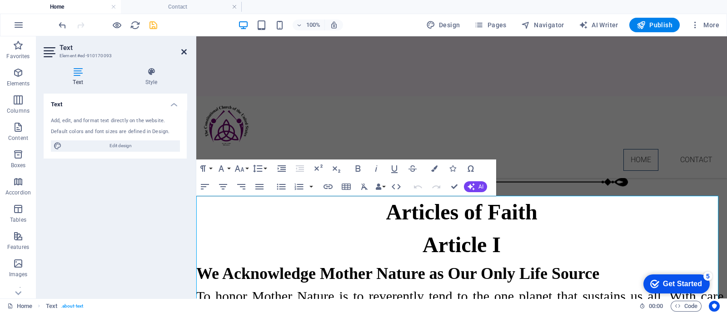
click at [185, 51] on icon at bounding box center [183, 51] width 5 height 7
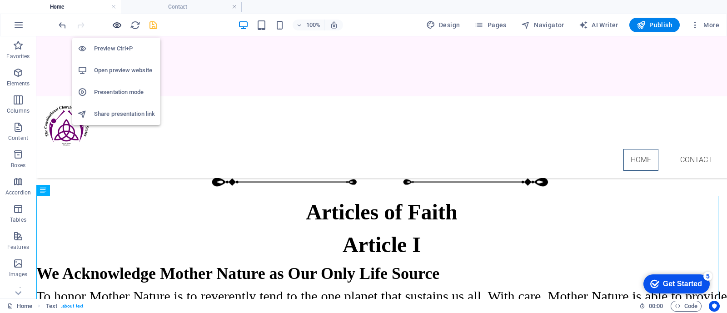
click at [115, 24] on icon "button" at bounding box center [117, 25] width 10 height 10
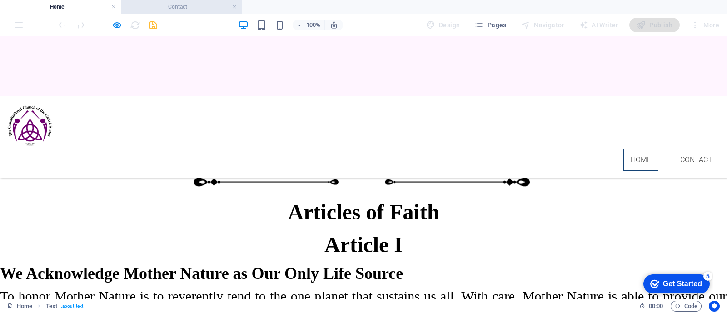
click at [173, 5] on h4 "Contact" at bounding box center [181, 7] width 121 height 10
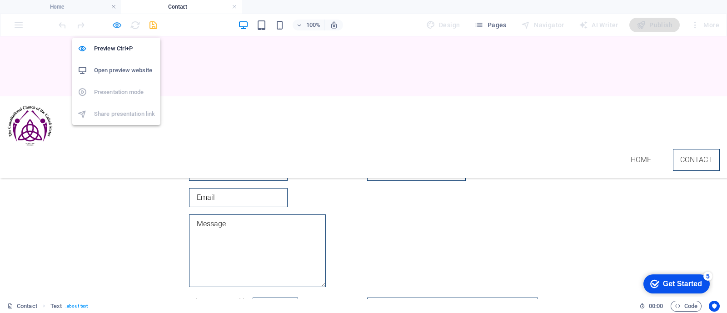
click at [114, 21] on icon "button" at bounding box center [117, 25] width 10 height 10
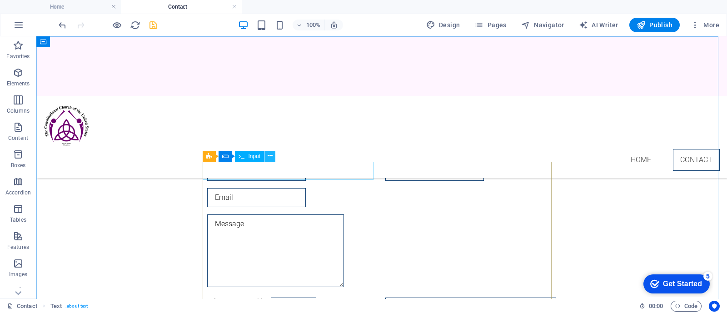
click at [273, 156] on button at bounding box center [270, 156] width 11 height 11
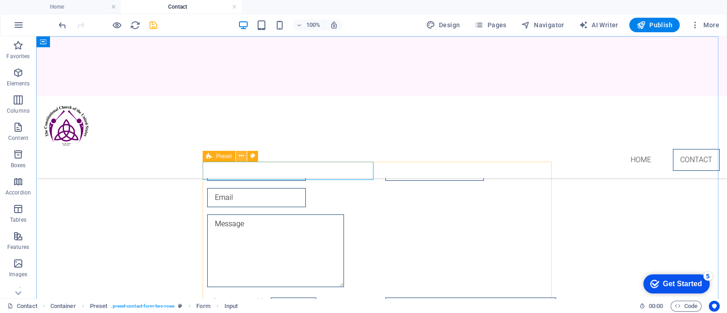
click at [241, 157] on icon at bounding box center [241, 156] width 5 height 10
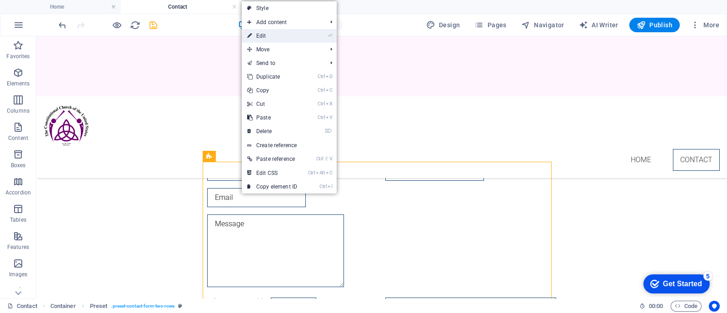
click at [270, 31] on link "⏎ Edit" at bounding box center [272, 36] width 61 height 14
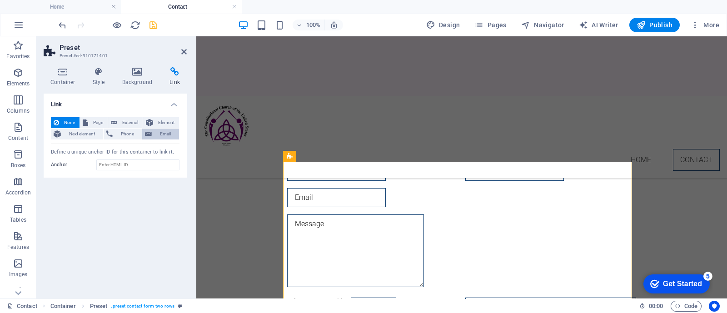
click at [159, 130] on span "Email" at bounding box center [166, 134] width 22 height 11
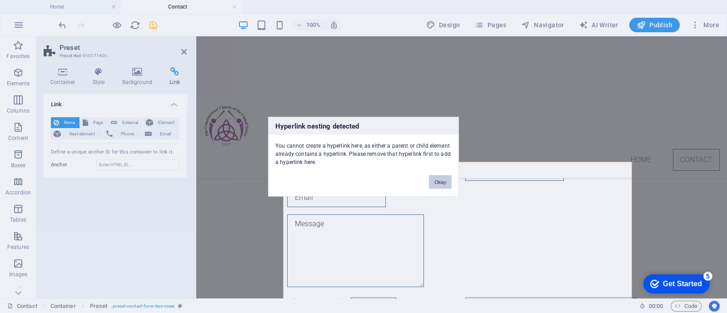
click at [435, 185] on button "Okay" at bounding box center [440, 182] width 23 height 14
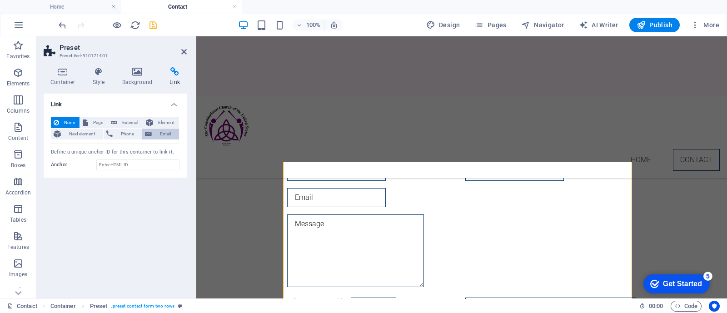
click at [167, 135] on span "Email" at bounding box center [166, 134] width 22 height 11
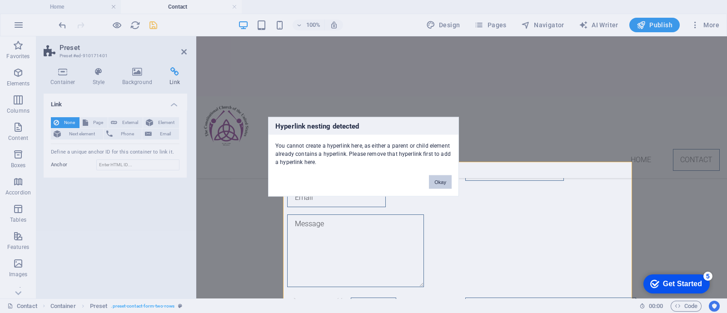
click at [435, 178] on button "Okay" at bounding box center [440, 182] width 23 height 14
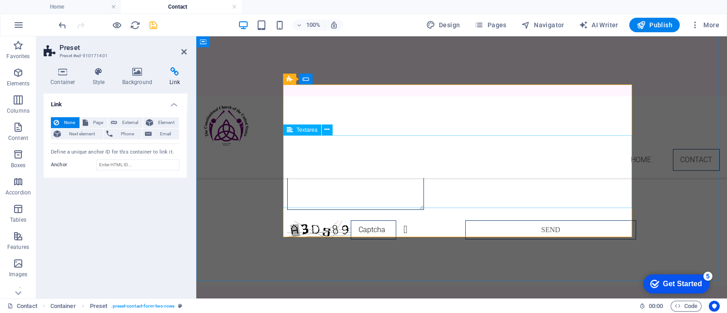
scroll to position [105, 0]
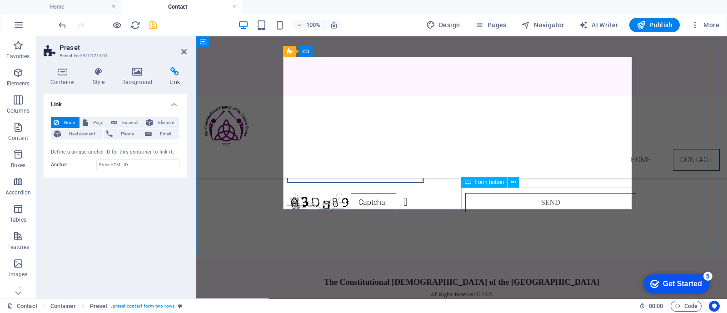
click at [485, 198] on div "Send" at bounding box center [551, 204] width 171 height 23
click at [515, 183] on icon at bounding box center [514, 183] width 5 height 10
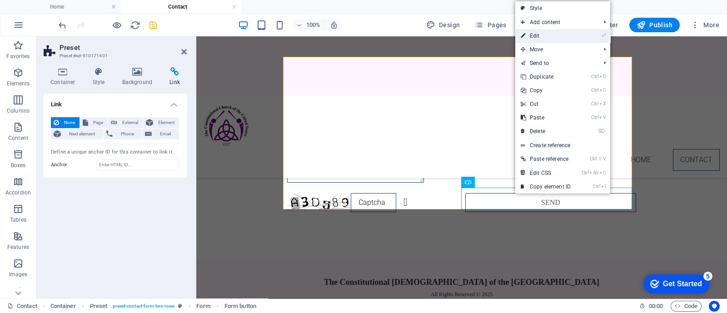
click at [544, 35] on link "⏎ Edit" at bounding box center [546, 36] width 61 height 14
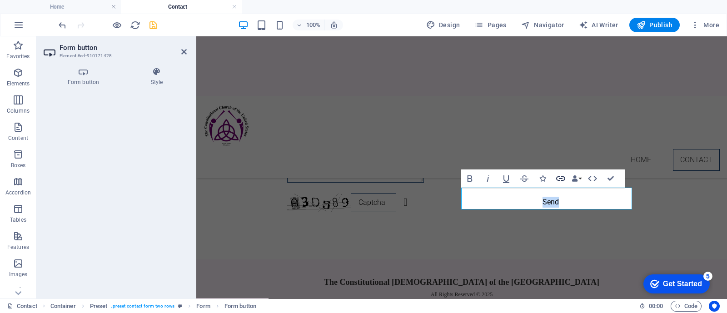
click at [558, 179] on icon "button" at bounding box center [561, 178] width 11 height 11
click at [575, 178] on icon "button" at bounding box center [575, 179] width 6 height 6
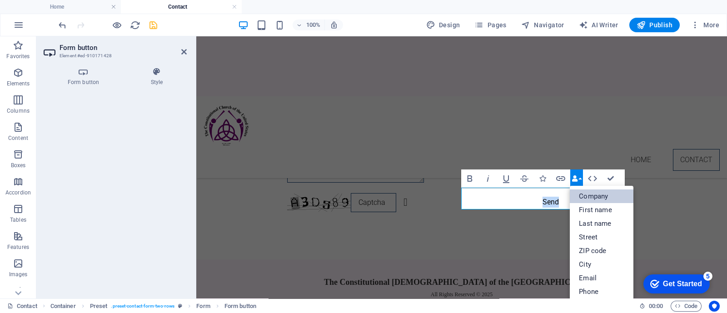
click at [587, 194] on link "Company" at bounding box center [602, 197] width 64 height 14
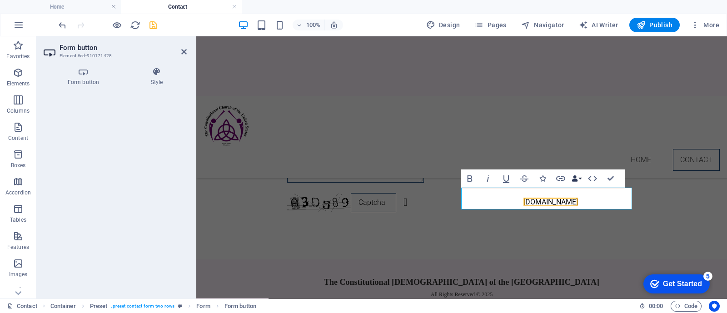
click at [577, 177] on icon "button" at bounding box center [575, 179] width 6 height 6
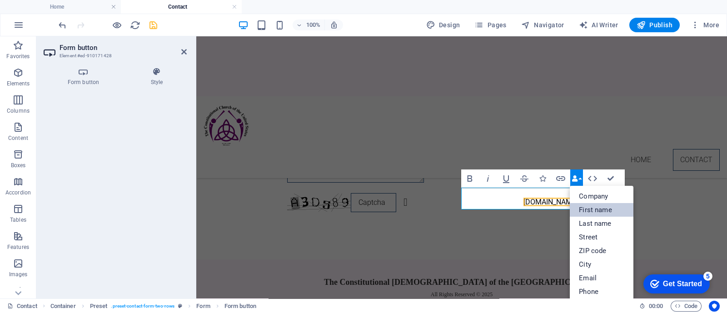
click at [585, 207] on link "First name" at bounding box center [602, 210] width 64 height 14
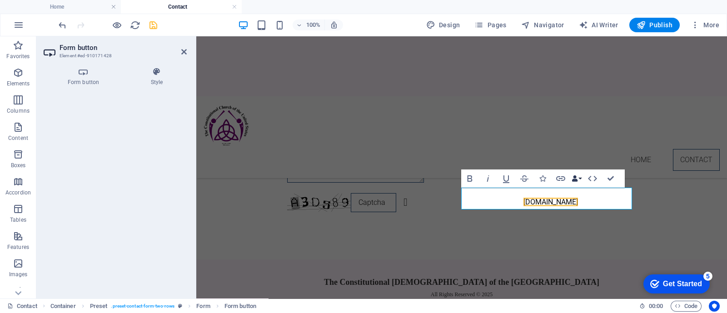
click at [580, 178] on button "Data Bindings" at bounding box center [577, 179] width 13 height 18
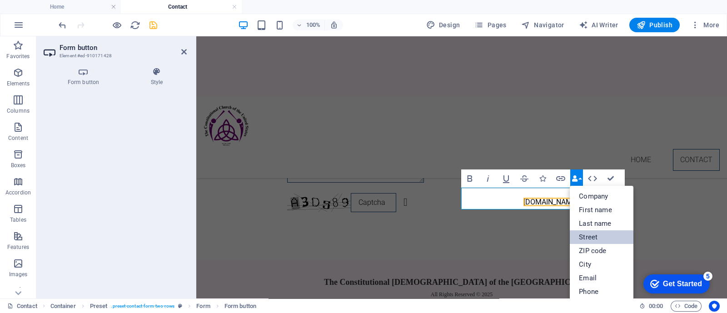
click at [590, 235] on link "Street" at bounding box center [602, 238] width 64 height 14
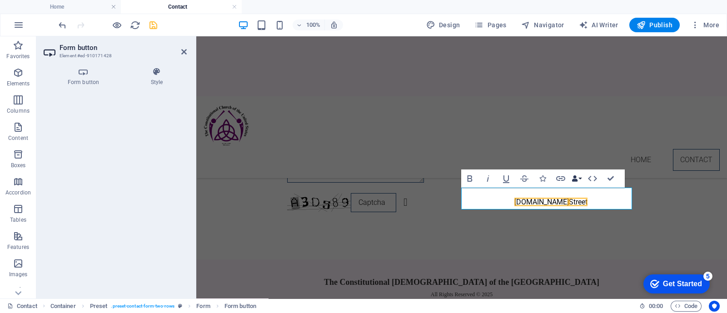
click at [573, 177] on icon "button" at bounding box center [575, 179] width 6 height 6
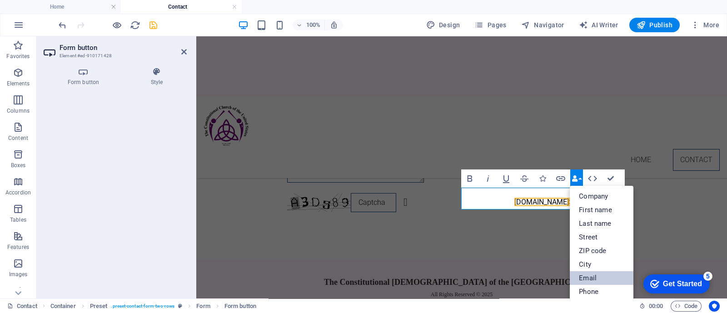
click at [586, 274] on link "Email" at bounding box center [602, 278] width 64 height 14
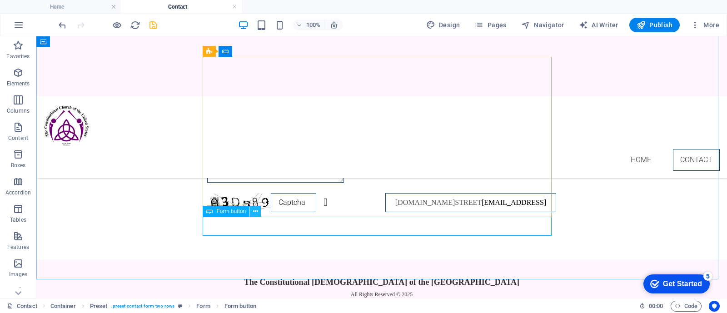
click at [257, 210] on icon at bounding box center [255, 212] width 5 height 10
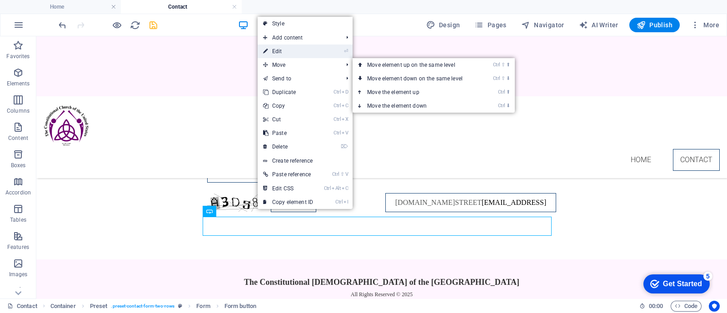
click at [283, 51] on link "⏎ Edit" at bounding box center [288, 52] width 61 height 14
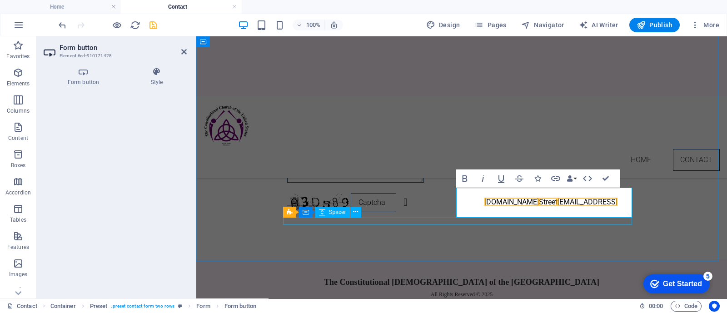
type button "Send"
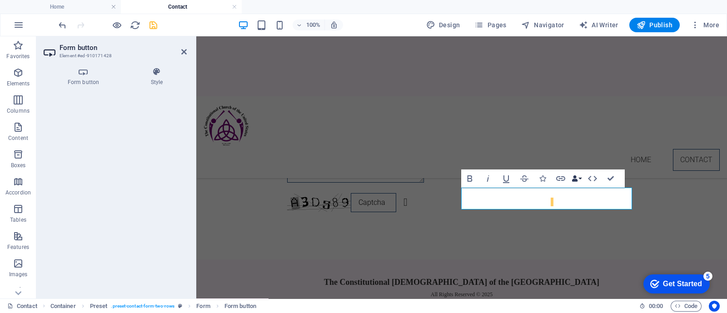
click at [581, 179] on button "Data Bindings" at bounding box center [577, 179] width 13 height 18
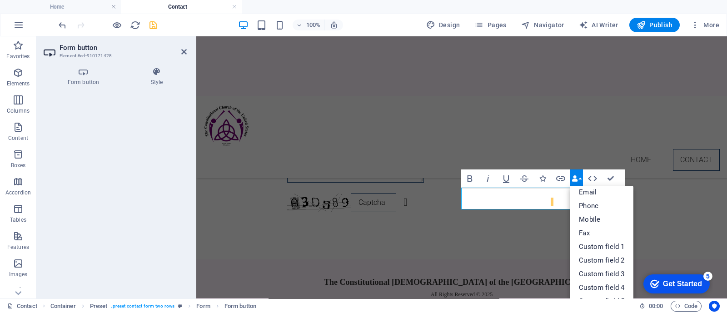
scroll to position [100, 0]
click at [615, 231] on link "Custom field 1" at bounding box center [602, 233] width 64 height 14
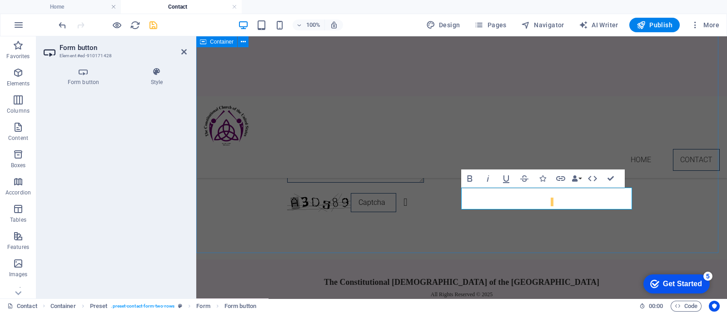
click at [660, 219] on div "Contact us! Unreadable? Load new" at bounding box center [461, 96] width 531 height 328
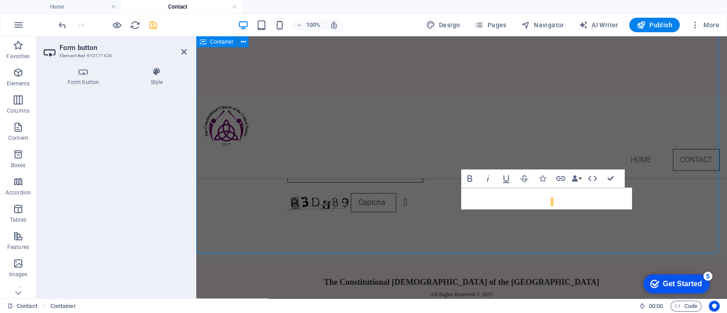
click at [660, 219] on div "Contact us! Unreadable? Load new" at bounding box center [461, 96] width 531 height 328
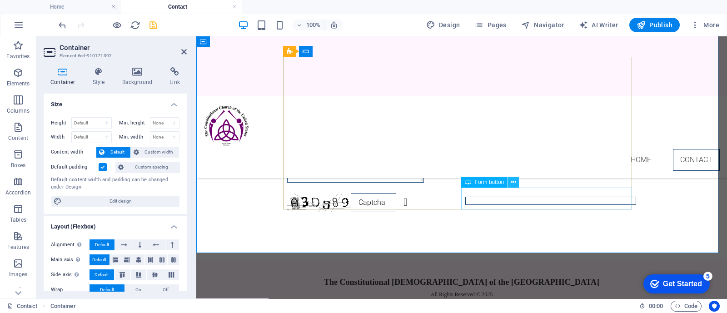
click at [514, 184] on icon at bounding box center [514, 183] width 5 height 10
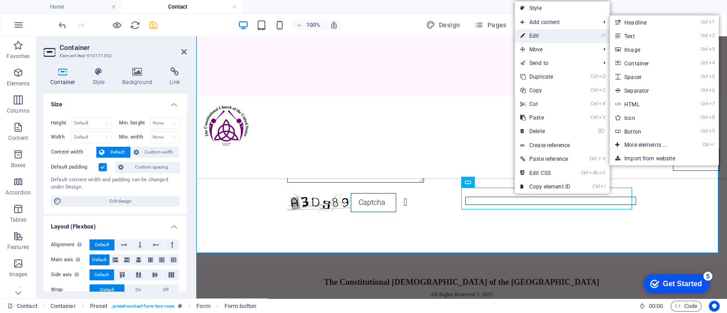
click at [537, 34] on link "⏎ Edit" at bounding box center [545, 36] width 61 height 14
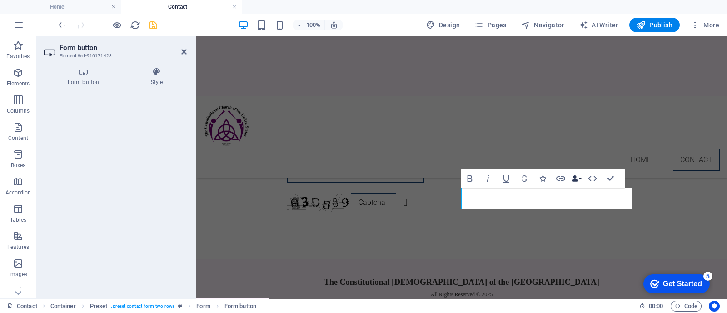
click at [581, 177] on button "Data Bindings" at bounding box center [577, 179] width 13 height 18
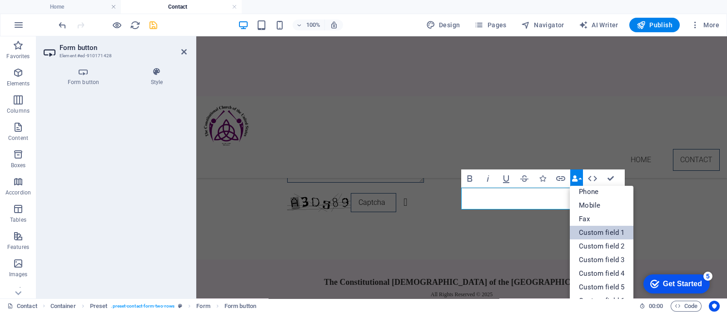
click at [590, 233] on link "Custom field 1" at bounding box center [602, 233] width 64 height 14
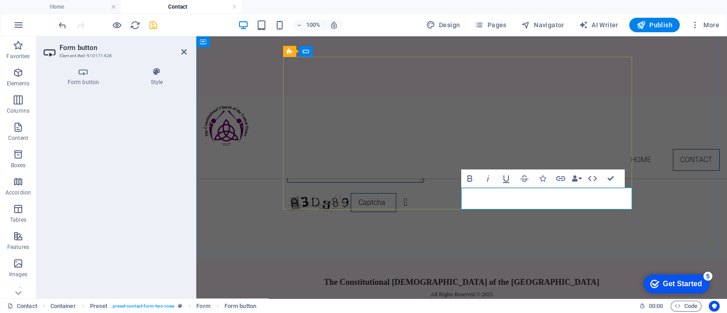
type button "Send"
click at [670, 224] on div "Contact us! Unreadable? Load new SEND" at bounding box center [461, 96] width 531 height 328
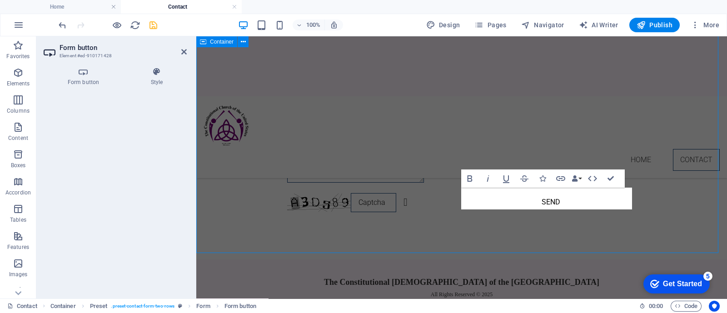
click at [670, 224] on div "Contact us! Unreadable? Load new SEND" at bounding box center [461, 96] width 531 height 328
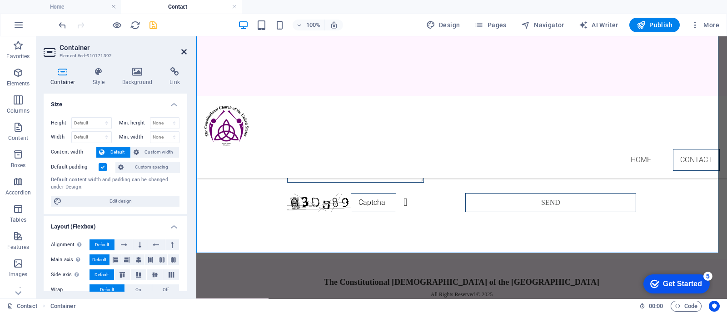
click at [184, 51] on icon at bounding box center [183, 51] width 5 height 7
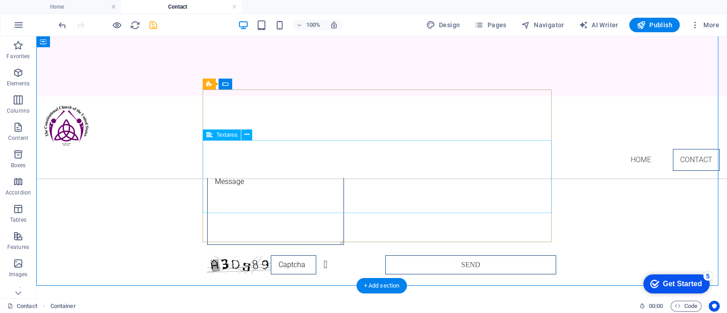
scroll to position [0, 0]
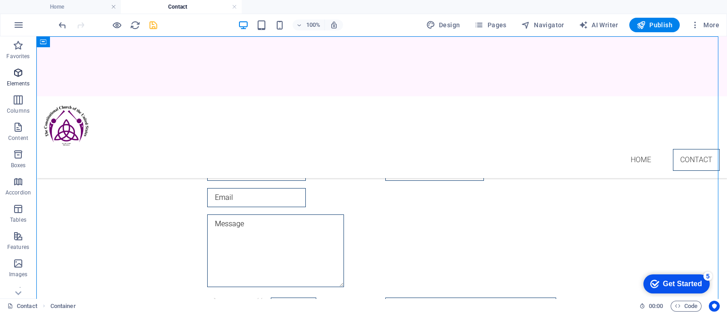
click at [17, 75] on icon "button" at bounding box center [18, 72] width 11 height 11
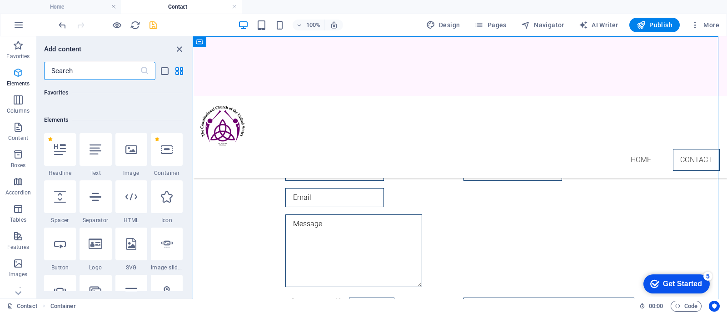
scroll to position [97, 0]
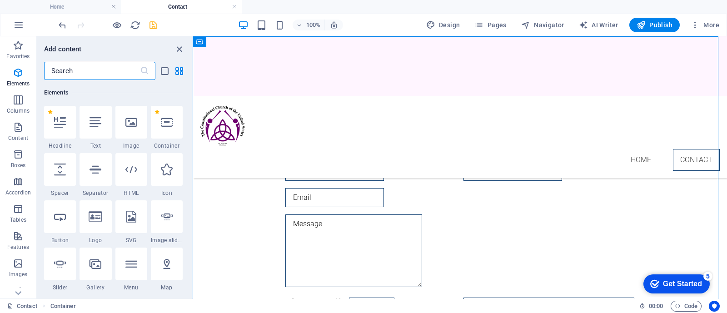
click at [92, 70] on input "text" at bounding box center [92, 71] width 96 height 18
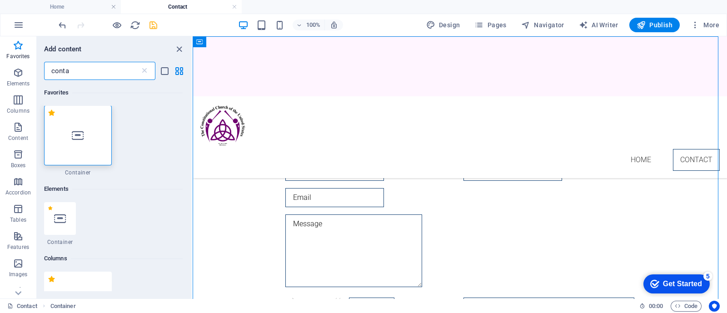
scroll to position [0, 0]
type input "c"
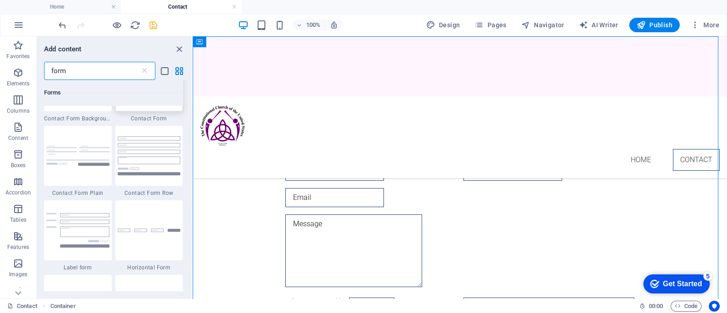
scroll to position [454, 0]
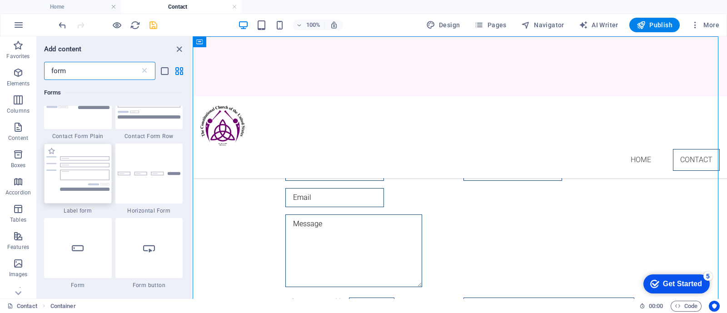
type input "form"
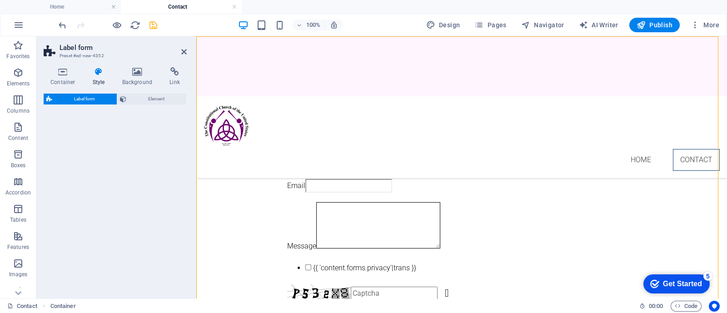
select select "rem"
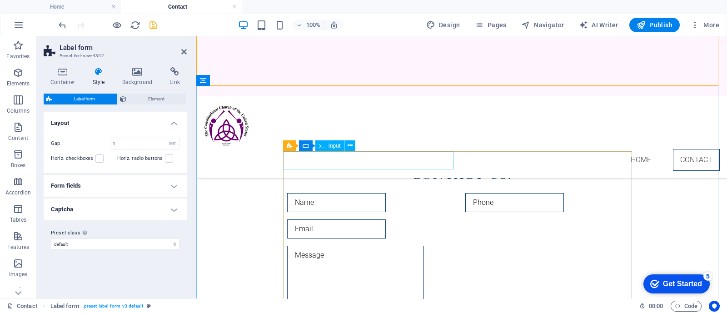
scroll to position [227, 0]
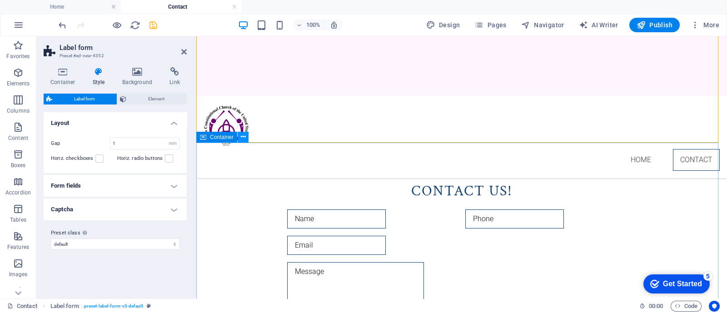
click at [244, 136] on icon at bounding box center [243, 137] width 5 height 10
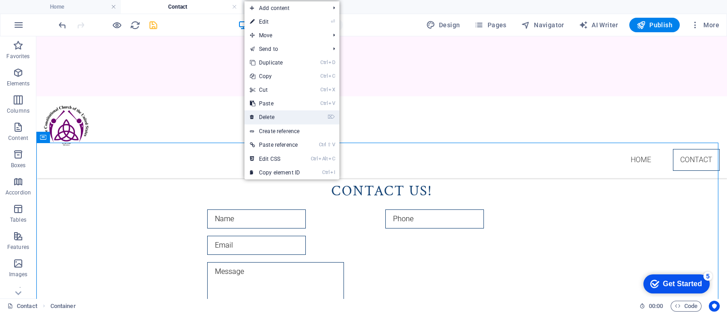
click at [271, 119] on link "⌦ Delete" at bounding box center [275, 117] width 61 height 14
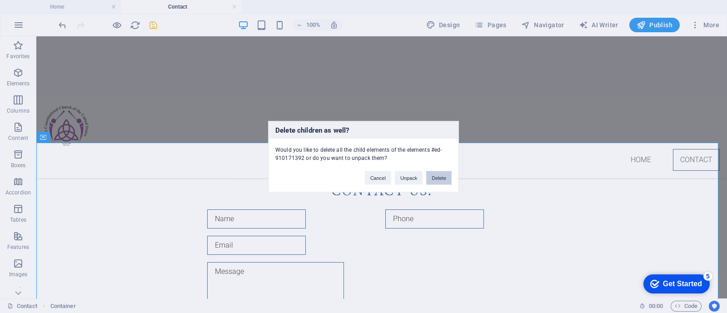
click at [435, 171] on button "Delete" at bounding box center [438, 178] width 25 height 14
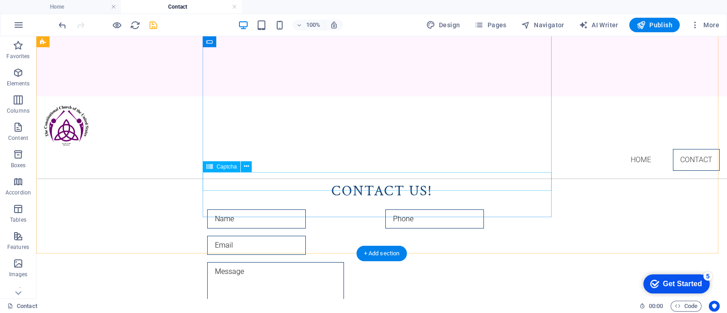
scroll to position [116, 0]
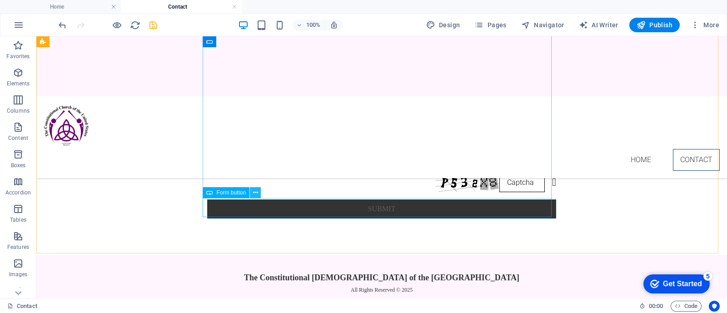
click at [255, 194] on icon at bounding box center [255, 193] width 5 height 10
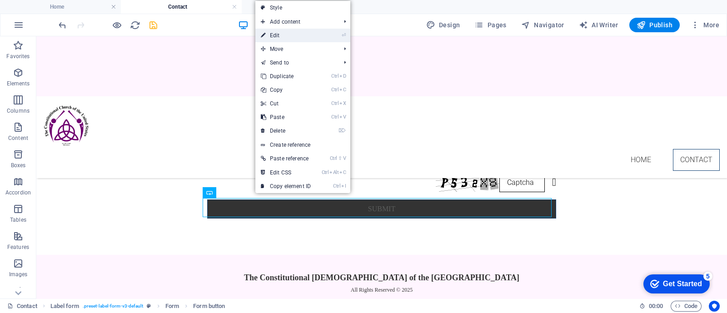
drag, startPoint x: 282, startPoint y: 37, endPoint x: 66, endPoint y: 27, distance: 216.2
click at [282, 37] on link "⏎ Edit" at bounding box center [286, 36] width 61 height 14
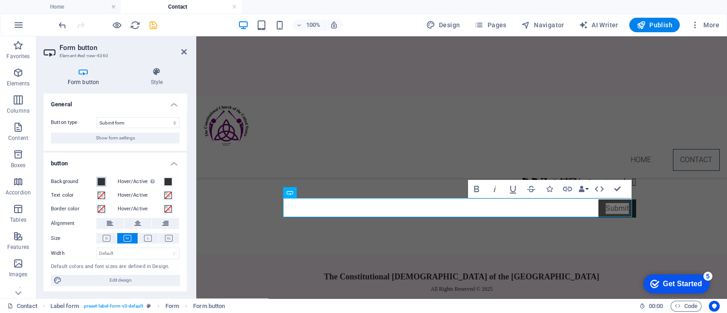
click at [102, 181] on span at bounding box center [101, 181] width 7 height 7
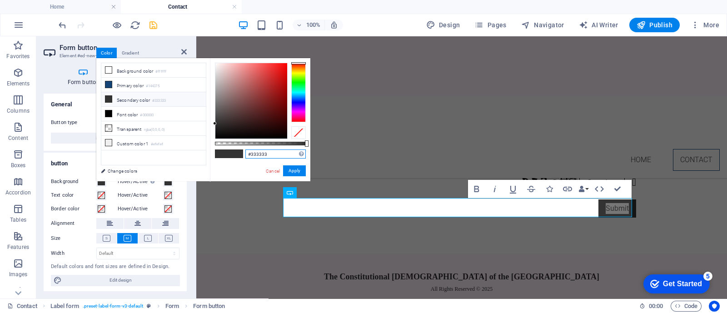
drag, startPoint x: 271, startPoint y: 153, endPoint x: 217, endPoint y: 153, distance: 54.1
click at [217, 153] on div "#333333 Supported formats #0852ed rgb(8, 82, 237) rgba(8, 82, 237, 90%) hsv(221…" at bounding box center [260, 185] width 100 height 255
paste input "fff5ff"
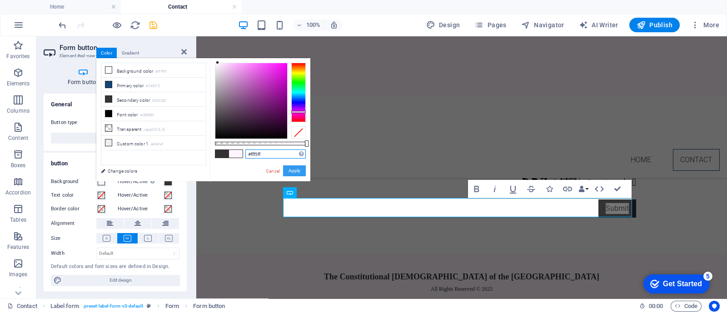
type input "#fff5ff"
drag, startPoint x: 287, startPoint y: 169, endPoint x: 90, endPoint y: 133, distance: 200.2
click at [288, 169] on button "Apply" at bounding box center [294, 171] width 23 height 11
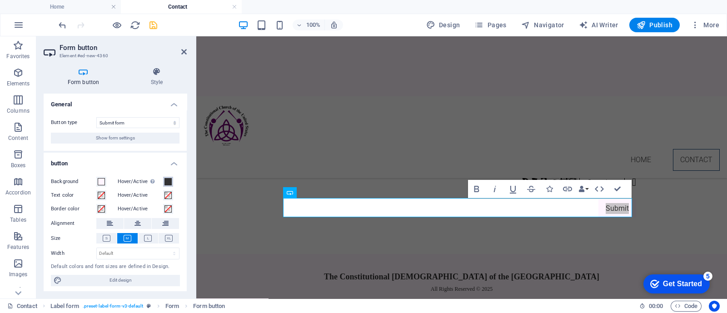
click at [167, 181] on span at bounding box center [168, 181] width 7 height 7
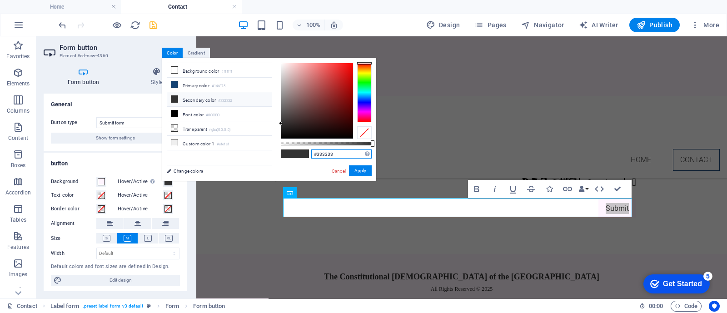
drag, startPoint x: 336, startPoint y: 153, endPoint x: 280, endPoint y: 152, distance: 56.8
click at [280, 152] on div "#333333 Supported formats #0852ed rgb(8, 82, 237) rgba(8, 82, 237, 90%) hsv(221…" at bounding box center [326, 185] width 100 height 255
click at [365, 169] on button "Apply" at bounding box center [360, 171] width 23 height 11
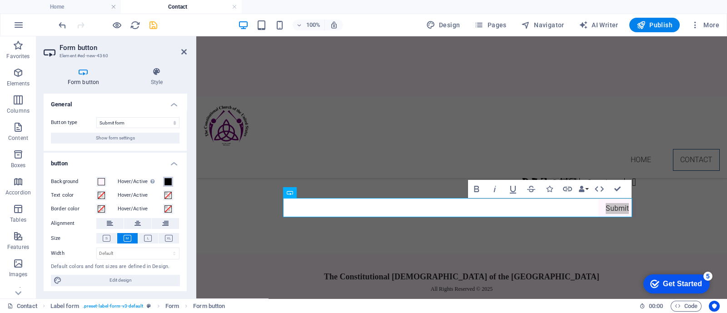
click at [166, 184] on span at bounding box center [168, 181] width 7 height 7
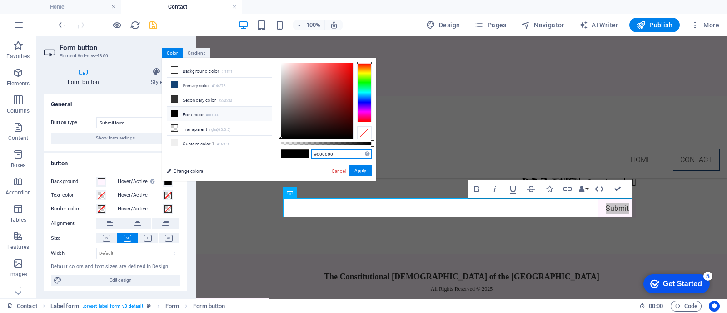
drag, startPoint x: 332, startPoint y: 154, endPoint x: 275, endPoint y: 153, distance: 57.3
click at [275, 153] on div "less Background color #ffffff Primary color #144375 Secondary color #333333 Fon…" at bounding box center [269, 119] width 214 height 123
type input "ffffff"
click at [361, 172] on button "Apply" at bounding box center [360, 171] width 23 height 11
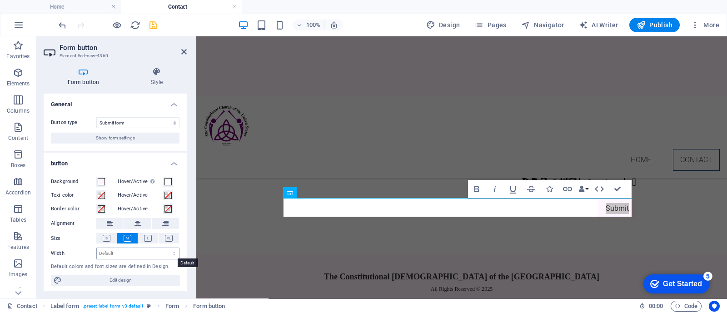
scroll to position [1, 0]
click at [120, 278] on span "Edit design" at bounding box center [121, 279] width 112 height 11
select select "px"
select select "300"
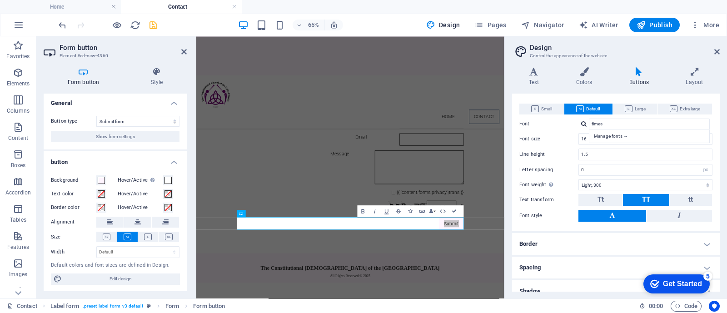
scroll to position [34, 0]
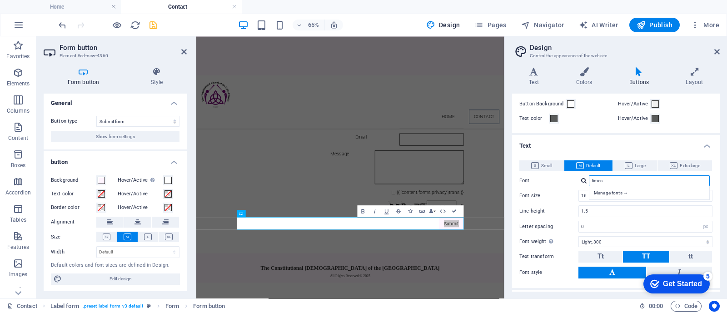
drag, startPoint x: 622, startPoint y: 184, endPoint x: 573, endPoint y: 183, distance: 49.1
click at [573, 183] on div "Font times Manage fonts →" at bounding box center [616, 181] width 193 height 11
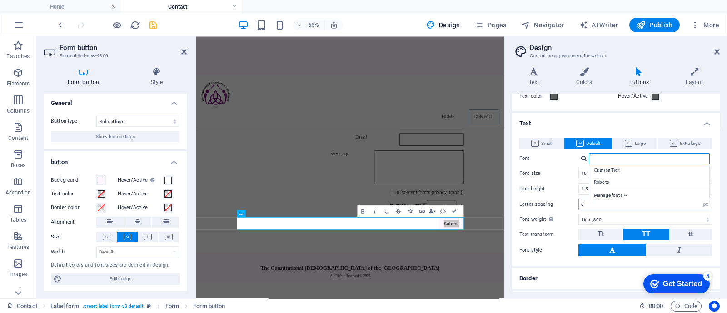
scroll to position [0, 0]
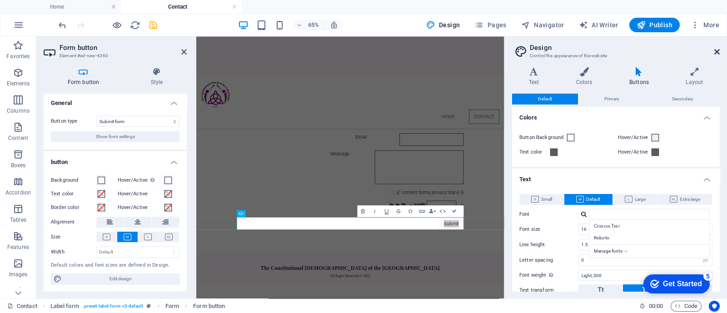
click at [718, 49] on icon at bounding box center [717, 51] width 5 height 7
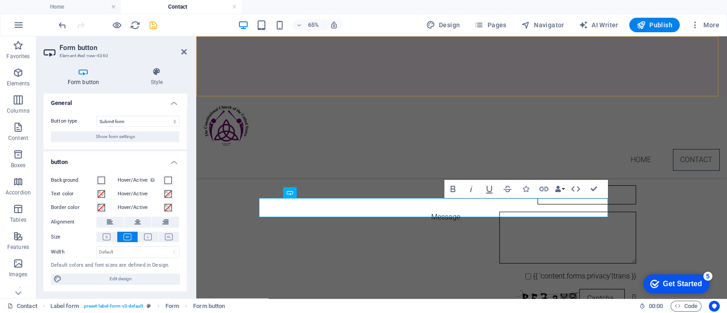
scroll to position [116, 0]
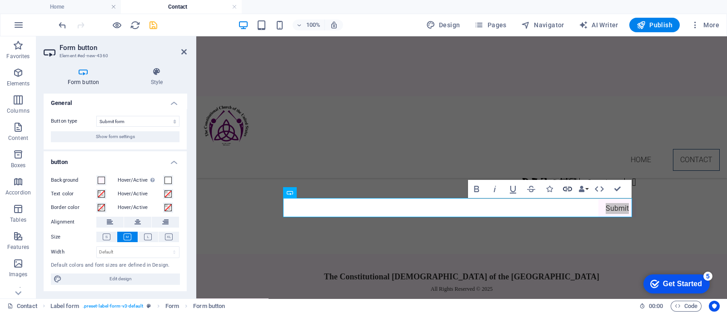
click at [567, 190] on icon "button" at bounding box center [567, 189] width 11 height 11
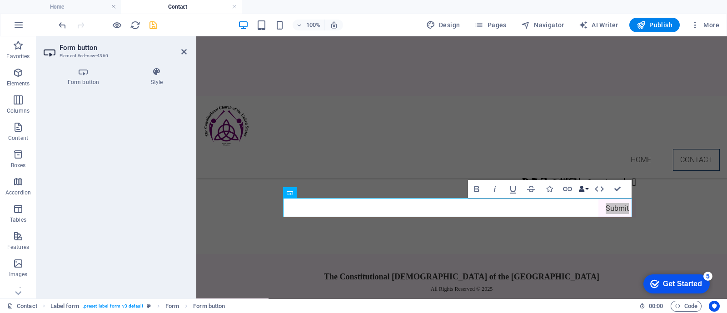
click at [585, 192] on button "Data Bindings" at bounding box center [583, 189] width 13 height 18
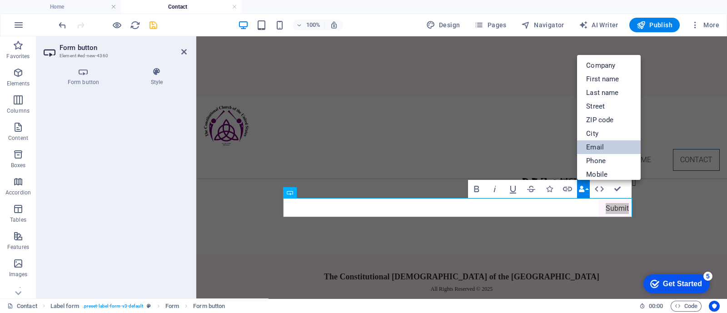
click at [593, 146] on link "Email" at bounding box center [609, 147] width 64 height 14
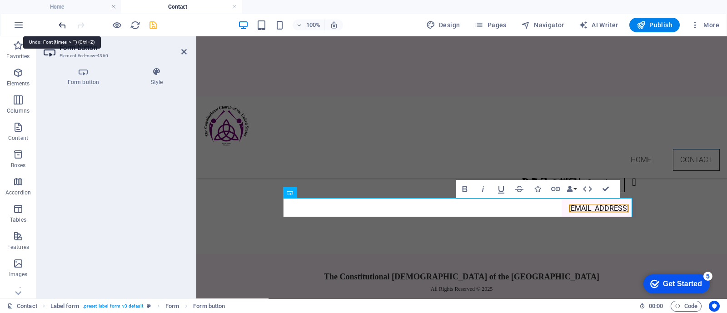
click at [59, 26] on icon "undo" at bounding box center [62, 25] width 10 height 10
click at [62, 22] on icon "undo" at bounding box center [62, 25] width 10 height 10
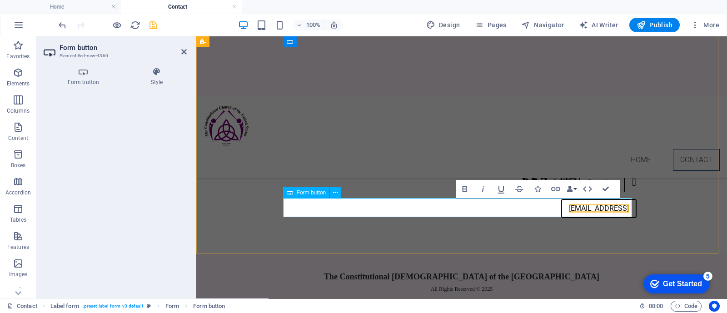
click at [562, 208] on button "[EMAIL_ADDRESS]" at bounding box center [599, 209] width 75 height 18
drag, startPoint x: 461, startPoint y: 205, endPoint x: 627, endPoint y: 205, distance: 166.9
click at [627, 205] on button "[EMAIL_ADDRESS]" at bounding box center [599, 209] width 75 height 18
click at [569, 208] on link "[EMAIL_ADDRESS]" at bounding box center [599, 208] width 60 height 9
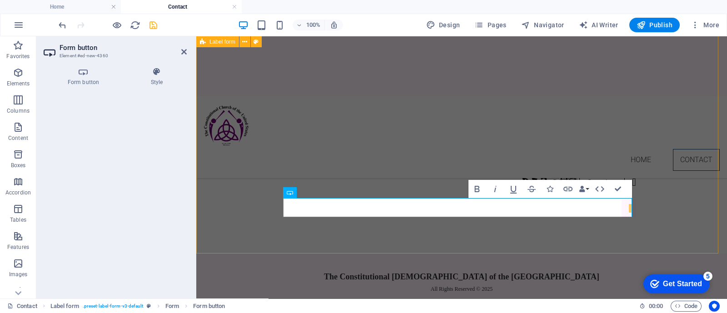
click at [694, 197] on div "Name Phone Email Message {{ 'content.forms.privacy'|trans }} Nicht lesbar? Neu …" at bounding box center [461, 87] width 531 height 334
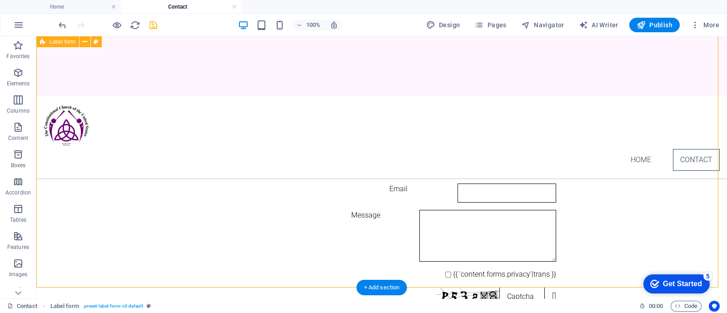
scroll to position [0, 0]
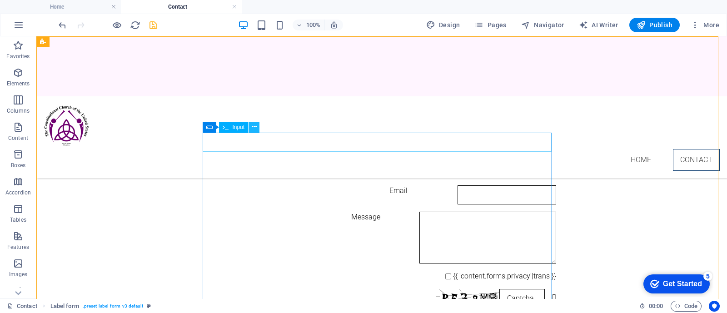
click at [253, 129] on icon at bounding box center [254, 127] width 5 height 10
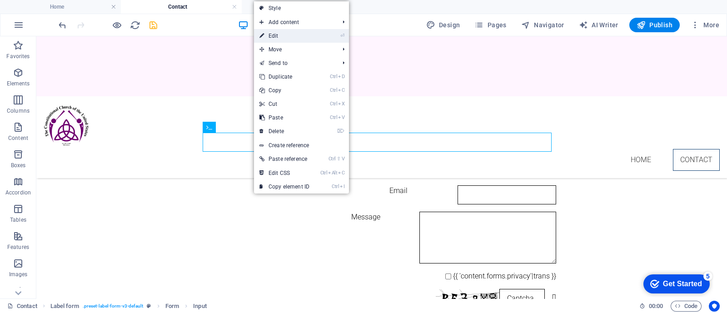
click at [274, 37] on link "⏎ Edit" at bounding box center [284, 36] width 61 height 14
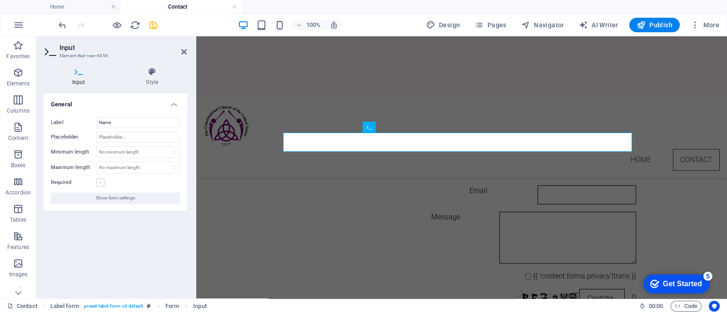
click at [96, 183] on label at bounding box center [100, 183] width 8 height 8
click at [0, 0] on input "Required" at bounding box center [0, 0] width 0 height 0
click at [290, 165] on div "Phone" at bounding box center [461, 168] width 349 height 19
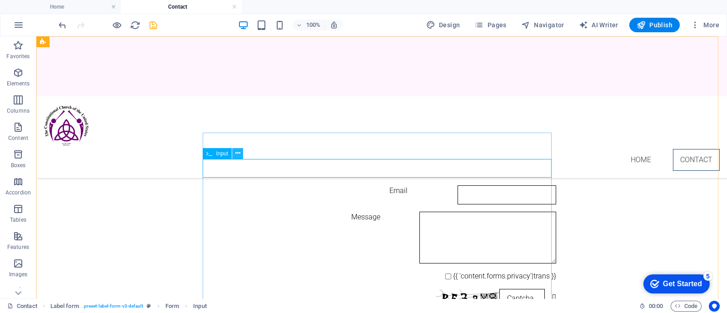
click at [236, 153] on icon at bounding box center [238, 154] width 5 height 10
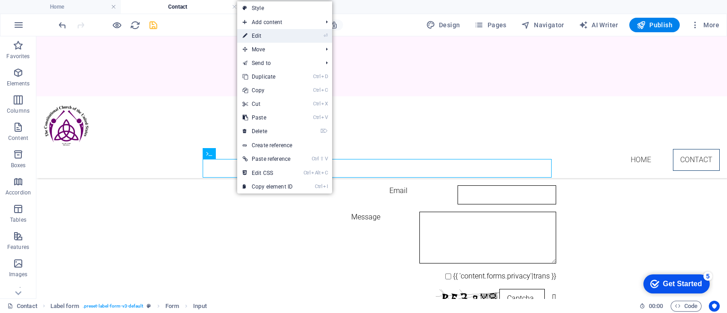
click at [269, 35] on link "⏎ Edit" at bounding box center [267, 36] width 61 height 14
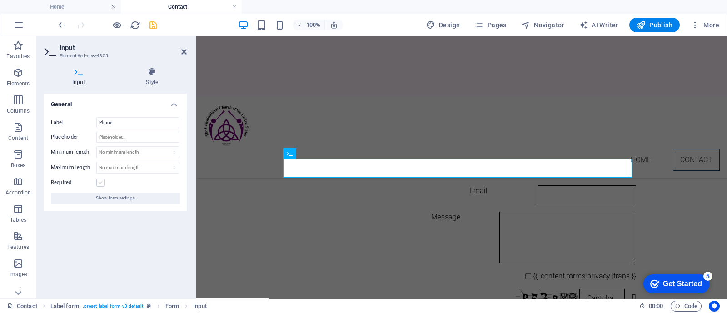
click at [102, 185] on label at bounding box center [100, 183] width 8 height 8
click at [0, 0] on input "Required" at bounding box center [0, 0] width 0 height 0
click at [234, 189] on div "Name Phone Email Message {{ 'content.forms.privacy'|trans }} Nicht lesbar? Neu …" at bounding box center [461, 190] width 531 height 308
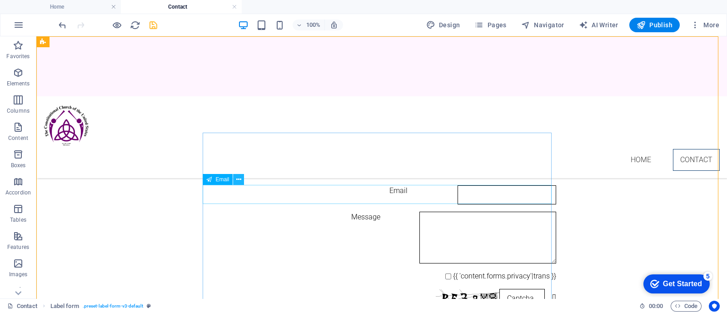
click at [241, 181] on icon at bounding box center [238, 180] width 5 height 10
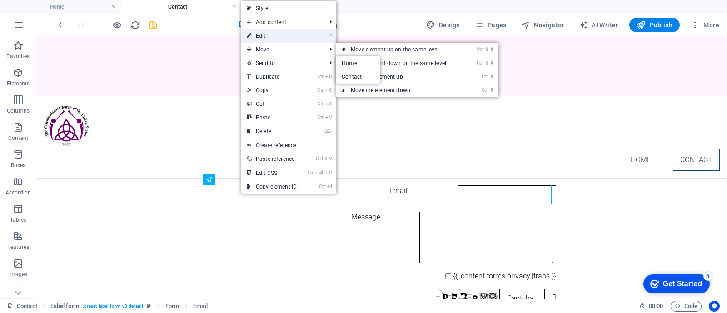
click at [269, 33] on link "⏎ Edit" at bounding box center [271, 36] width 61 height 14
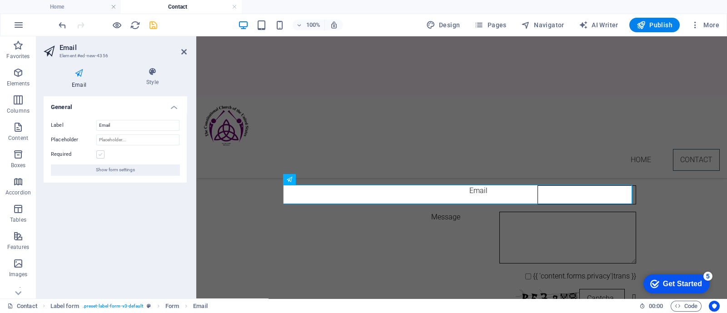
click at [101, 156] on label at bounding box center [100, 154] width 8 height 8
click at [0, 0] on input "Required" at bounding box center [0, 0] width 0 height 0
click at [217, 137] on div "Name Phone Email Message {{ 'content.forms.privacy'|trans }} Nicht lesbar? Neu …" at bounding box center [461, 190] width 531 height 308
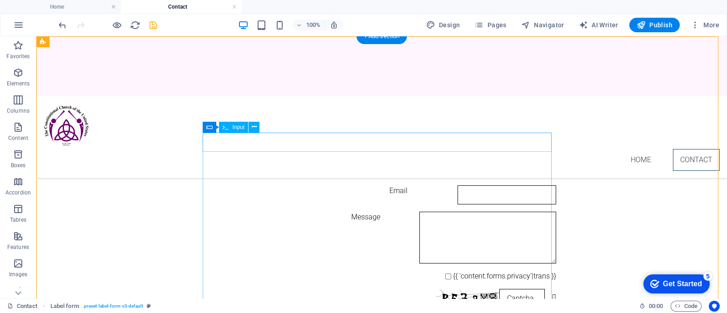
click at [217, 137] on div "Name" at bounding box center [381, 142] width 349 height 19
click at [246, 206] on icon at bounding box center [247, 206] width 5 height 10
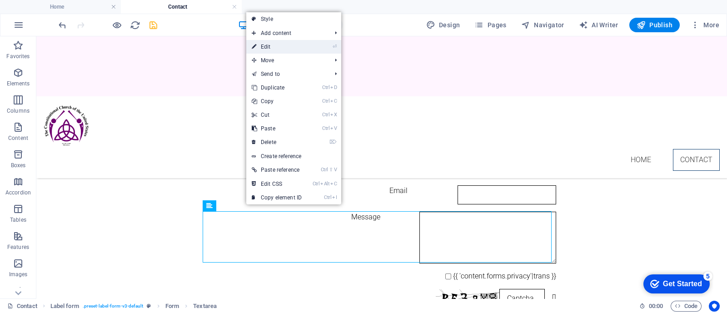
drag, startPoint x: 281, startPoint y: 49, endPoint x: 8, endPoint y: 110, distance: 280.0
click at [281, 49] on link "⏎ Edit" at bounding box center [276, 47] width 61 height 14
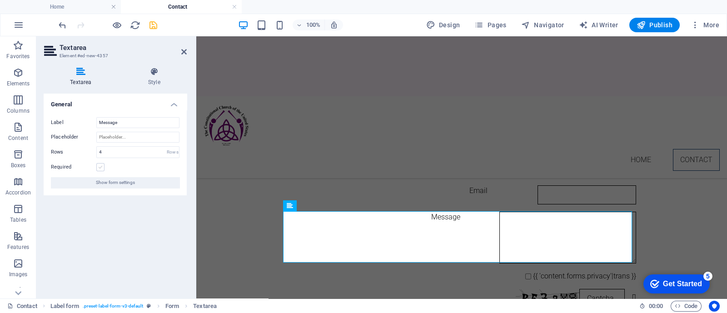
click at [99, 165] on label at bounding box center [100, 167] width 8 height 8
click at [0, 0] on input "Required" at bounding box center [0, 0] width 0 height 0
drag, startPoint x: 112, startPoint y: 151, endPoint x: 81, endPoint y: 154, distance: 30.6
click at [86, 152] on div "Rows 4 Rows" at bounding box center [115, 152] width 129 height 12
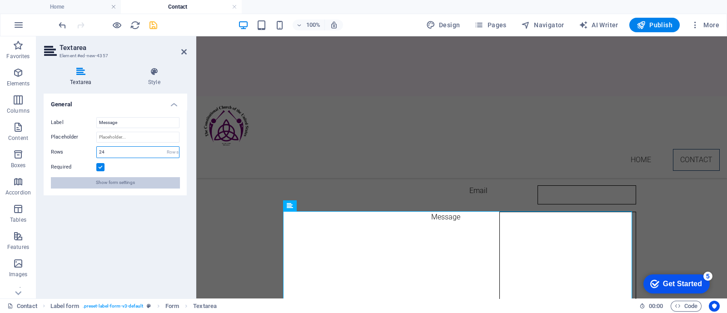
type input "24"
click at [118, 184] on span "Show form settings" at bounding box center [115, 182] width 39 height 11
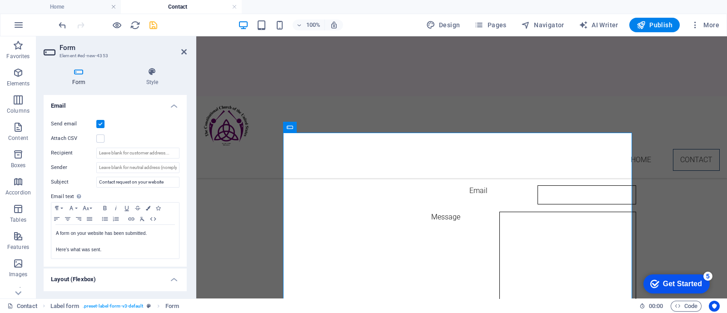
scroll to position [284, 0]
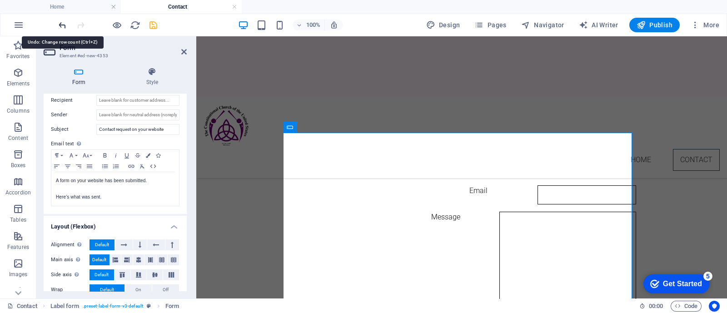
click at [60, 23] on icon "undo" at bounding box center [62, 25] width 10 height 10
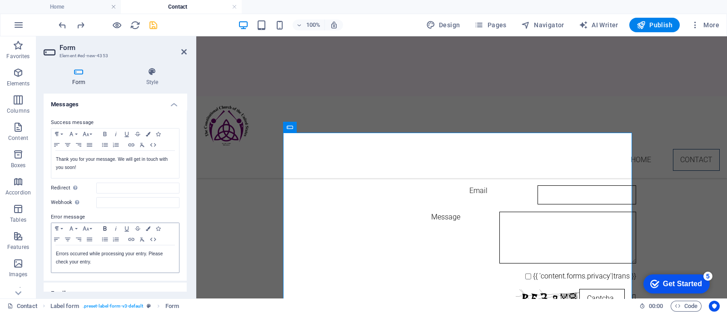
scroll to position [56, 0]
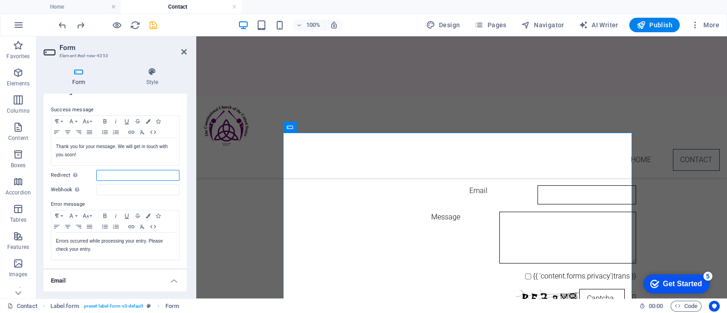
click at [108, 171] on input "Redirect Define a redirect target upon successful form submission; for example,…" at bounding box center [137, 175] width 83 height 11
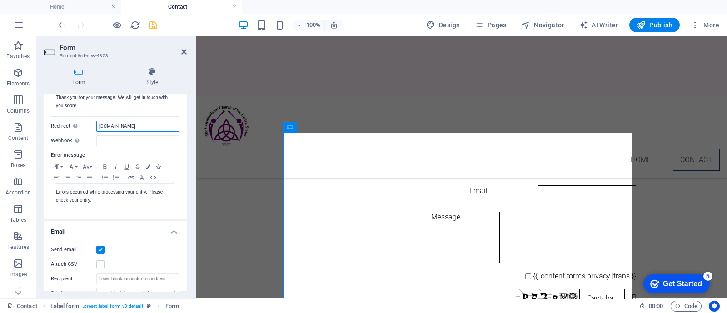
scroll to position [0, 0]
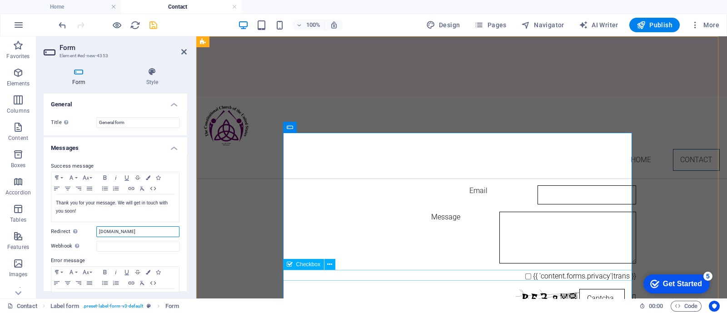
type input "[DOMAIN_NAME]"
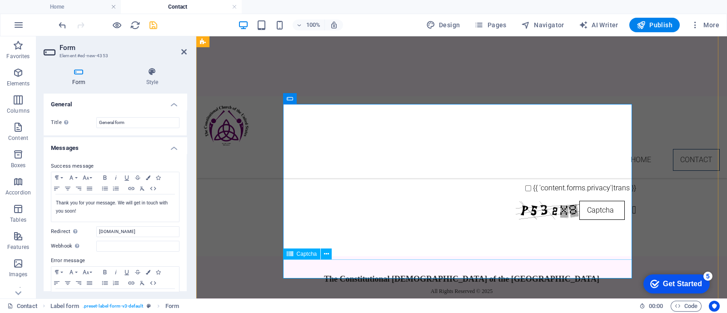
scroll to position [90, 0]
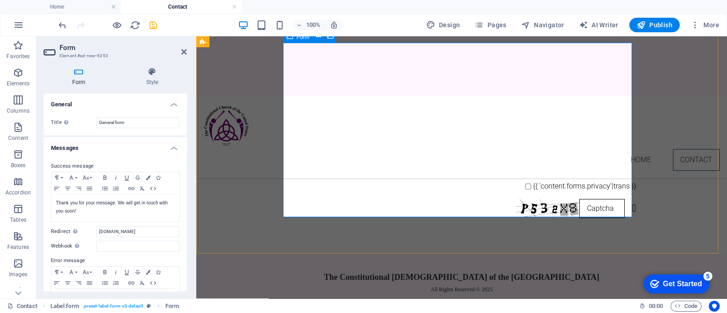
click at [538, 179] on div "Name Phone Email Message {{ 'content.forms.privacy'|trans }} Nicht lesbar? Neu …" at bounding box center [461, 130] width 349 height 183
click at [182, 52] on icon at bounding box center [183, 51] width 5 height 7
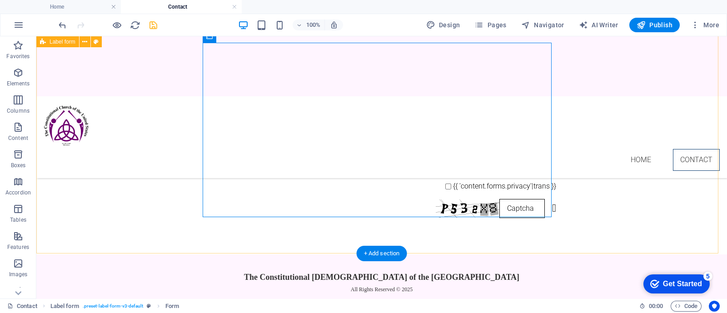
click at [648, 197] on div "Name Phone Email Message {{ 'content.forms.privacy'|trans }} Nicht lesbar? Neu …" at bounding box center [381, 100] width 691 height 308
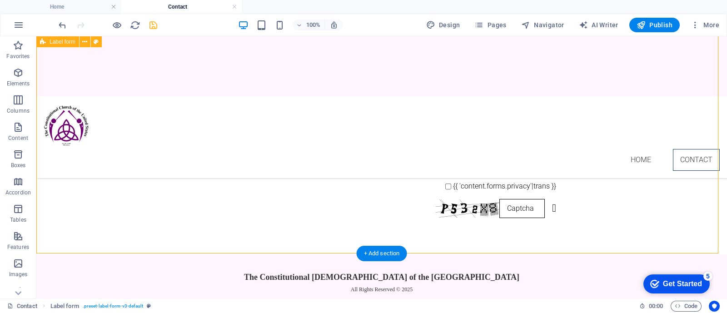
click at [648, 197] on div "Name Phone Email Message {{ 'content.forms.privacy'|trans }} Nicht lesbar? Neu …" at bounding box center [381, 100] width 691 height 308
select select "rem"
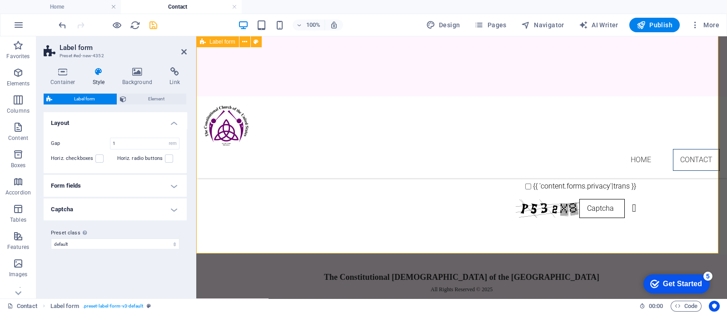
click at [216, 194] on div "Name Phone Email Message {{ 'content.forms.privacy'|trans }} Nicht lesbar? Neu …" at bounding box center [461, 100] width 531 height 308
click at [181, 51] on icon at bounding box center [183, 51] width 5 height 7
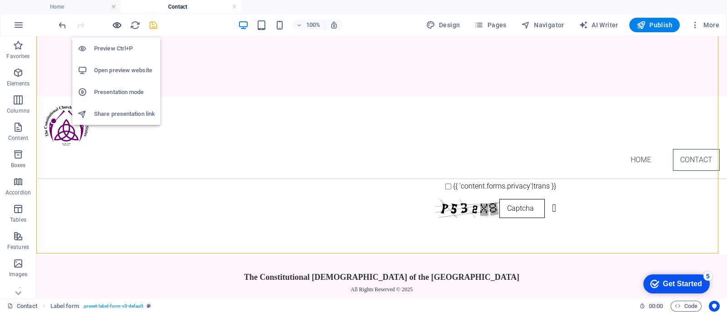
click at [117, 24] on icon "button" at bounding box center [117, 25] width 10 height 10
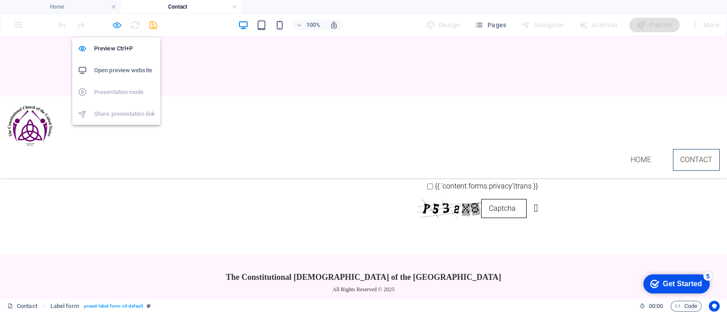
click at [116, 24] on icon "button" at bounding box center [117, 25] width 10 height 10
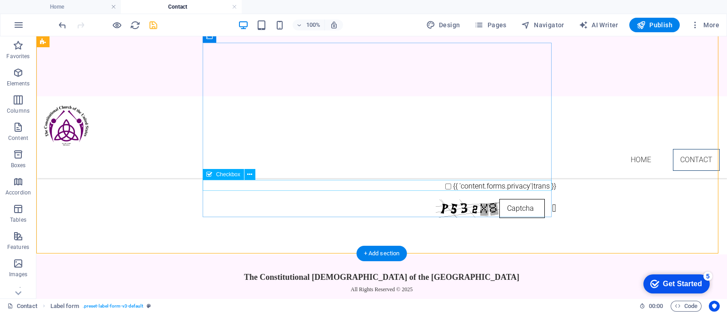
click at [462, 188] on div "{{ 'content.forms.privacy'|trans }}" at bounding box center [381, 186] width 349 height 11
click at [247, 173] on icon at bounding box center [249, 175] width 5 height 10
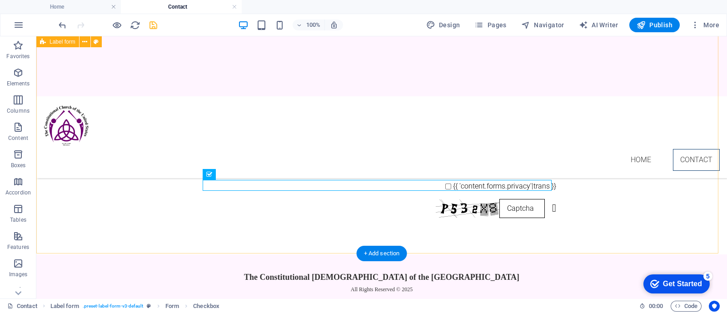
click at [643, 159] on div "Name Phone Email Message {{ 'content.forms.privacy'|trans }} Nicht lesbar? Neu …" at bounding box center [381, 100] width 691 height 308
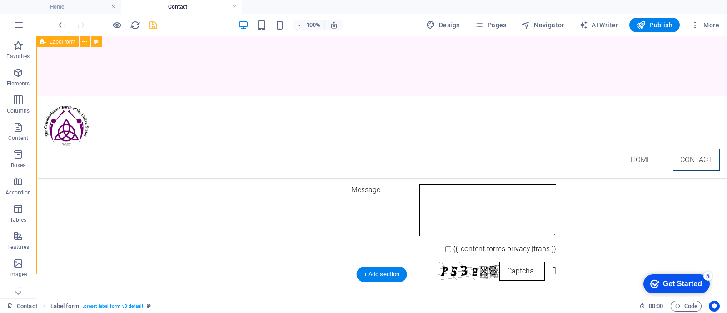
scroll to position [0, 0]
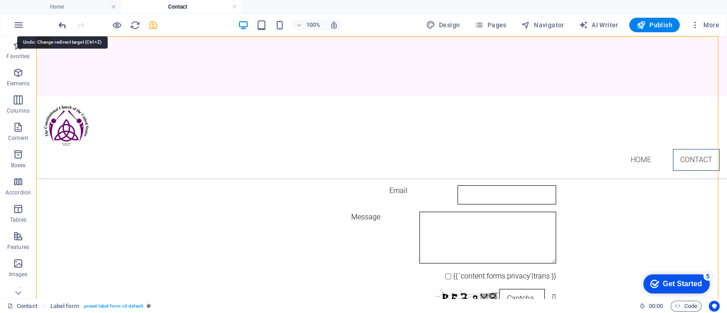
click at [60, 24] on icon "undo" at bounding box center [62, 25] width 10 height 10
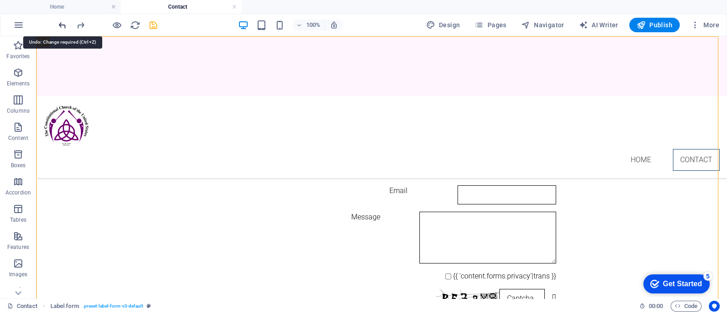
click at [60, 24] on icon "undo" at bounding box center [62, 25] width 10 height 10
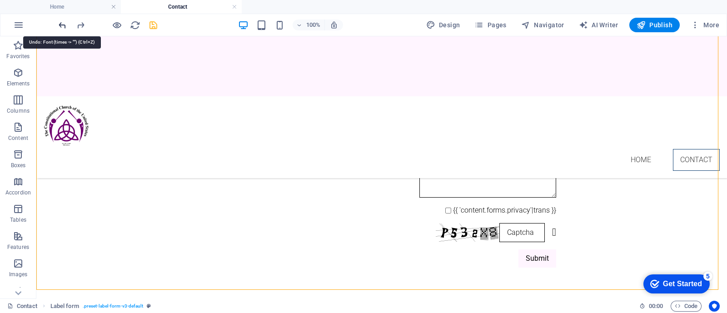
click at [60, 24] on icon "undo" at bounding box center [62, 25] width 10 height 10
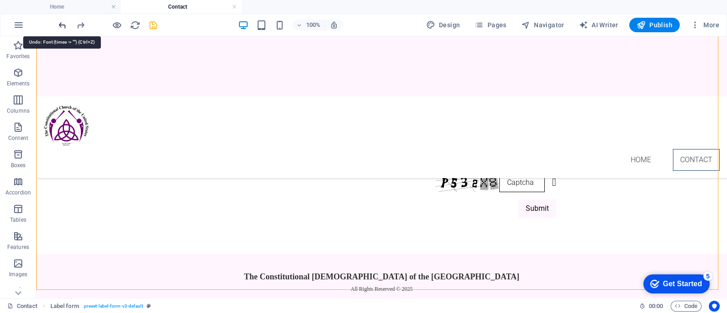
click at [60, 24] on icon "undo" at bounding box center [62, 25] width 10 height 10
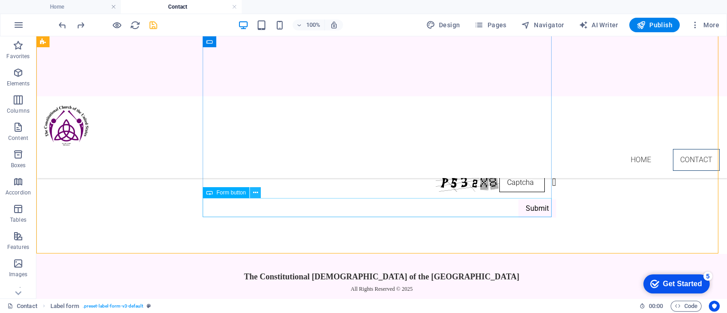
click at [257, 191] on icon at bounding box center [255, 193] width 5 height 10
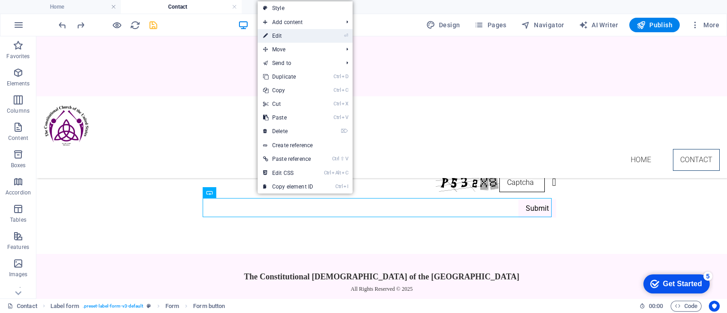
click at [291, 35] on link "⏎ Edit" at bounding box center [288, 36] width 61 height 14
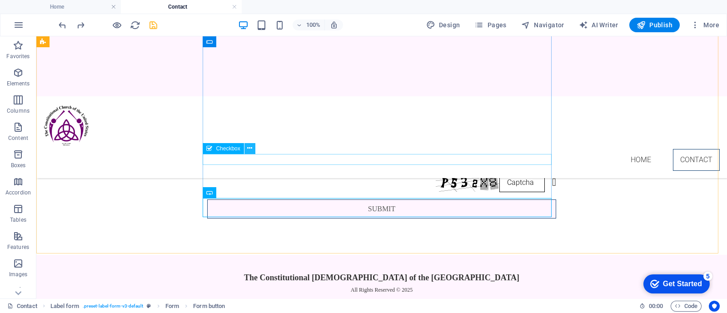
click at [250, 149] on icon at bounding box center [249, 149] width 5 height 10
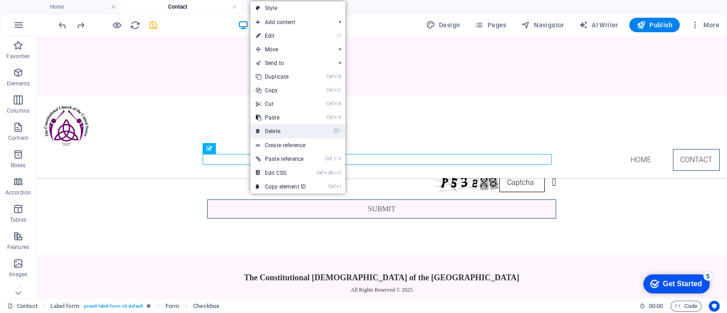
click at [285, 132] on link "⌦ Delete" at bounding box center [281, 132] width 61 height 14
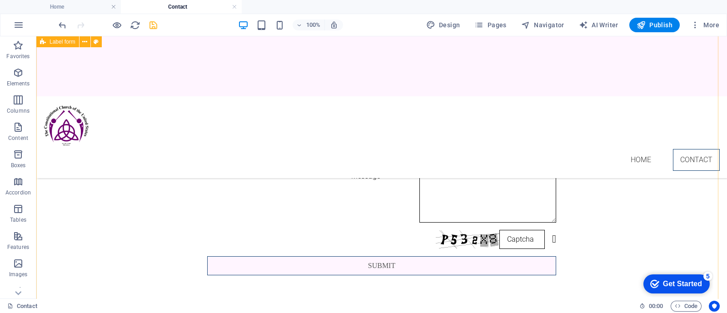
scroll to position [0, 0]
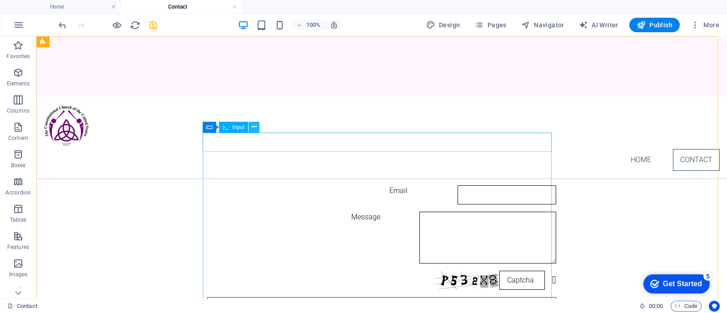
click at [252, 130] on icon at bounding box center [254, 127] width 5 height 10
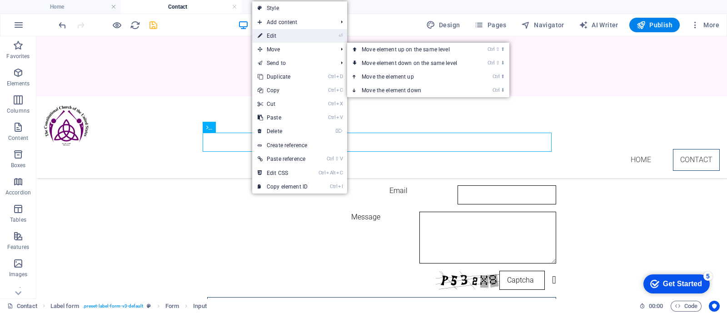
click at [281, 38] on link "⏎ Edit" at bounding box center [282, 36] width 61 height 14
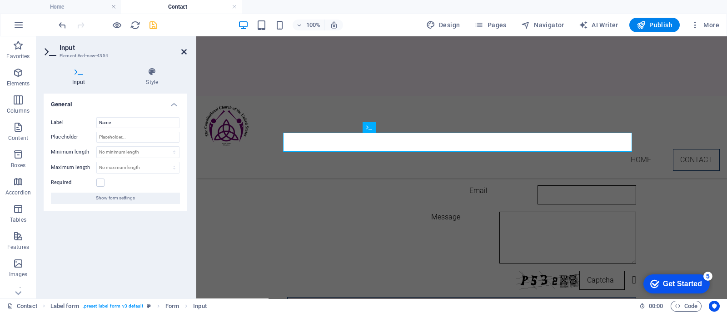
click at [184, 54] on icon at bounding box center [183, 51] width 5 height 7
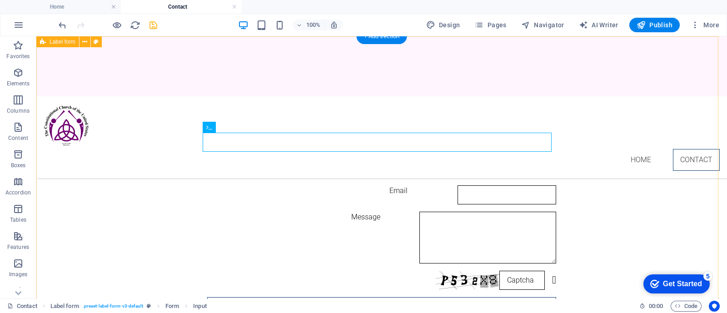
click at [174, 159] on div "Name Phone Email Message Nicht lesbar? Neu generieren Submit" at bounding box center [381, 194] width 691 height 316
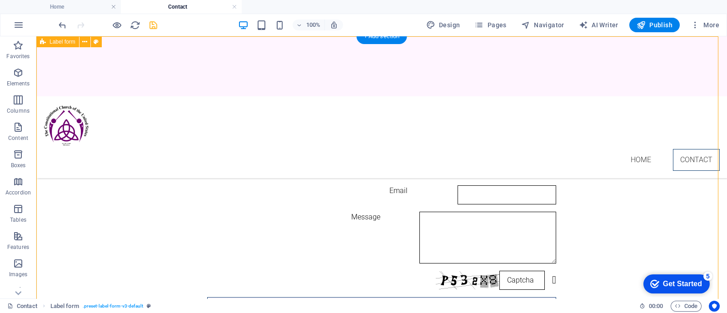
click at [159, 103] on div "Name Phone Email Message Nicht lesbar? Neu generieren Submit" at bounding box center [381, 194] width 691 height 316
click at [194, 104] on div "Name Phone Email Message Nicht lesbar? Neu generieren Submit" at bounding box center [381, 194] width 691 height 316
click at [210, 107] on div "Name Phone Email Message Nicht lesbar? Neu generieren Submit" at bounding box center [381, 194] width 691 height 316
click at [253, 105] on div "Name Phone Email Message Nicht lesbar? Neu generieren Submit" at bounding box center [381, 194] width 691 height 316
click at [257, 100] on div "Name Phone Email Message Nicht lesbar? Neu generieren Submit" at bounding box center [381, 194] width 691 height 316
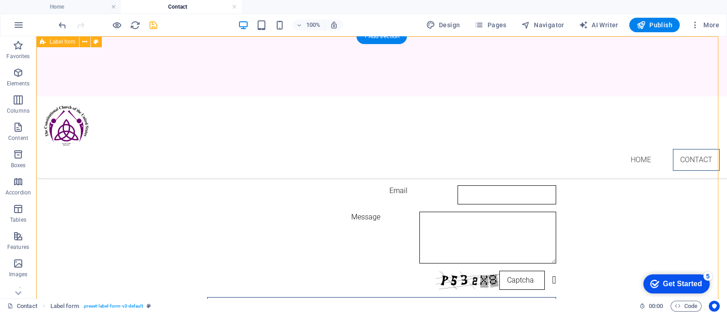
click at [125, 97] on div "Name Phone Email Message Nicht lesbar? Neu generieren Submit" at bounding box center [381, 194] width 691 height 316
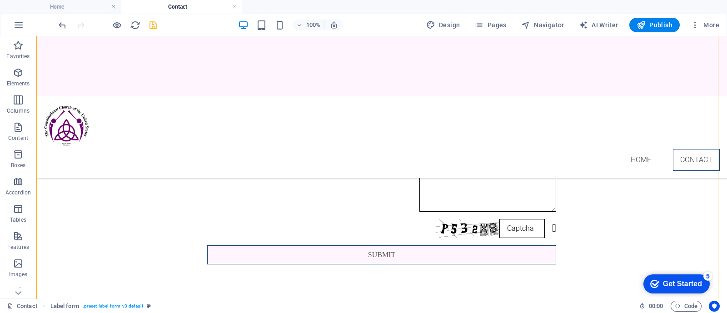
drag, startPoint x: 132, startPoint y: 105, endPoint x: 567, endPoint y: 272, distance: 466.4
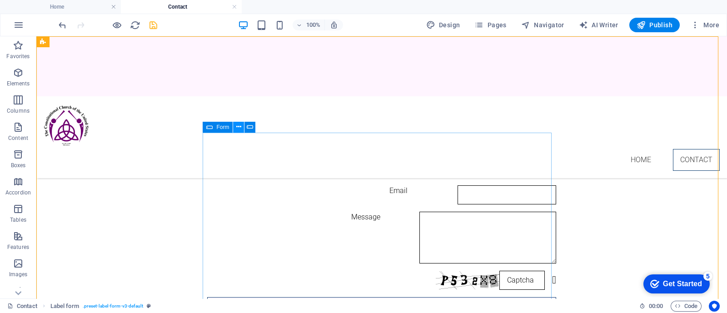
click at [241, 128] on icon at bounding box center [238, 127] width 5 height 10
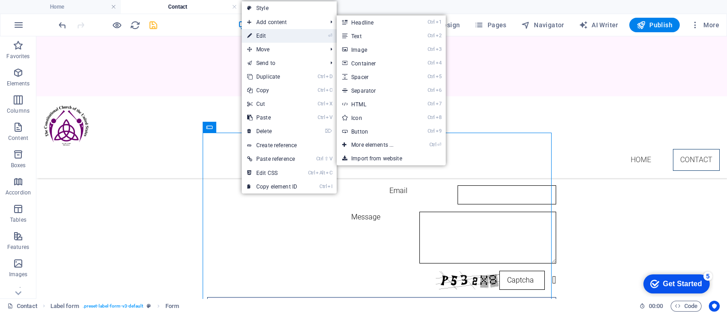
click at [279, 34] on link "⏎ Edit" at bounding box center [272, 36] width 61 height 14
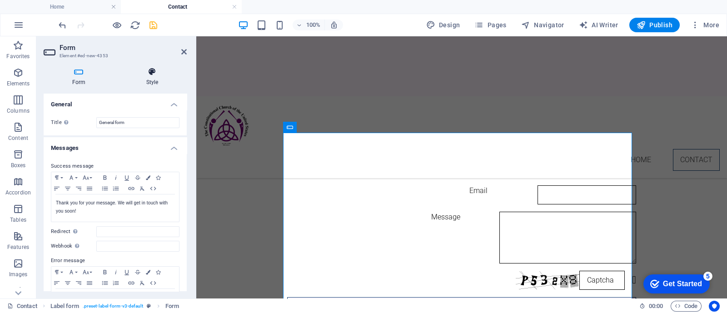
click at [146, 73] on icon at bounding box center [152, 71] width 69 height 9
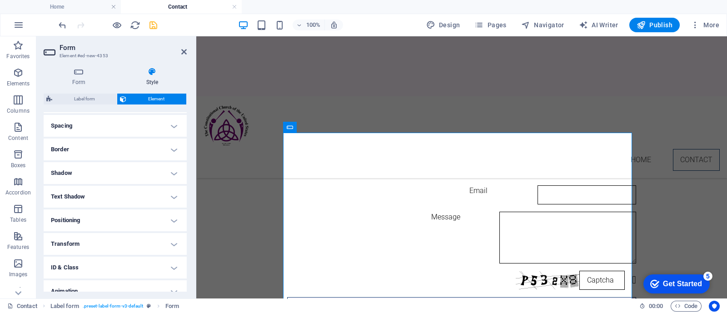
scroll to position [204, 0]
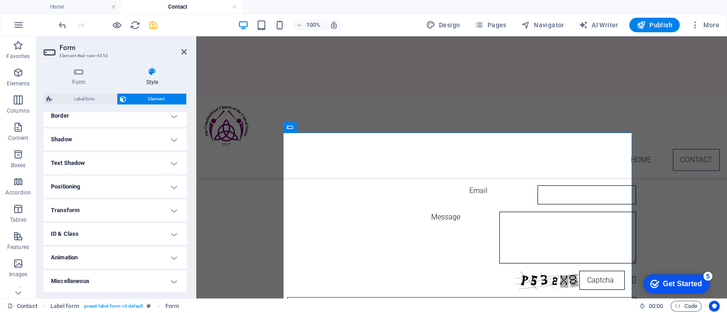
click at [148, 232] on h4 "ID & Class" at bounding box center [115, 234] width 143 height 22
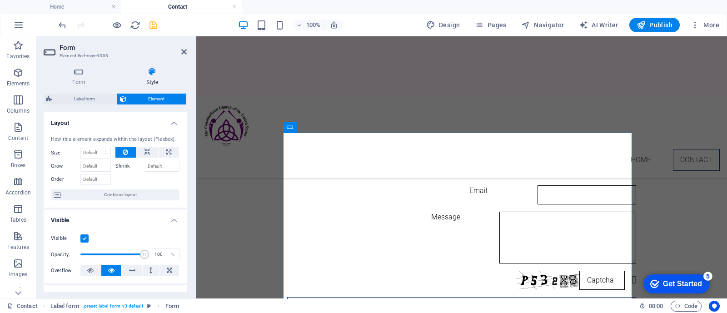
scroll to position [0, 0]
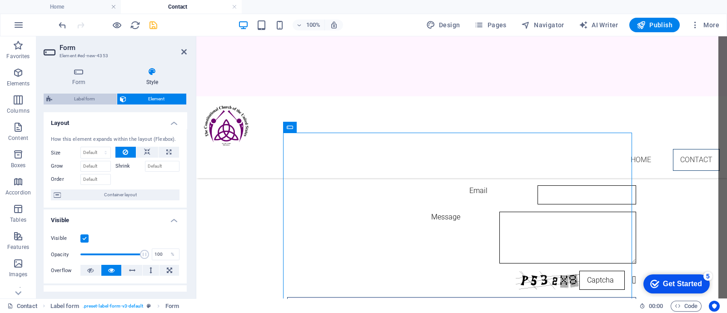
click at [89, 100] on span "Label form" at bounding box center [84, 99] width 59 height 11
select select "rem"
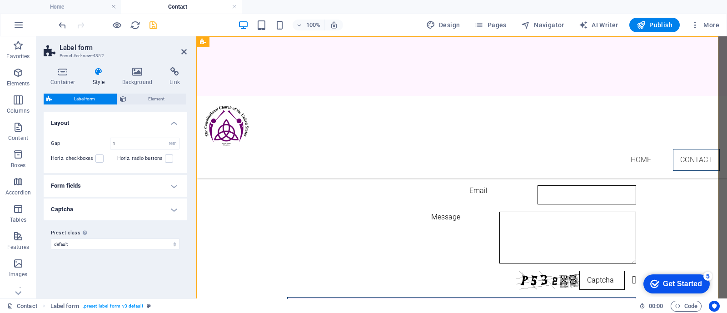
click at [176, 183] on h4 "Form fields" at bounding box center [115, 186] width 143 height 22
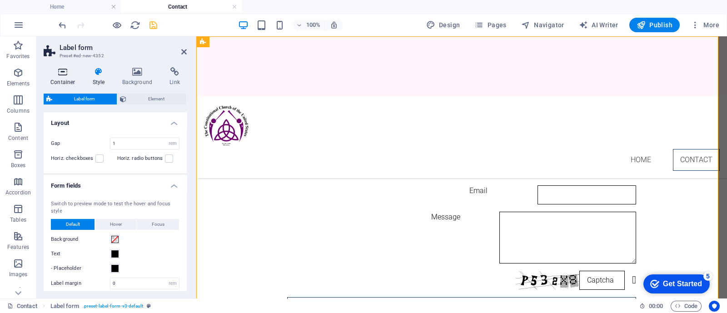
click at [58, 78] on h4 "Container" at bounding box center [65, 76] width 42 height 19
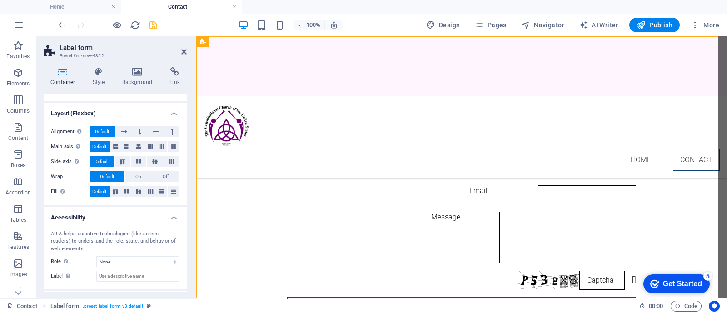
scroll to position [154, 0]
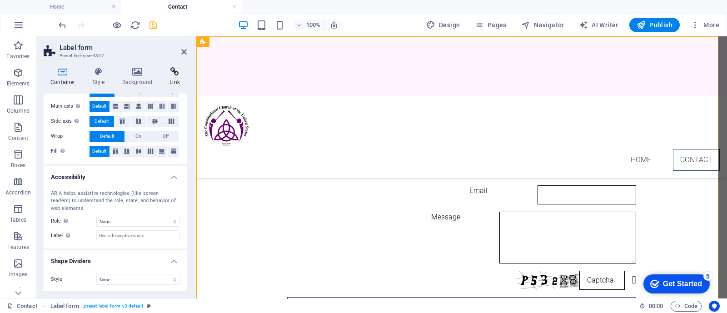
click at [176, 81] on h4 "Link" at bounding box center [175, 76] width 24 height 19
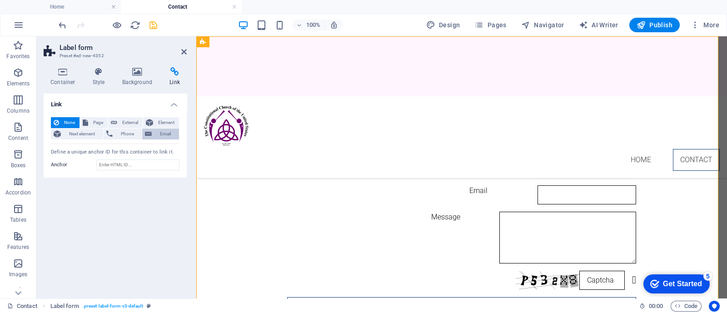
click at [158, 137] on span "Email" at bounding box center [166, 134] width 22 height 11
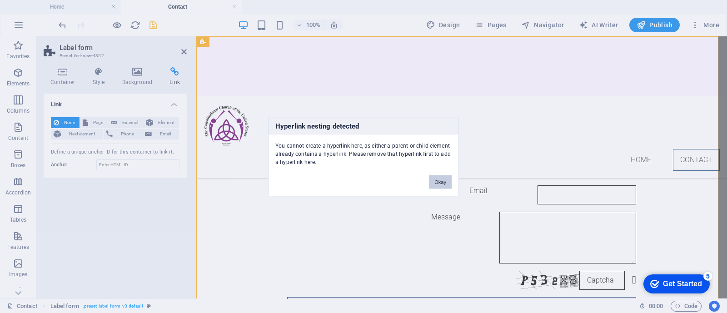
click at [437, 182] on button "Okay" at bounding box center [440, 182] width 23 height 14
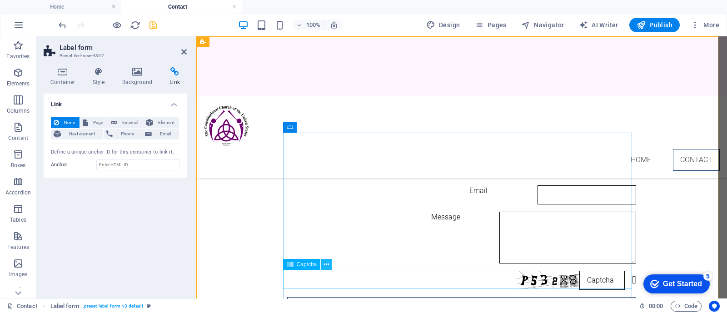
click at [326, 260] on icon at bounding box center [326, 265] width 5 height 10
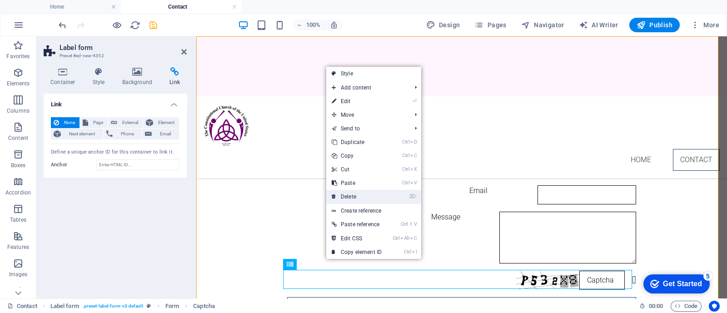
click at [356, 193] on link "⌦ Delete" at bounding box center [356, 197] width 61 height 14
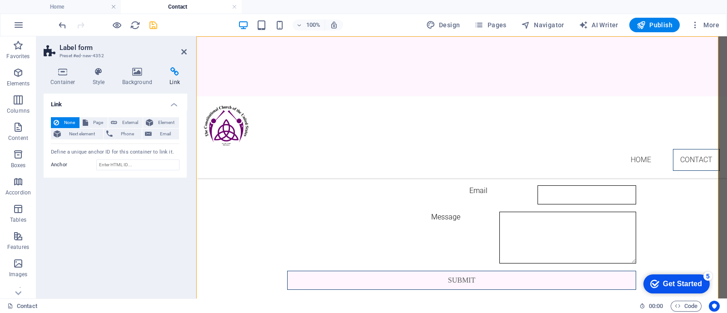
click at [179, 79] on h4 "Link" at bounding box center [175, 76] width 24 height 19
click at [171, 71] on icon at bounding box center [175, 71] width 24 height 9
click at [91, 246] on div "Link None Page External Element Next element Phone Email Page Home Contact Elem…" at bounding box center [115, 193] width 143 height 198
click at [160, 130] on span "Email" at bounding box center [166, 134] width 22 height 11
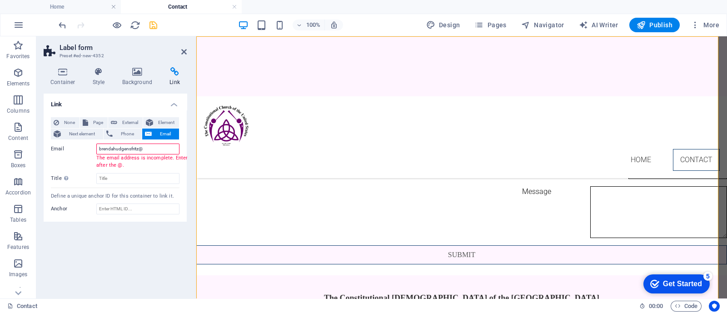
drag, startPoint x: 155, startPoint y: 147, endPoint x: 69, endPoint y: 146, distance: 85.5
click at [69, 146] on div "Email brendahudgensfritz@" at bounding box center [115, 149] width 129 height 11
paste input ".[EMAIL_ADDRESS][PERSON_NAME][DOMAIN_NAME]"
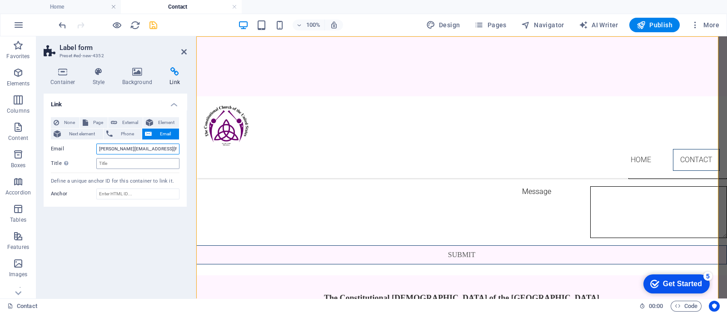
type input "[PERSON_NAME][EMAIL_ADDRESS][PERSON_NAME][DOMAIN_NAME]"
click at [124, 164] on input "Title Additional link description, should not be the same as the link text. The…" at bounding box center [137, 163] width 83 height 11
type input "SUBMIT"
click at [119, 194] on input "Anchor" at bounding box center [137, 194] width 83 height 11
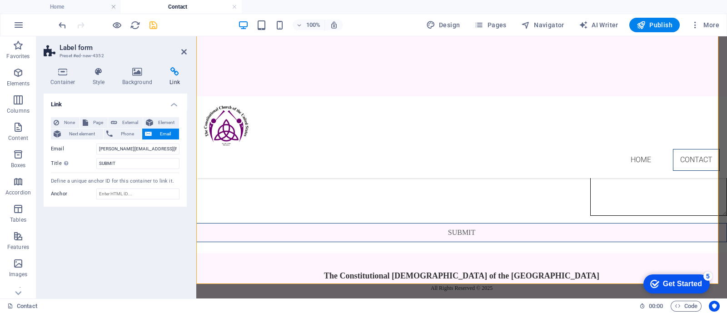
scroll to position [72, 0]
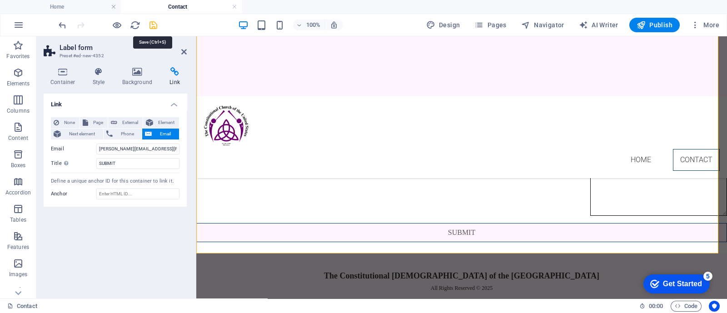
click at [155, 24] on icon "save" at bounding box center [153, 25] width 10 height 10
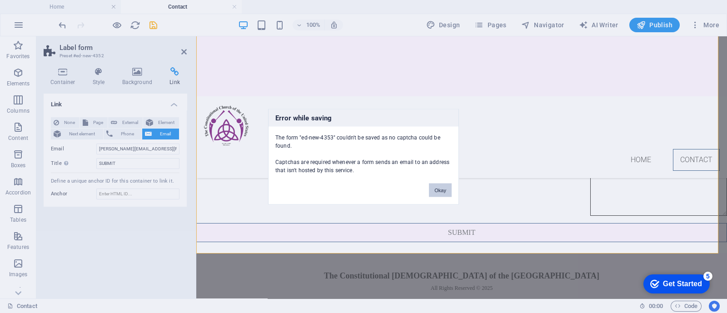
click at [442, 190] on button "Okay" at bounding box center [440, 190] width 23 height 14
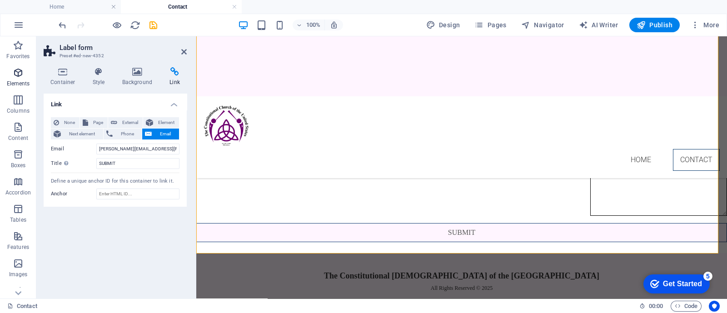
click at [20, 81] on p "Elements" at bounding box center [18, 83] width 23 height 7
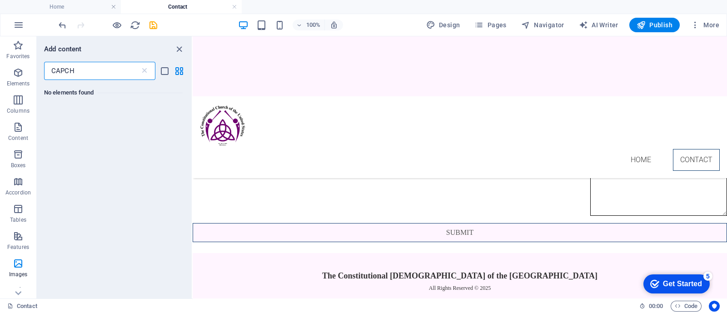
scroll to position [0, 0]
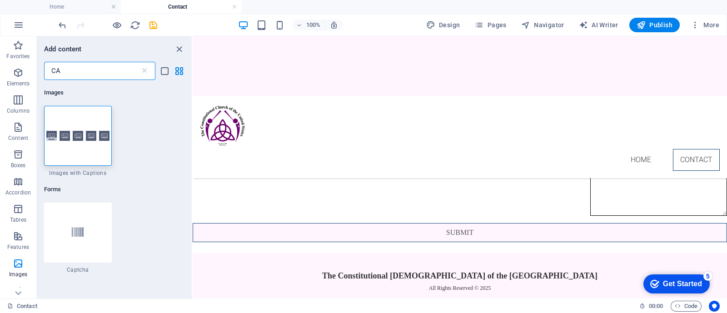
type input "C"
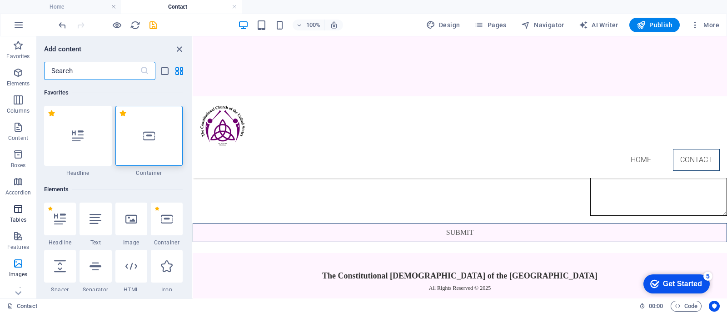
click at [25, 217] on p "Tables" at bounding box center [18, 219] width 16 height 7
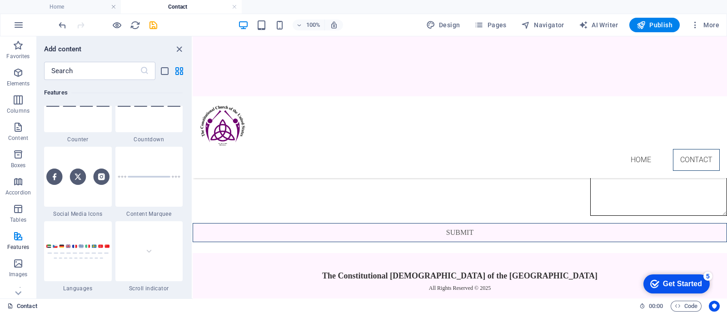
scroll to position [4115, 0]
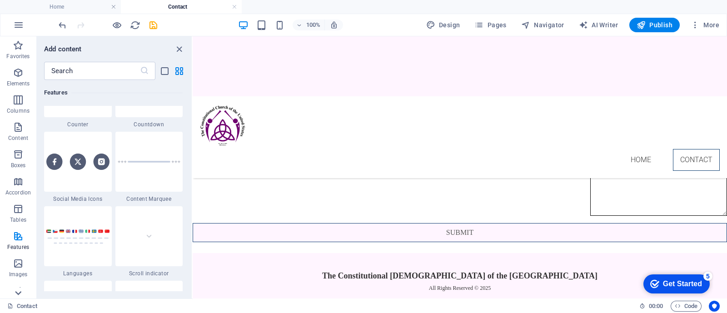
click at [19, 294] on icon at bounding box center [18, 293] width 6 height 4
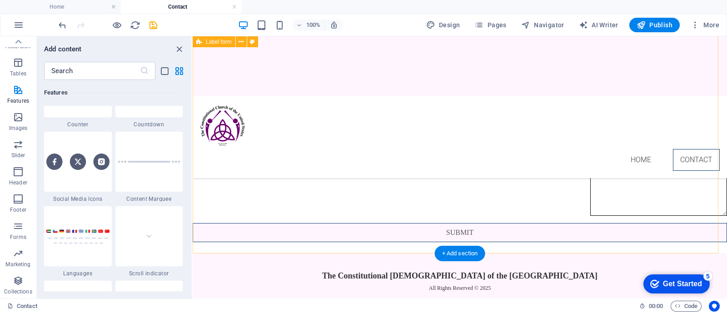
click at [236, 222] on div "Name Phone Email Message Submit" at bounding box center [460, 133] width 535 height 239
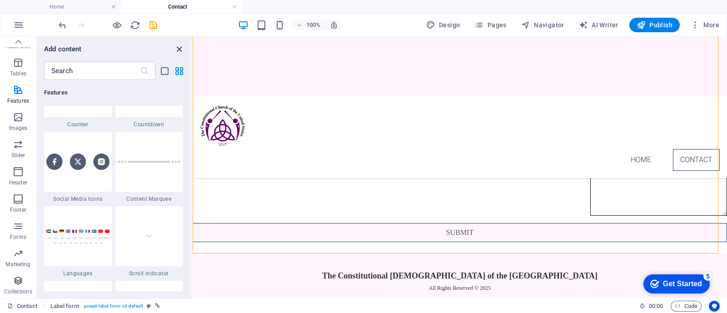
click at [176, 45] on icon "close panel" at bounding box center [179, 49] width 10 height 10
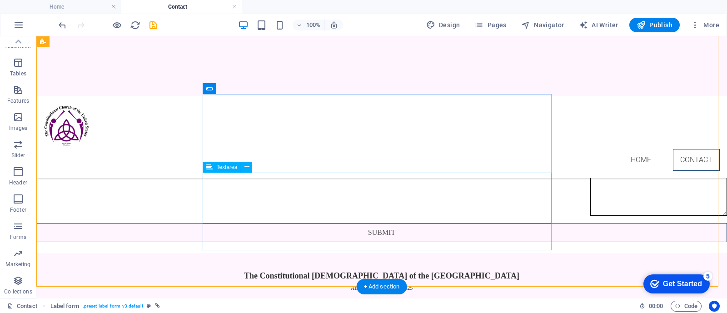
scroll to position [0, 0]
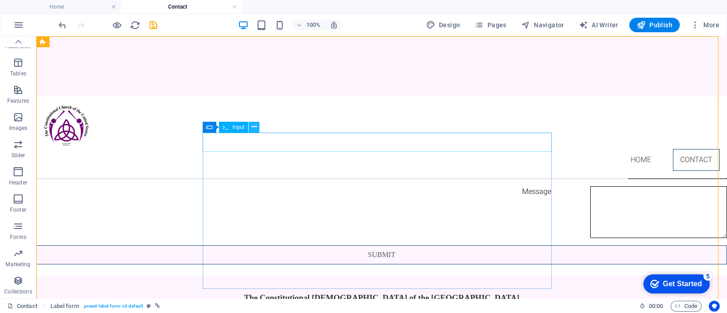
click at [256, 128] on icon at bounding box center [254, 127] width 5 height 10
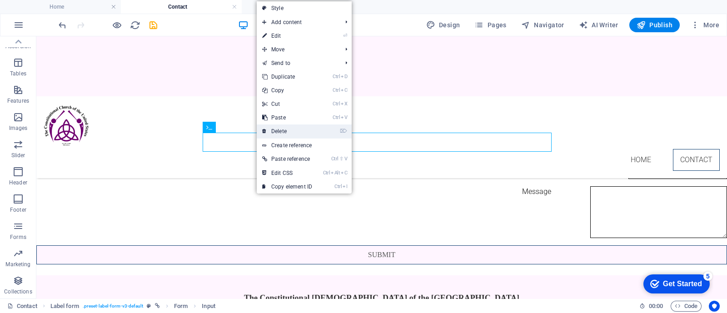
click at [276, 127] on link "⌦ Delete" at bounding box center [287, 132] width 61 height 14
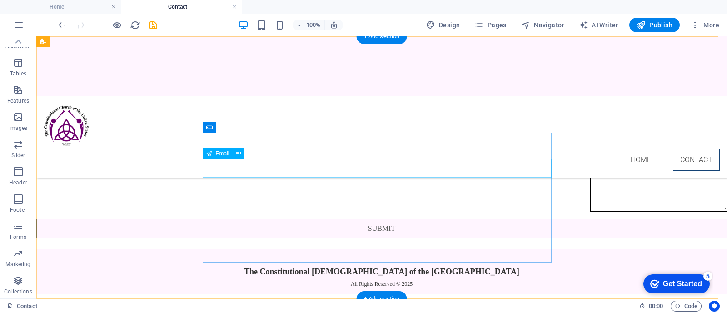
click at [271, 153] on div "Email" at bounding box center [381, 143] width 691 height 19
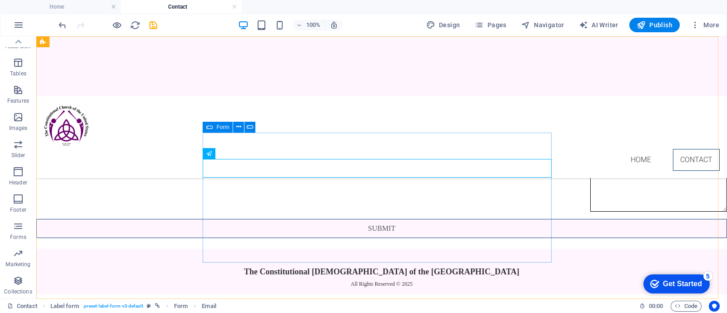
click at [210, 126] on icon at bounding box center [209, 127] width 6 height 11
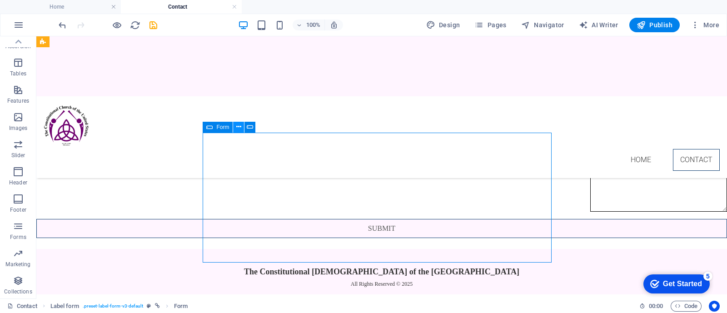
click at [236, 127] on icon at bounding box center [238, 127] width 5 height 10
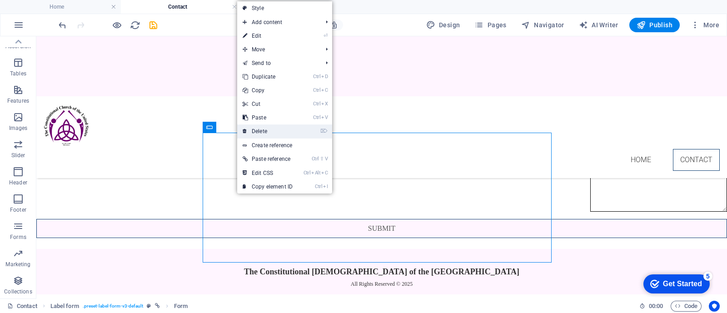
click at [276, 130] on link "⌦ Delete" at bounding box center [267, 132] width 61 height 14
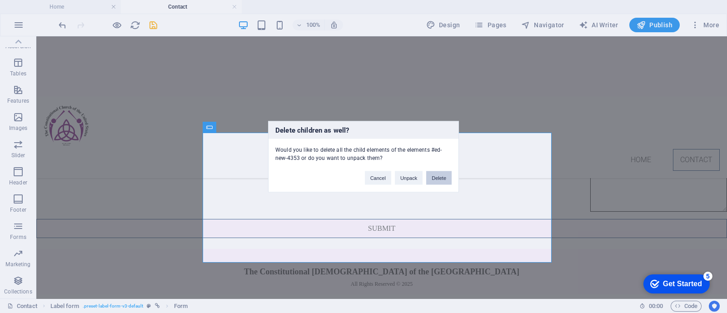
click at [441, 173] on button "Delete" at bounding box center [438, 178] width 25 height 14
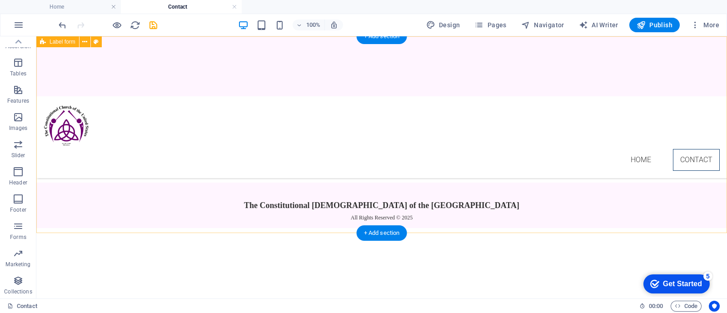
click at [347, 160] on span "Add elements" at bounding box center [355, 153] width 45 height 13
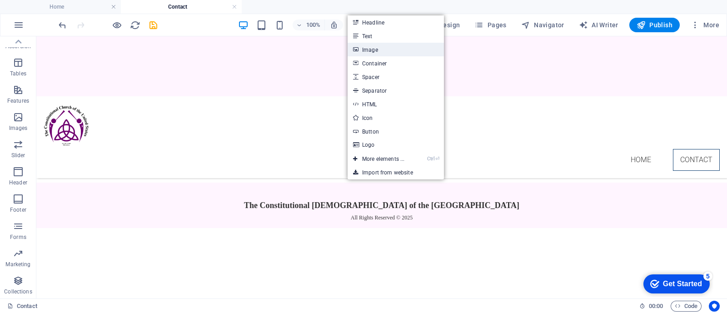
click at [390, 49] on link "Image" at bounding box center [396, 50] width 96 height 14
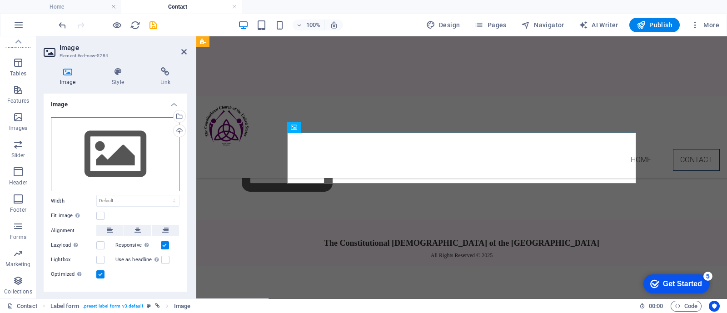
click at [108, 155] on div "Drag files here, click to choose files or select files from Files or our free s…" at bounding box center [115, 154] width 129 height 75
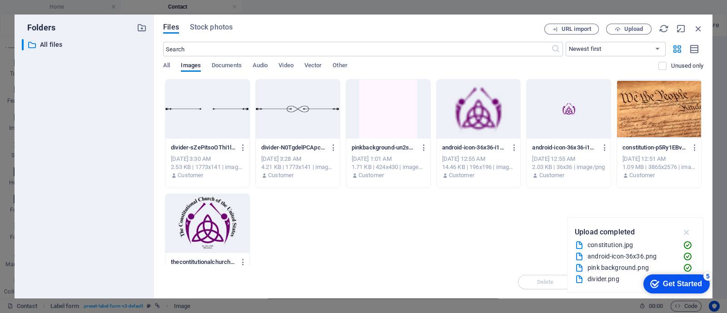
click at [687, 231] on icon "button" at bounding box center [687, 232] width 10 height 10
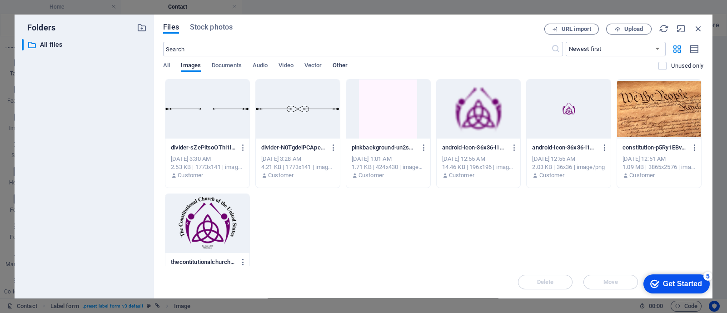
click at [342, 66] on span "Other" at bounding box center [340, 66] width 15 height 13
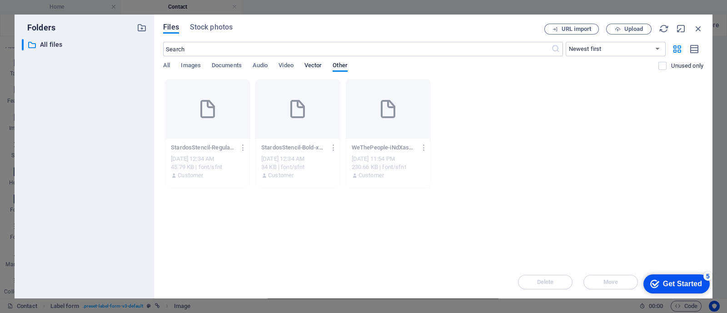
click at [311, 65] on span "Vector" at bounding box center [314, 66] width 18 height 13
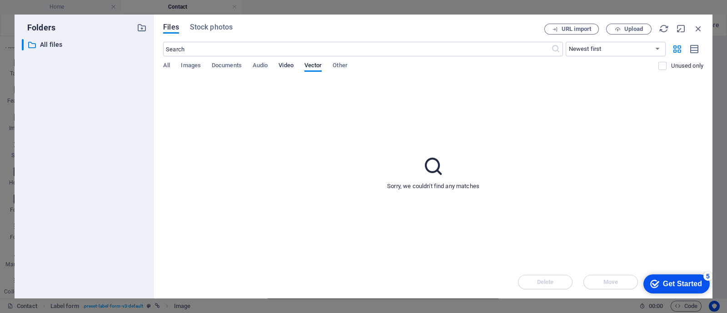
click at [281, 64] on span "Video" at bounding box center [286, 66] width 15 height 13
click at [261, 68] on span "Audio" at bounding box center [260, 66] width 15 height 13
click at [227, 65] on span "Documents" at bounding box center [227, 66] width 30 height 13
click at [191, 65] on span "Images" at bounding box center [191, 66] width 20 height 13
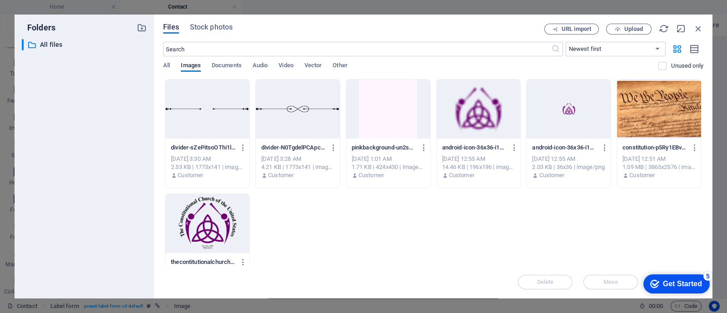
click at [200, 239] on div at bounding box center [208, 223] width 84 height 59
click at [200, 239] on div "1" at bounding box center [208, 223] width 84 height 59
click at [200, 239] on div at bounding box center [208, 223] width 84 height 59
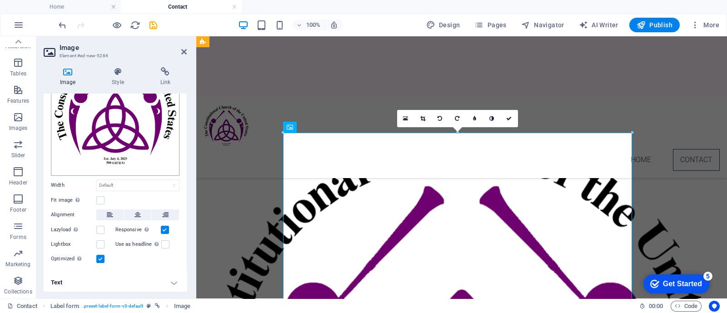
scroll to position [70, 0]
click at [115, 182] on select "Default auto px rem % em vh vw" at bounding box center [138, 185] width 82 height 11
select select "px"
click at [165, 180] on select "Default auto px rem % em vh vw" at bounding box center [138, 185] width 82 height 11
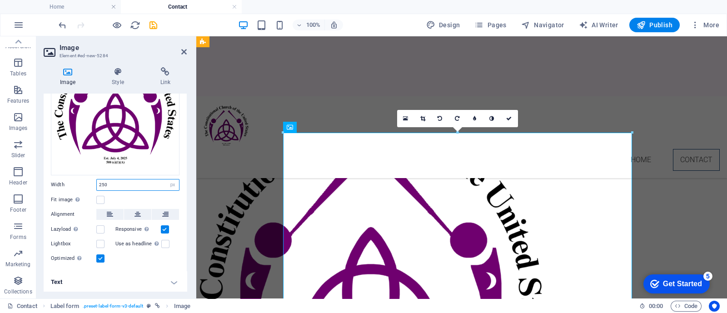
type input "250"
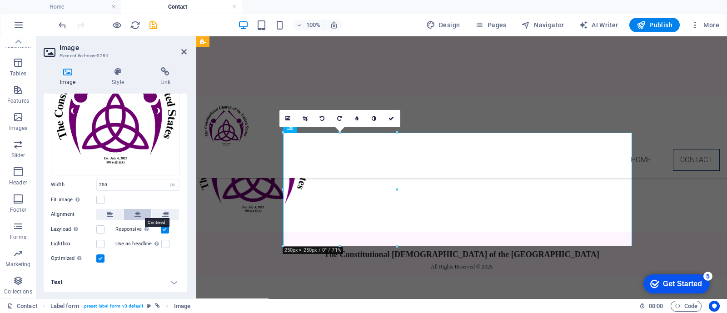
click at [135, 213] on icon at bounding box center [138, 214] width 6 height 11
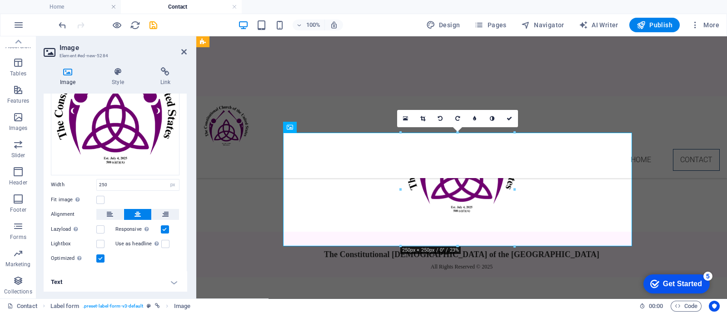
click at [171, 279] on h4 "Text" at bounding box center [115, 282] width 143 height 22
click at [171, 279] on h4 "Text" at bounding box center [115, 279] width 143 height 16
click at [171, 279] on h4 "Text" at bounding box center [115, 282] width 143 height 22
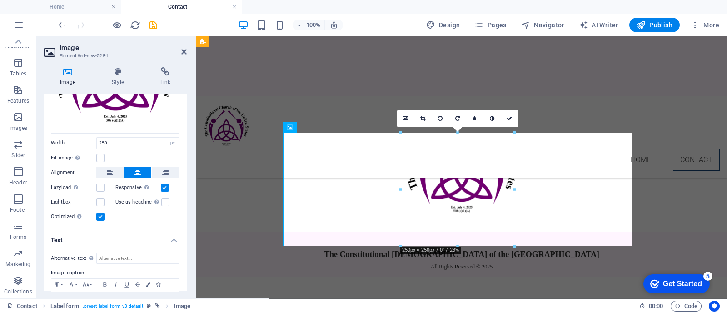
scroll to position [156, 0]
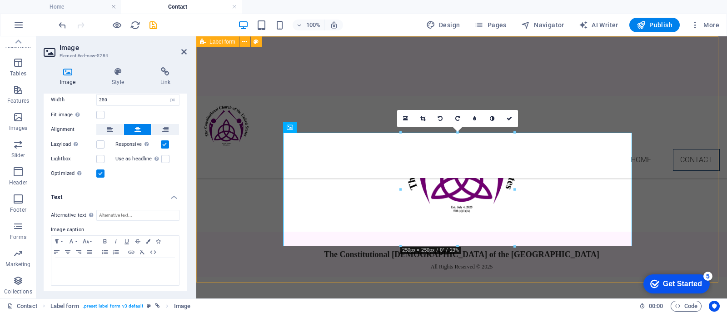
click at [693, 204] on div at bounding box center [461, 134] width 531 height 196
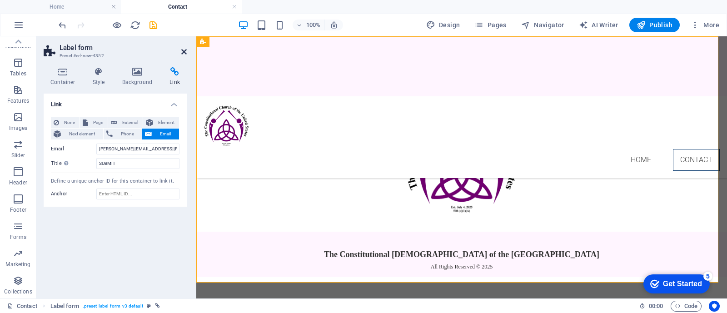
click at [181, 53] on icon at bounding box center [183, 51] width 5 height 7
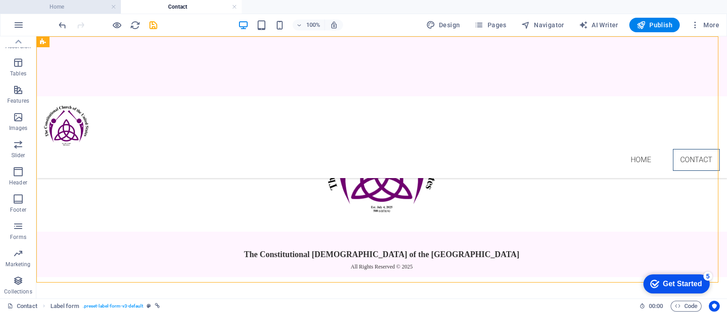
click at [65, 8] on h4 "Home" at bounding box center [60, 7] width 121 height 10
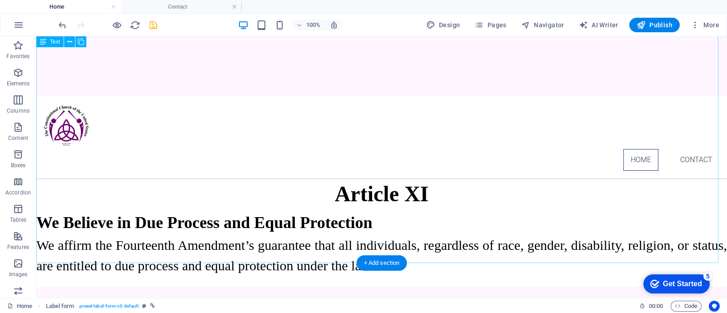
scroll to position [1171, 0]
click at [662, 25] on span "Publish" at bounding box center [655, 24] width 36 height 9
